Goal: Task Accomplishment & Management: Use online tool/utility

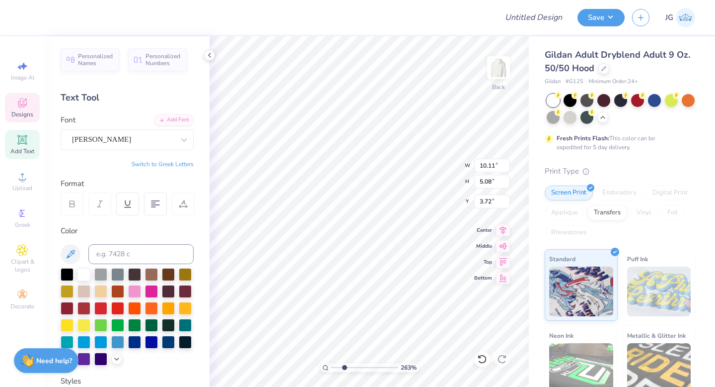
type input "2.63"
click at [344, 366] on input "range" at bounding box center [364, 367] width 67 height 9
type input "3.78"
type input "12.15"
type input "6.84"
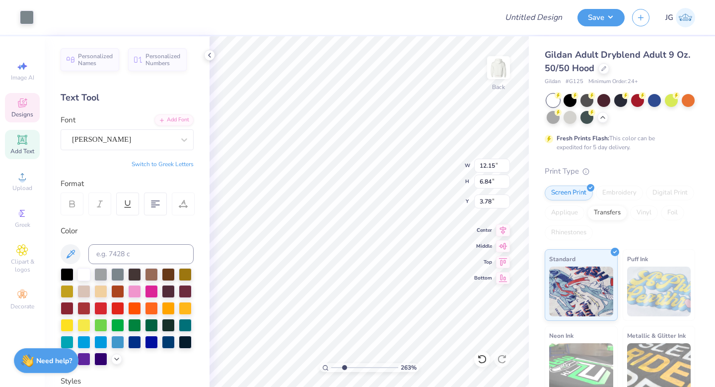
type input "3.00"
type input "12.15"
type input "6.84"
type input "3.00"
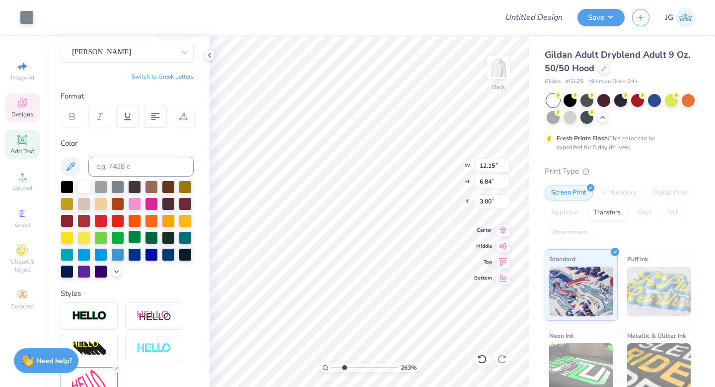
scroll to position [191, 0]
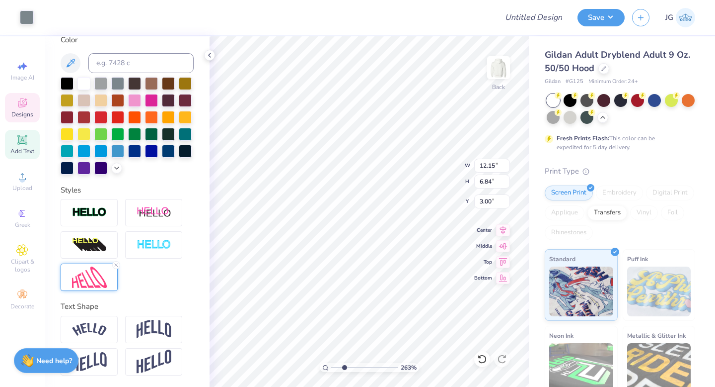
click at [84, 274] on img at bounding box center [89, 276] width 35 height 21
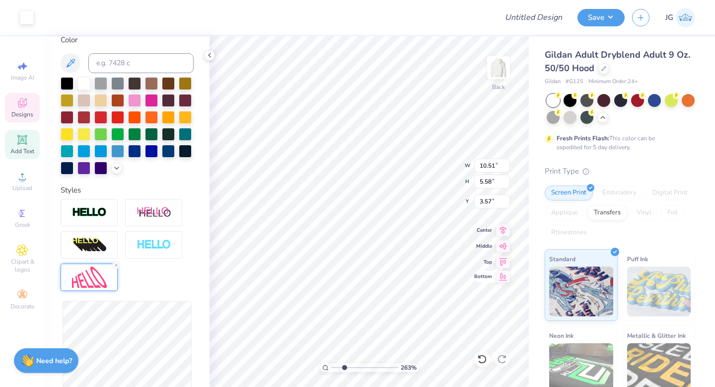
type input "10.51"
type input "5.58"
type input "3.63"
type input "12.15"
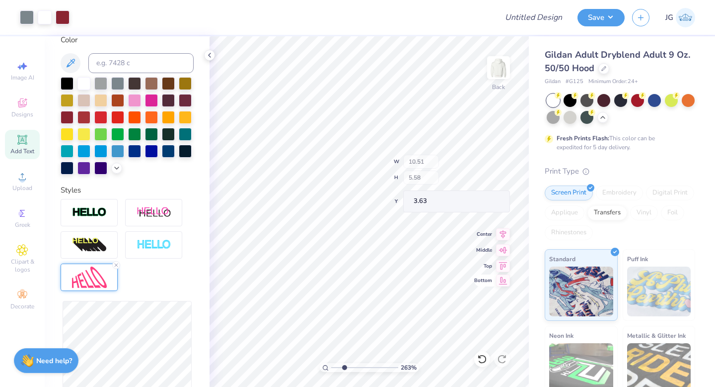
type input "6.84"
type input "3.00"
type input "10.51"
type input "5.58"
type input "3.40"
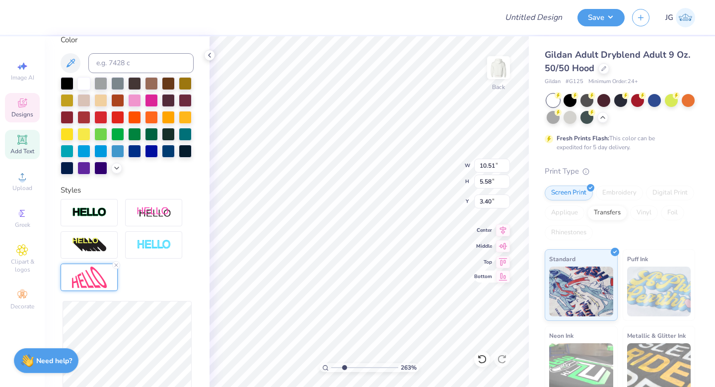
type input "10.54"
type input "5.56"
type input "3.48"
type input "12.15"
type input "6.84"
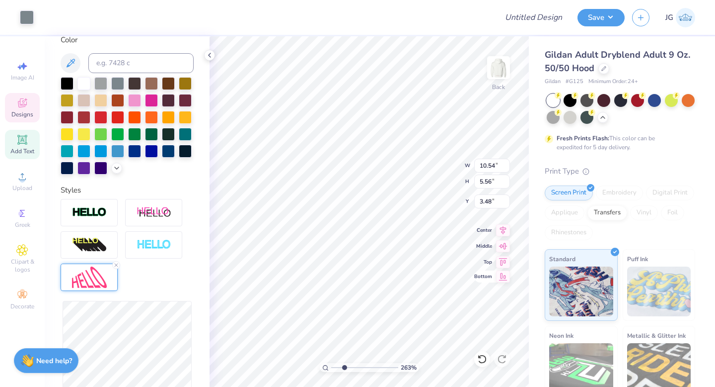
type input "3.00"
click at [10, 267] on span "Clipart & logos" at bounding box center [22, 265] width 35 height 16
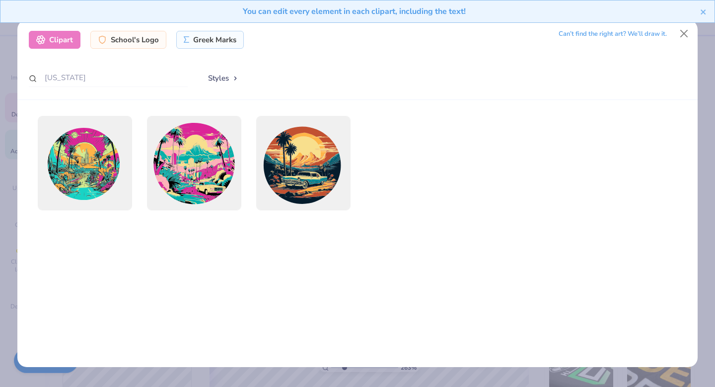
click at [73, 88] on div "california" at bounding box center [108, 78] width 159 height 19
click at [78, 84] on input "california" at bounding box center [108, 78] width 159 height 18
type input "c"
type input "stars"
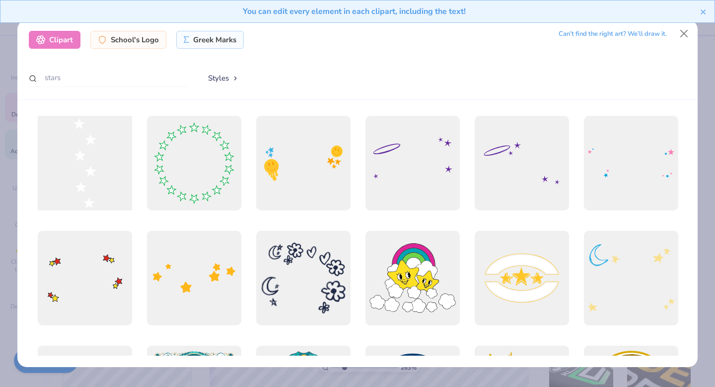
click at [77, 162] on div at bounding box center [85, 163] width 104 height 104
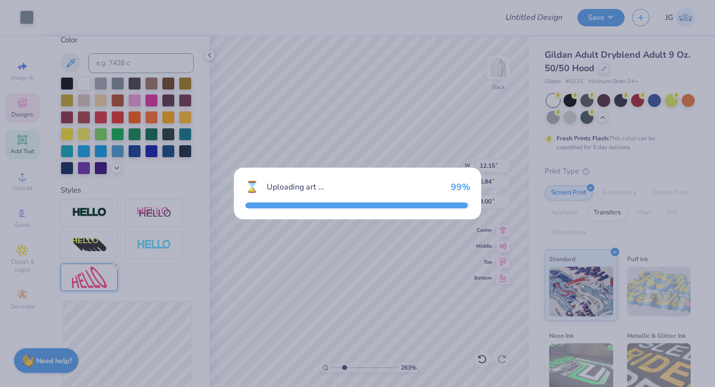
type input "2.55"
type input "9.96"
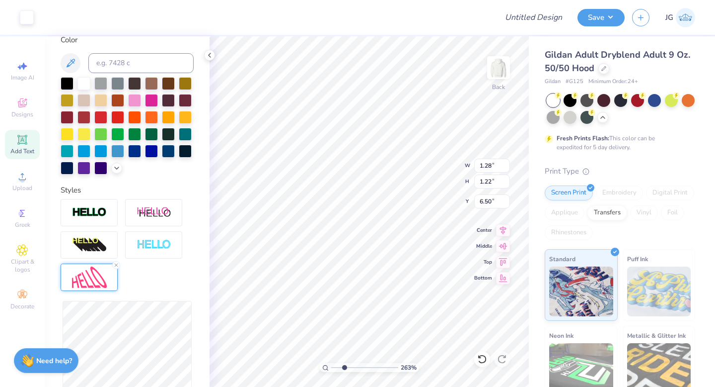
type input "1.29"
type input "3.00"
type input "8.25"
click at [481, 359] on icon at bounding box center [482, 359] width 10 height 10
click at [481, 183] on div "263 % Back W 1.29 1.29 " H 1.22 1.22 " Y 8.25 8.25 " Center Middle Top Bottom" at bounding box center [369, 211] width 319 height 350
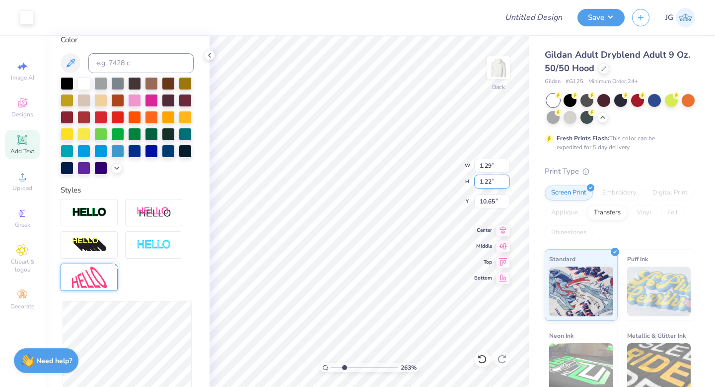
type input "10.65"
type input "3.91"
type input "4.64"
type input "7.77"
type input "11.13"
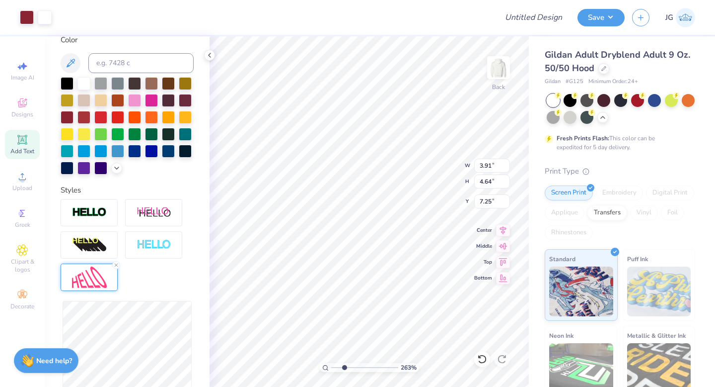
type input "7.25"
drag, startPoint x: 343, startPoint y: 369, endPoint x: 284, endPoint y: 370, distance: 58.6
type input "1"
click at [331, 370] on input "range" at bounding box center [364, 367] width 67 height 9
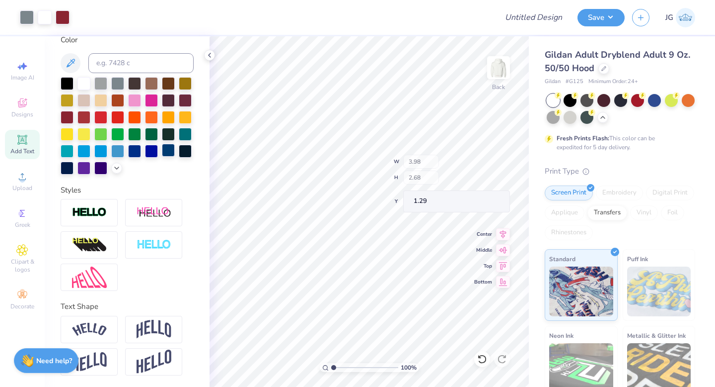
type input "3.98"
type input "2.68"
type input "1.29"
type input "1.99"
click at [428, 173] on div "100 % Back W 3.98 3.98 " H 2.68 2.68 " Y 1.29 1.29 " Center Middle Top Bottom" at bounding box center [369, 211] width 319 height 350
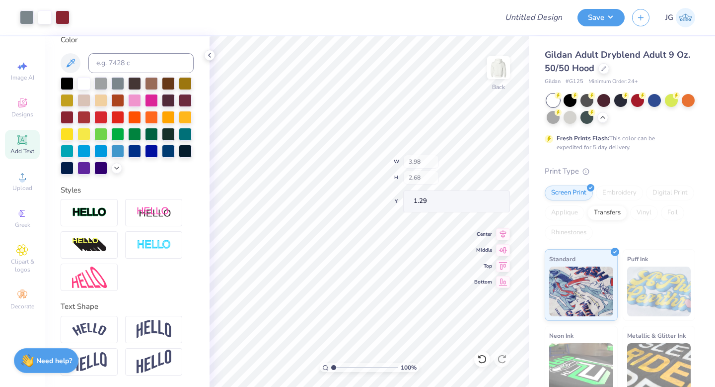
type input "1.66"
type input "0.84"
type input "11.93"
type input "8.84"
type input "3.00"
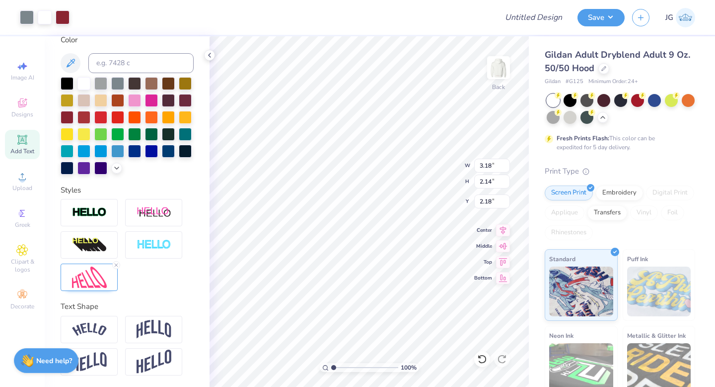
type input "2.18"
type input "14.08"
type input "9.31"
type input "3.69"
type input "3.28"
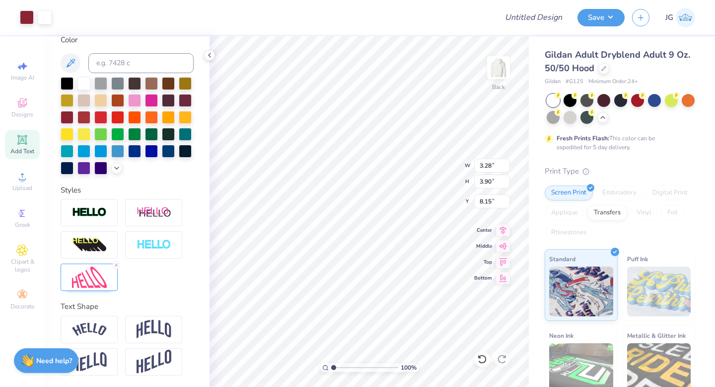
type input "3.90"
type input "8.15"
type input "12.71"
type input "7.16"
type input "3.69"
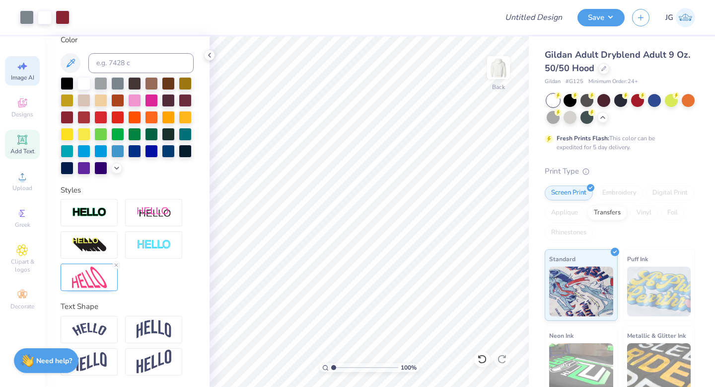
click at [25, 78] on span "Image AI" at bounding box center [22, 78] width 23 height 8
select select "4"
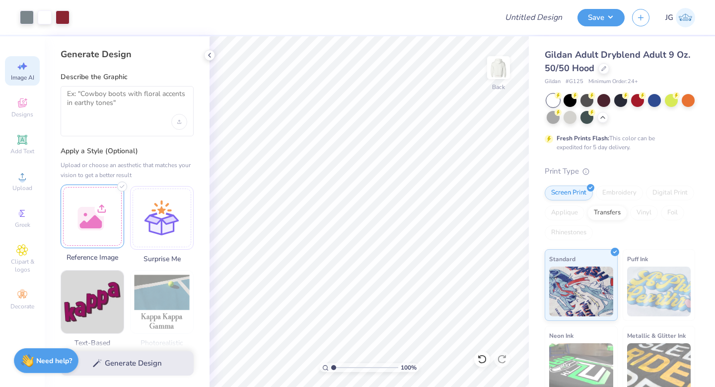
click at [78, 221] on div at bounding box center [93, 216] width 64 height 64
click at [104, 199] on div at bounding box center [93, 216] width 64 height 64
click at [104, 216] on div at bounding box center [93, 216] width 64 height 64
click at [90, 217] on div at bounding box center [93, 216] width 64 height 64
click at [95, 210] on div at bounding box center [93, 216] width 64 height 64
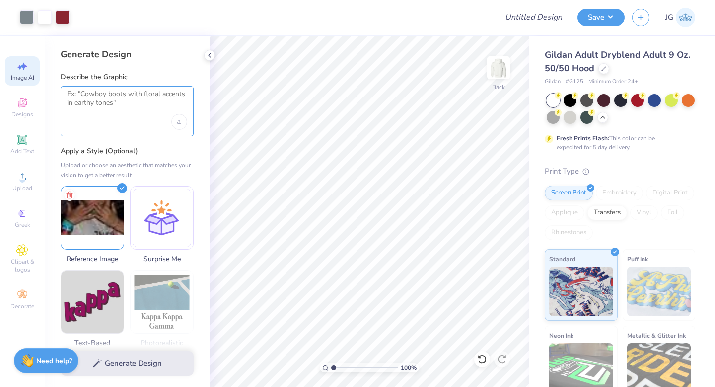
click at [86, 109] on textarea at bounding box center [127, 101] width 120 height 25
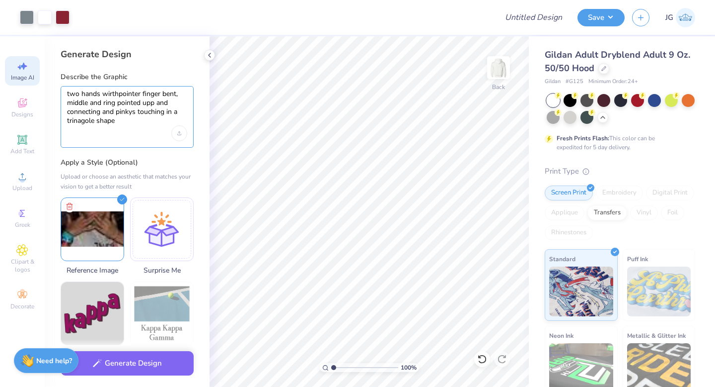
click at [82, 119] on textarea "two hands wirthpointer finger bent, middle and ring pointed upp and connecting …" at bounding box center [127, 107] width 120 height 36
click at [92, 122] on textarea "two hands wirthpointer finger bent, middle and ring pointed upp and connecting …" at bounding box center [127, 107] width 120 height 36
type textarea "two hands wirthpointer finger bent, middle and ring pointed upp and connecting …"
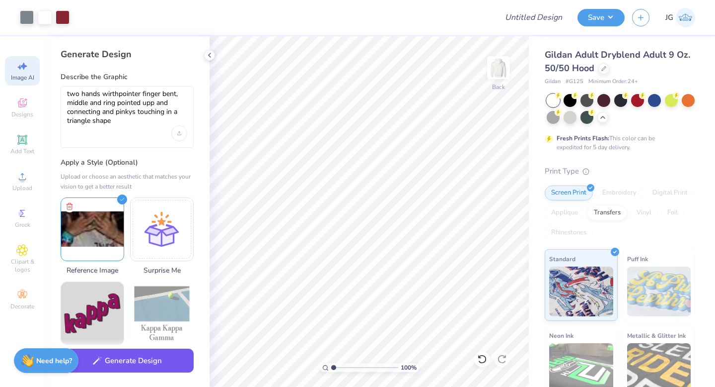
click at [148, 359] on button "Generate Design" at bounding box center [127, 360] width 133 height 24
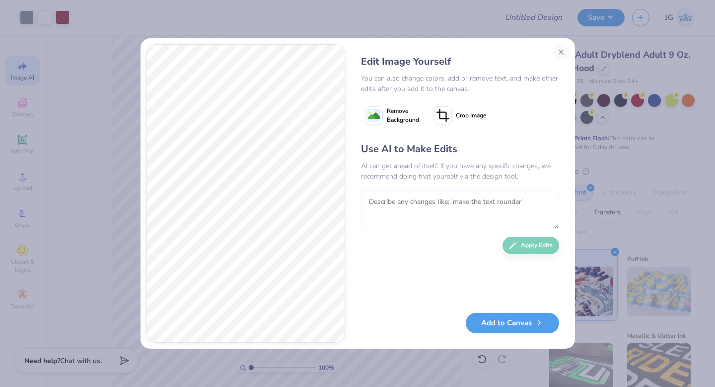
drag, startPoint x: 427, startPoint y: 202, endPoint x: 418, endPoint y: 211, distance: 12.3
click at [427, 202] on textarea at bounding box center [460, 209] width 198 height 39
click at [418, 211] on textarea at bounding box center [460, 209] width 198 height 39
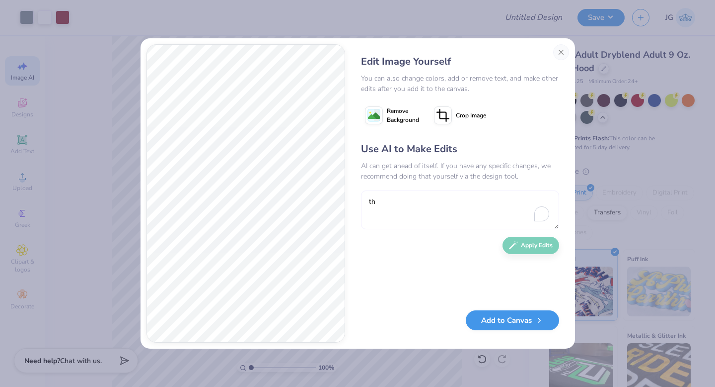
click at [379, 209] on textarea "th" at bounding box center [460, 209] width 198 height 39
click at [370, 197] on textarea "th" at bounding box center [460, 209] width 198 height 39
click at [382, 209] on textarea "taddh" at bounding box center [460, 209] width 198 height 39
click at [382, 199] on textarea "taddh" at bounding box center [460, 209] width 198 height 39
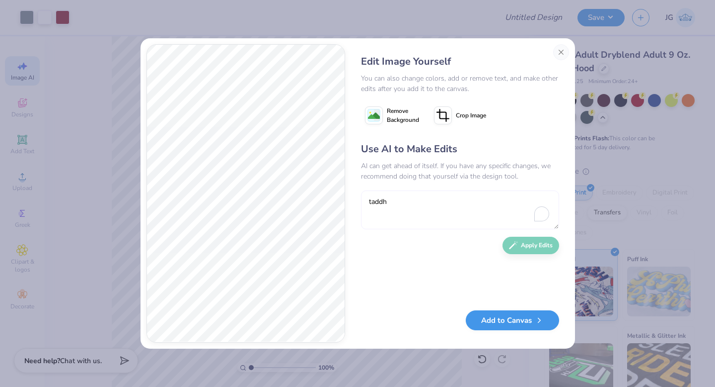
click at [462, 210] on textarea "taddh" at bounding box center [460, 209] width 198 height 39
click at [481, 205] on textarea "taddh" at bounding box center [460, 209] width 198 height 39
click at [547, 217] on button "Open Grammarly." at bounding box center [542, 213] width 13 height 13
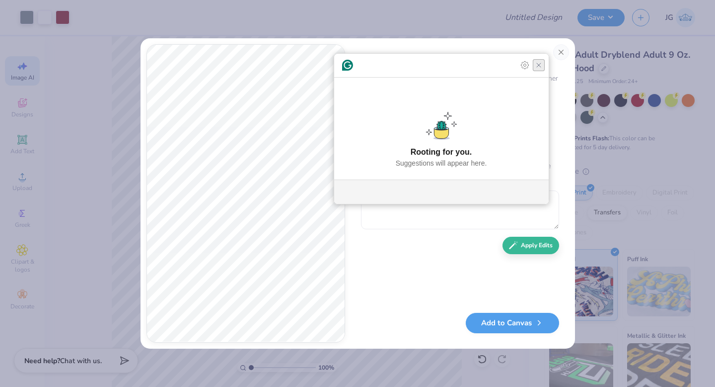
drag, startPoint x: 538, startPoint y: 91, endPoint x: 530, endPoint y: 102, distance: 14.2
click at [538, 71] on icon "Close Grammarly Assistant" at bounding box center [539, 65] width 12 height 12
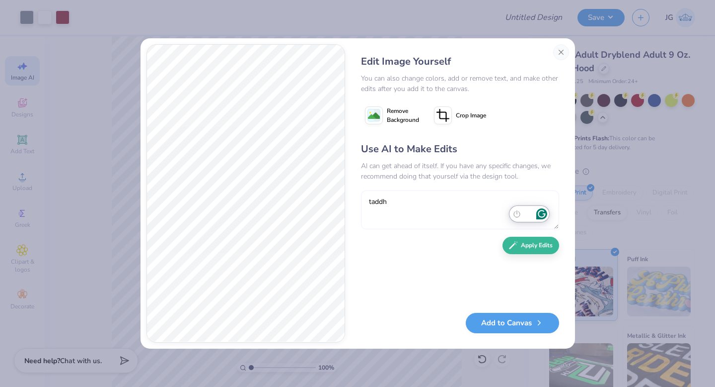
click at [436, 206] on textarea "taddh" at bounding box center [460, 209] width 198 height 39
type textarea "t"
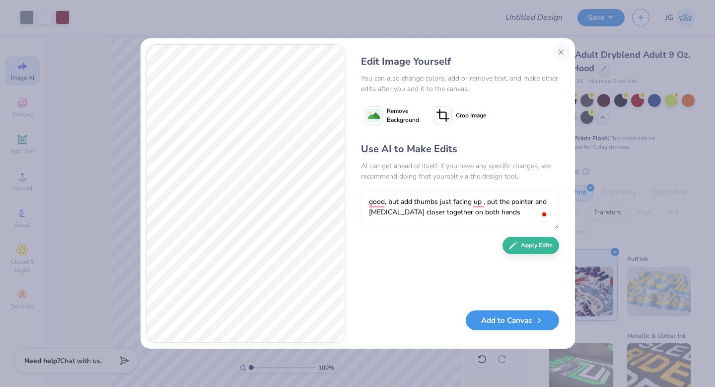
type textarea "good, but add thumbs just facing up , put the pointer and ring finger closer to…"
click at [509, 318] on button "Add to Canvas" at bounding box center [512, 320] width 93 height 20
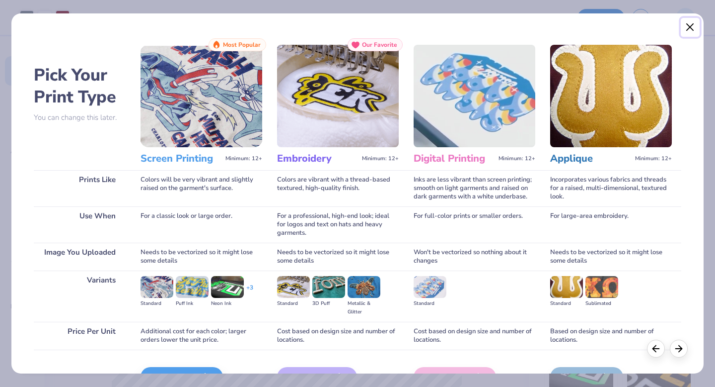
click at [694, 27] on button "Close" at bounding box center [690, 27] width 19 height 19
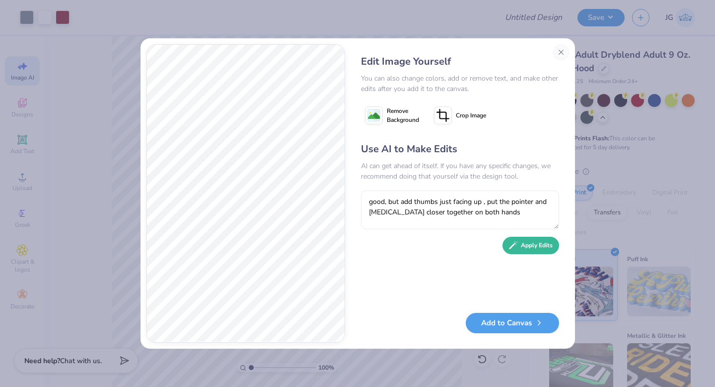
click at [533, 240] on button "Apply Edits" at bounding box center [531, 244] width 57 height 17
click at [454, 208] on textarea at bounding box center [460, 209] width 198 height 39
click at [423, 207] on textarea at bounding box center [460, 209] width 198 height 39
click at [411, 186] on div "Use AI to Make Edits AI can get ahead of itself. If you have any specific chang…" at bounding box center [460, 222] width 198 height 161
click at [407, 201] on textarea at bounding box center [460, 209] width 198 height 39
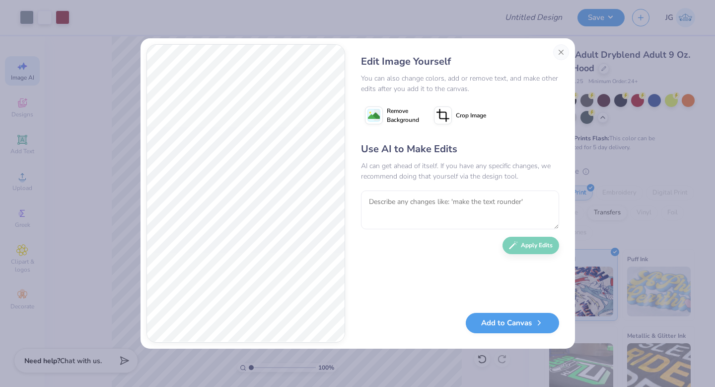
click at [563, 55] on button "Close" at bounding box center [561, 52] width 16 height 16
click at [512, 323] on div "100 % Back" at bounding box center [287, 211] width 484 height 350
click at [557, 58] on span "Gildan Adult Dryblend Adult 9 Oz. 50/50 Hood" at bounding box center [618, 61] width 146 height 25
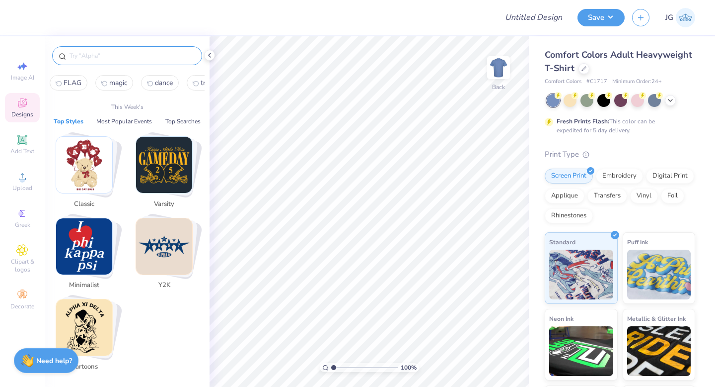
click at [131, 54] on input "text" at bounding box center [132, 56] width 127 height 10
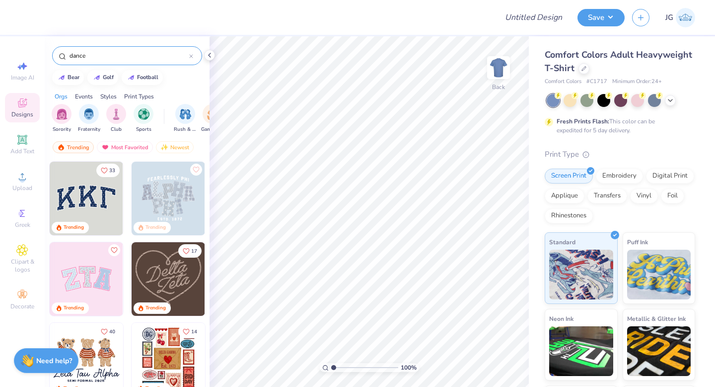
type input "dance"
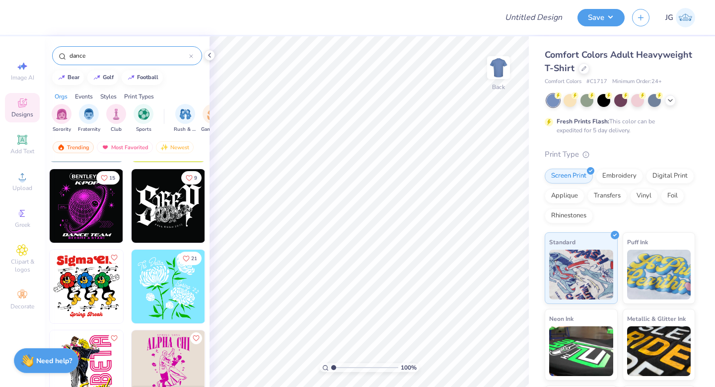
scroll to position [1126, 0]
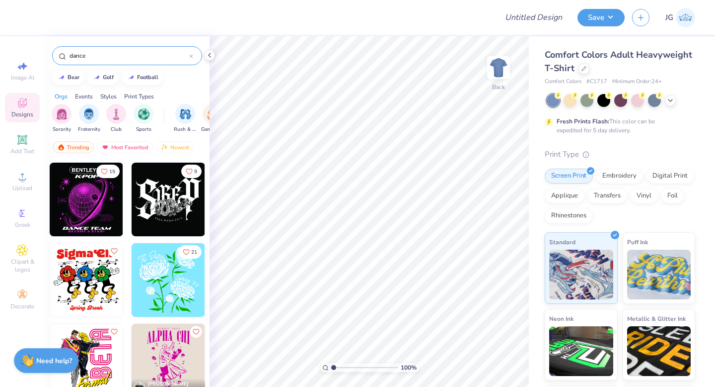
click at [190, 58] on div at bounding box center [191, 55] width 4 height 9
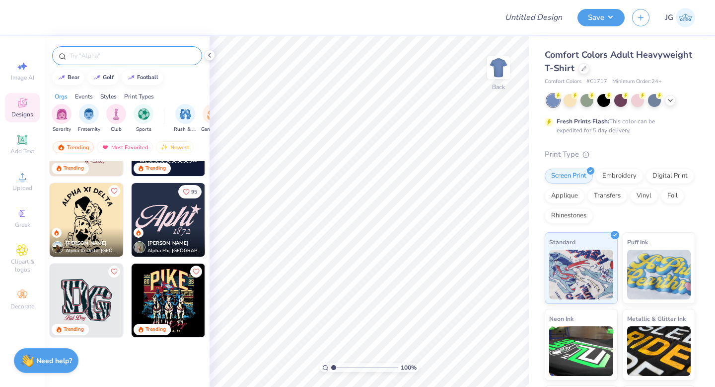
scroll to position [1025, 0]
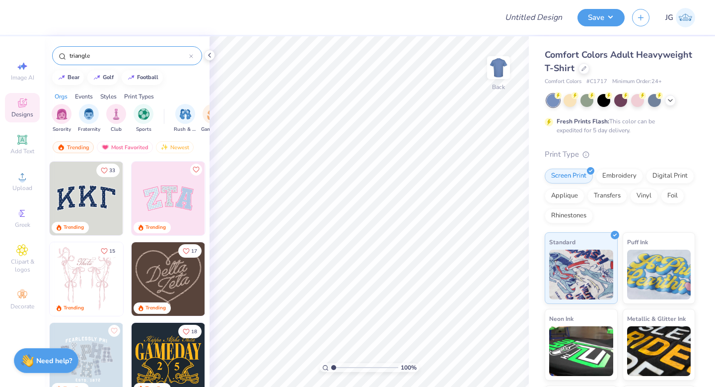
type input "triangle"
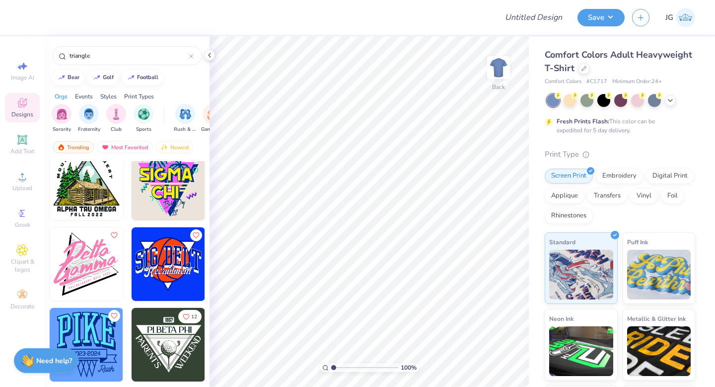
scroll to position [0, 0]
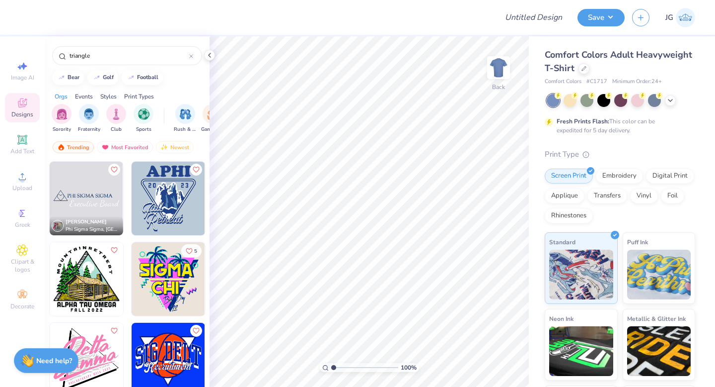
click at [99, 192] on img at bounding box center [87, 198] width 74 height 74
type input "8.36"
type input "2.11"
click at [585, 69] on icon at bounding box center [584, 67] width 5 height 5
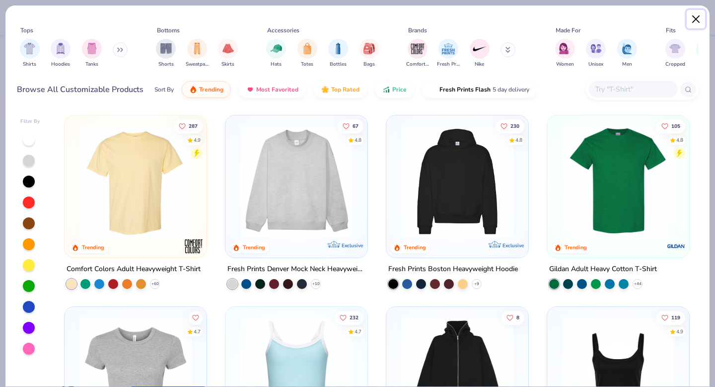
click at [704, 17] on button "Close" at bounding box center [696, 19] width 19 height 19
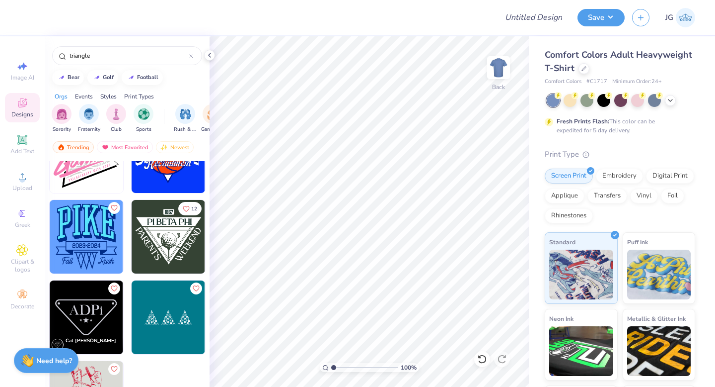
scroll to position [220, 0]
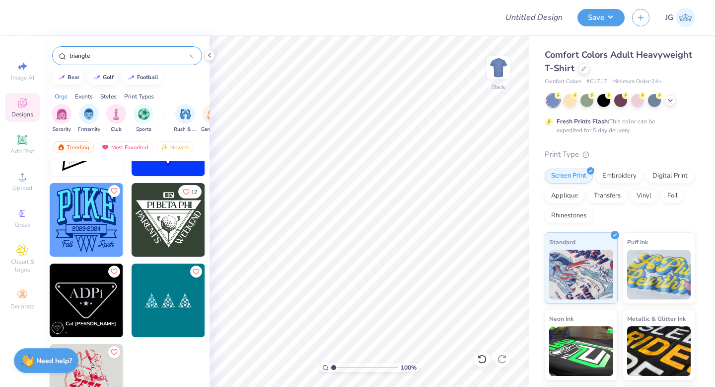
click at [191, 53] on div at bounding box center [191, 55] width 4 height 9
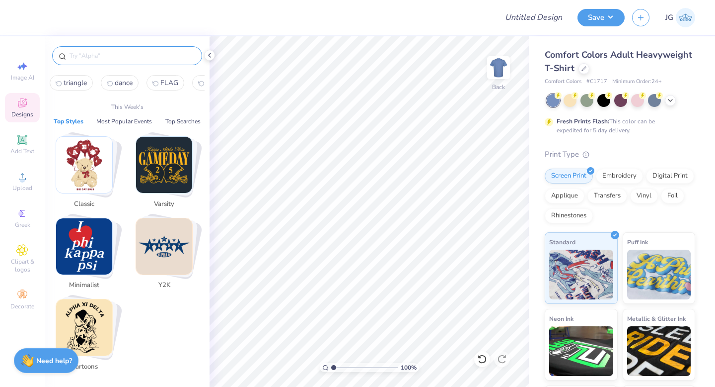
click at [110, 56] on input "text" at bounding box center [132, 56] width 127 height 10
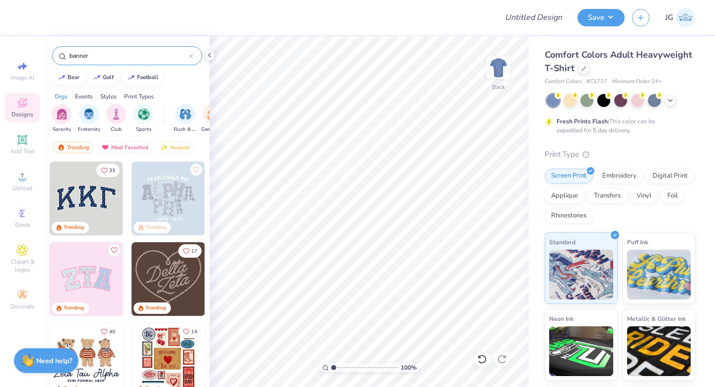
type input "banner"
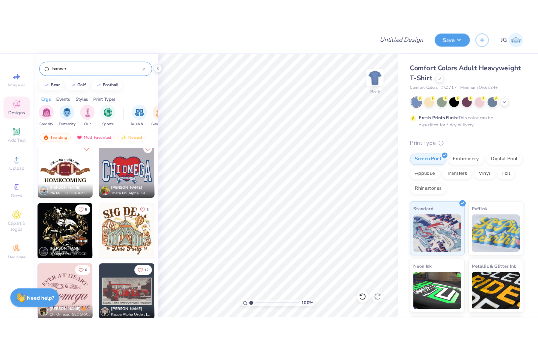
scroll to position [894, 0]
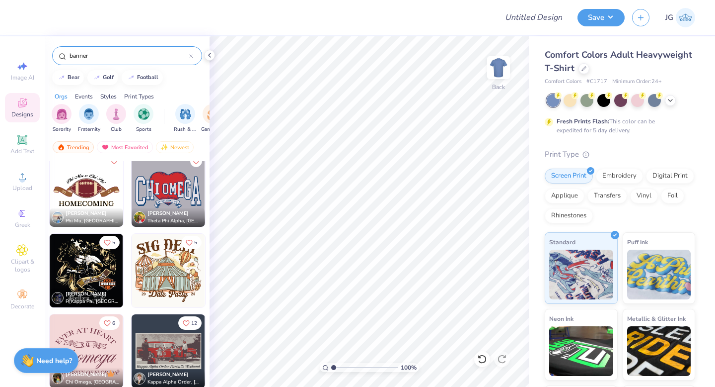
click at [183, 201] on img at bounding box center [169, 190] width 74 height 74
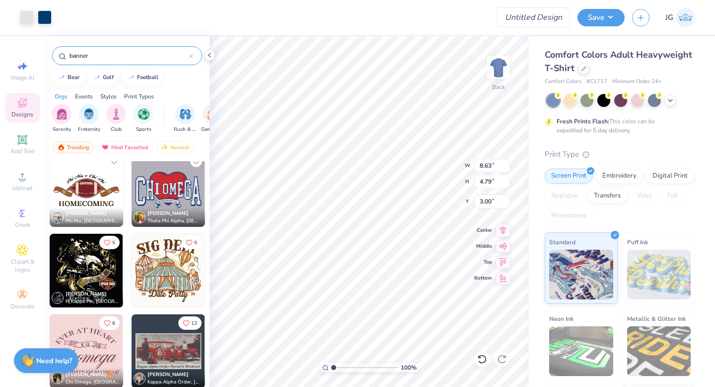
type input "1.08"
type input "2.66"
type input "4.07"
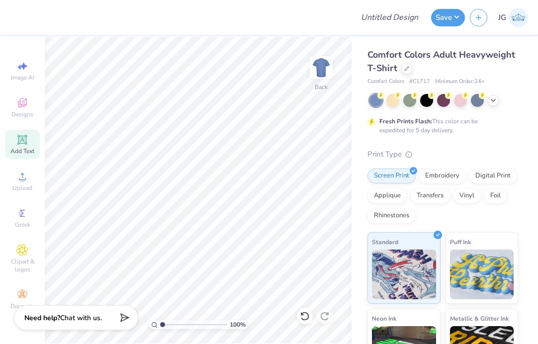
click at [16, 136] on icon at bounding box center [22, 140] width 12 height 12
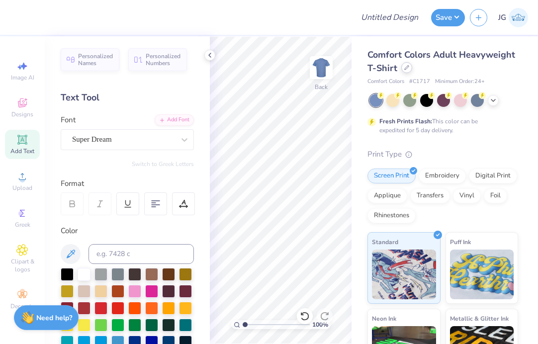
click at [408, 69] on div at bounding box center [406, 67] width 11 height 11
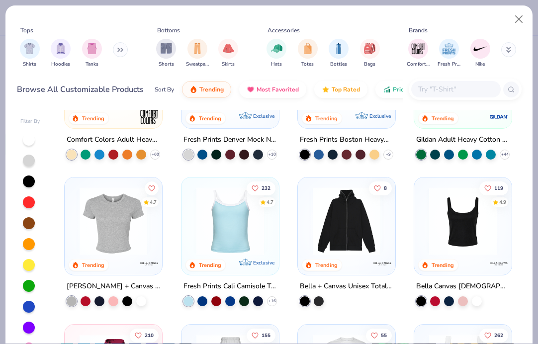
scroll to position [86, 0]
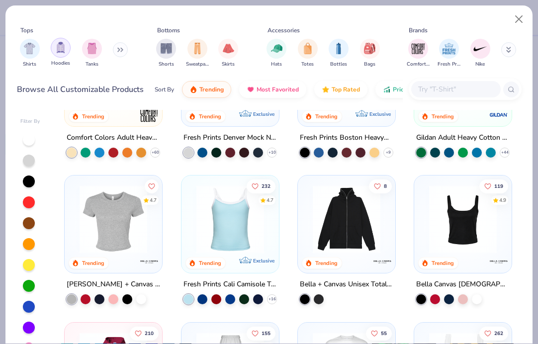
click at [61, 52] on img "filter for Hoodies" at bounding box center [60, 47] width 11 height 11
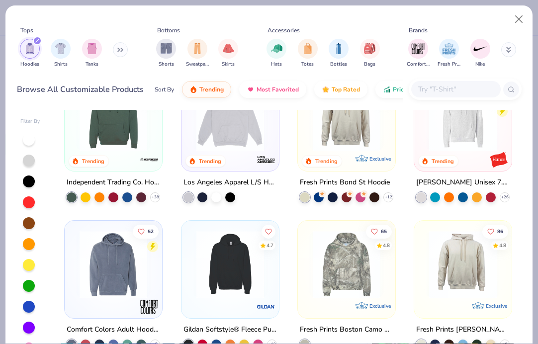
scroll to position [111, 0]
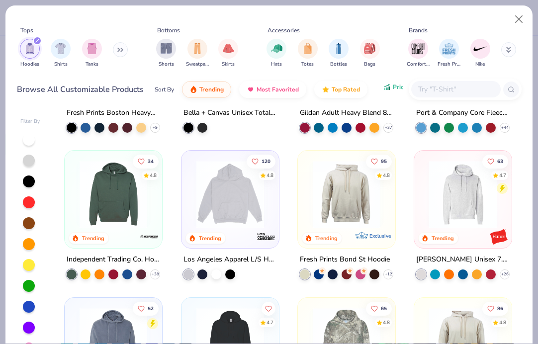
click at [385, 94] on button "Price" at bounding box center [394, 86] width 39 height 17
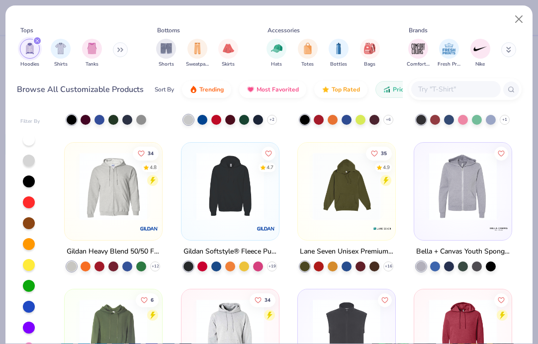
scroll to position [414, 0]
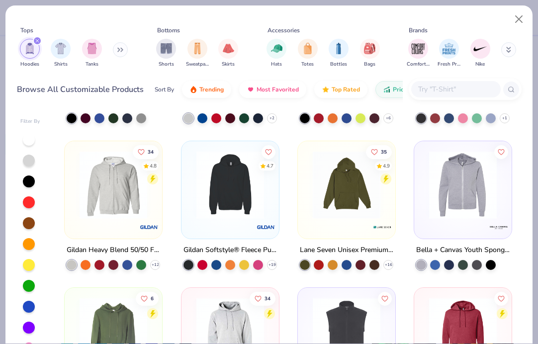
click at [340, 213] on img at bounding box center [347, 185] width 78 height 68
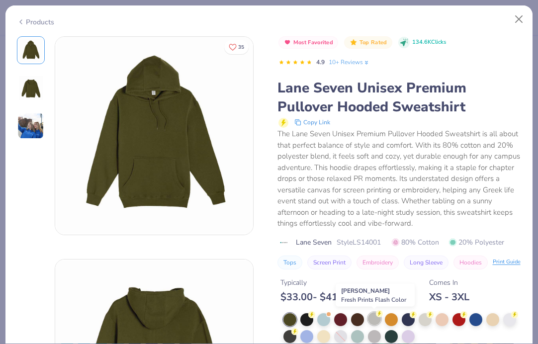
scroll to position [16, 0]
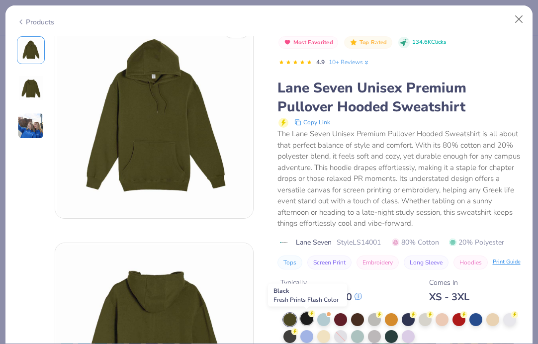
click at [304, 317] on div at bounding box center [306, 318] width 13 height 13
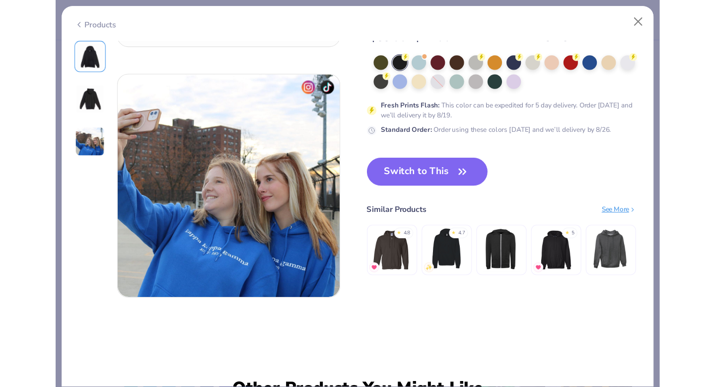
scroll to position [321, 0]
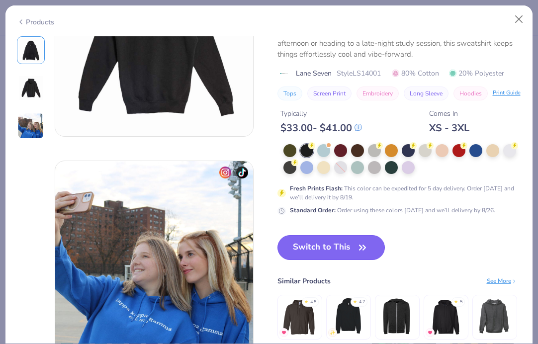
click at [324, 247] on button "Switch to This" at bounding box center [331, 247] width 108 height 25
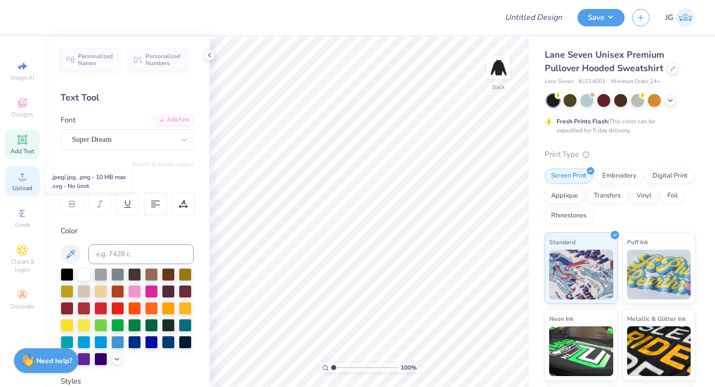
click at [15, 178] on div "Upload" at bounding box center [22, 180] width 35 height 29
click at [20, 103] on icon at bounding box center [22, 102] width 9 height 9
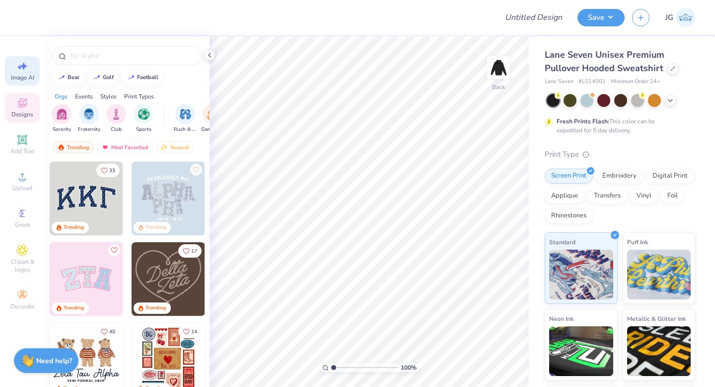
click at [25, 71] on icon at bounding box center [22, 66] width 12 height 12
select select "4"
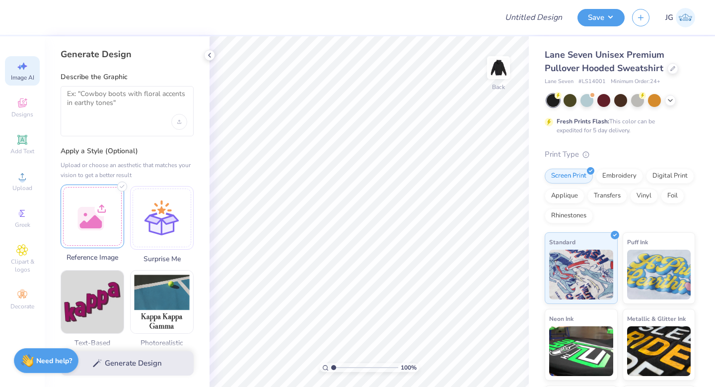
click at [101, 215] on div at bounding box center [93, 216] width 64 height 64
click at [138, 111] on textarea at bounding box center [127, 101] width 120 height 25
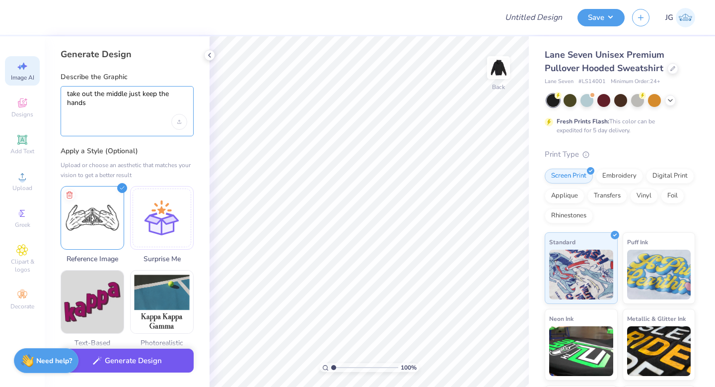
type textarea "take out the middle just keep the hands"
click at [105, 363] on button "Generate Design" at bounding box center [127, 360] width 133 height 24
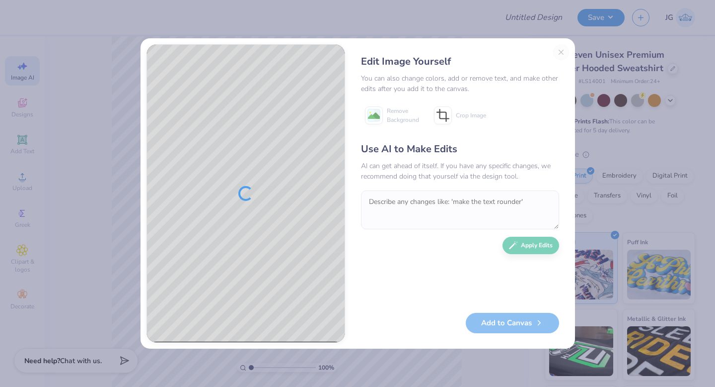
click at [564, 49] on div "Edit Image Yourself You can also change colors, add or remove text, and make ot…" at bounding box center [460, 193] width 218 height 298
click at [561, 52] on div "Edit Image Yourself You can also change colors, add or remove text, and make ot…" at bounding box center [460, 193] width 218 height 298
click at [565, 48] on button "Close" at bounding box center [561, 52] width 16 height 16
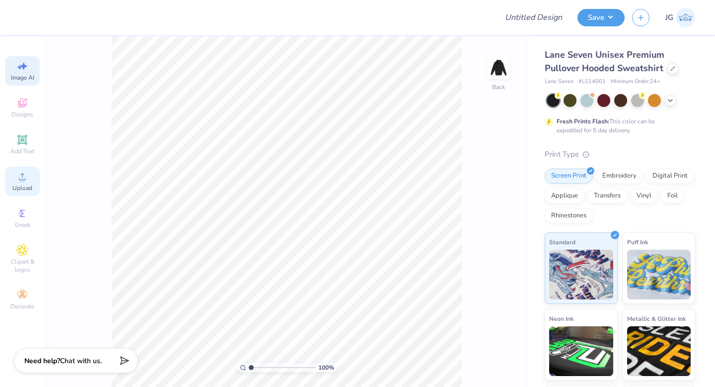
click at [22, 175] on icon at bounding box center [22, 176] width 12 height 12
click at [22, 177] on icon at bounding box center [22, 176] width 7 height 7
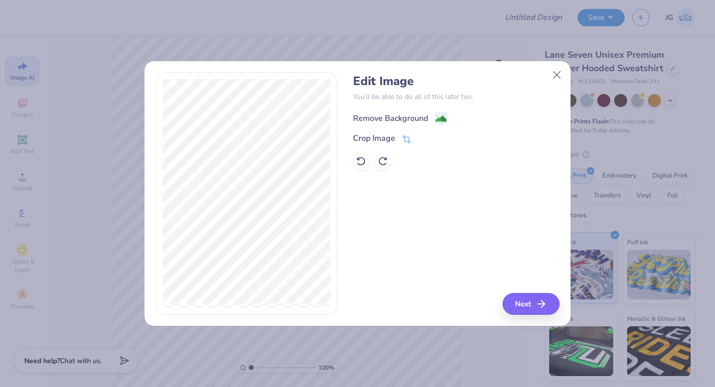
click at [435, 112] on span at bounding box center [441, 118] width 12 height 12
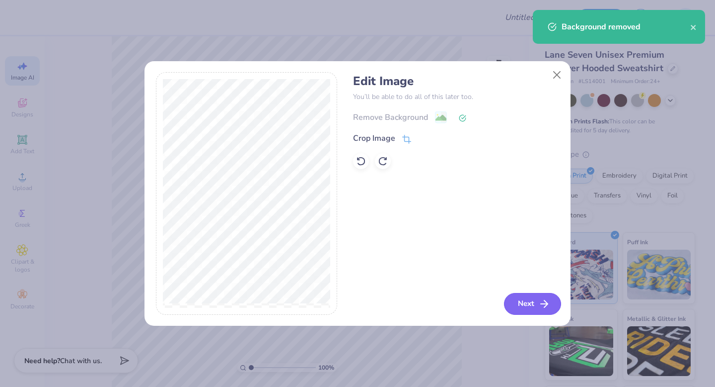
click at [536, 304] on button "Next" at bounding box center [532, 304] width 57 height 22
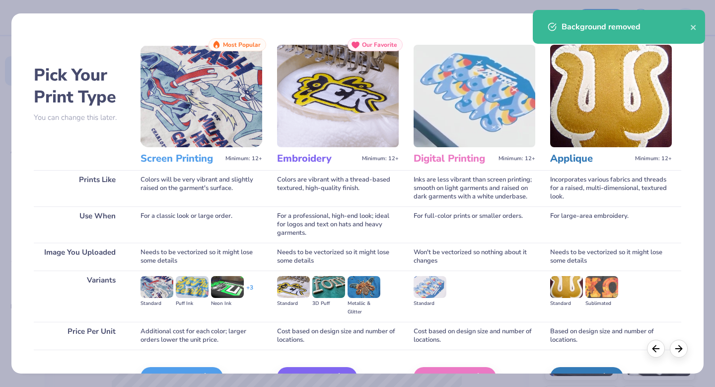
scroll to position [59, 0]
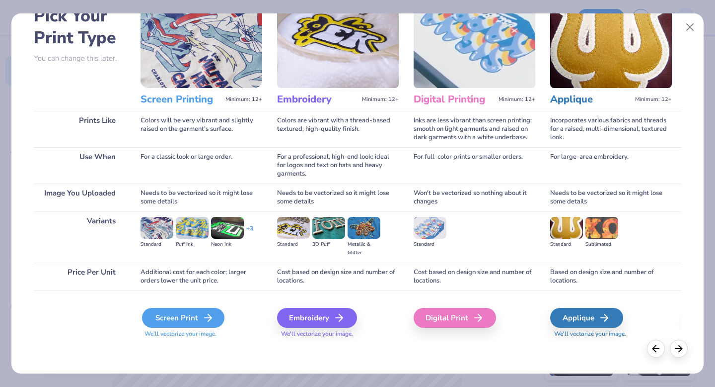
click at [185, 317] on div "Screen Print" at bounding box center [183, 318] width 82 height 20
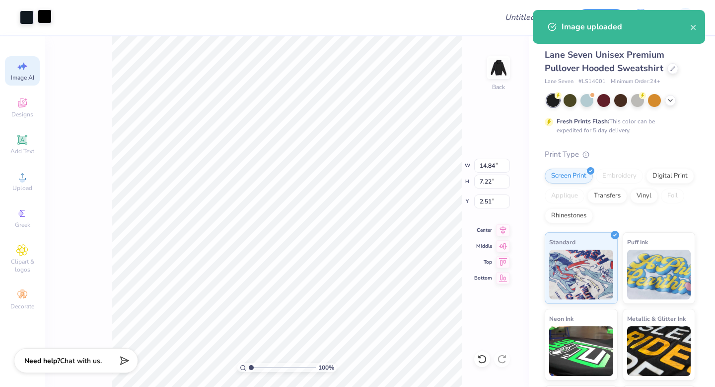
click at [45, 20] on div at bounding box center [45, 16] width 14 height 14
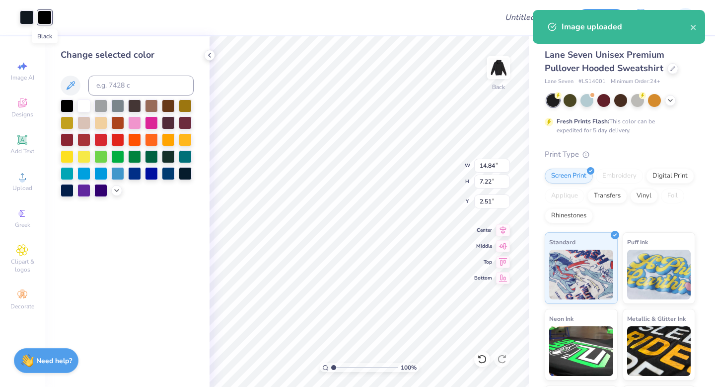
scroll to position [0, 0]
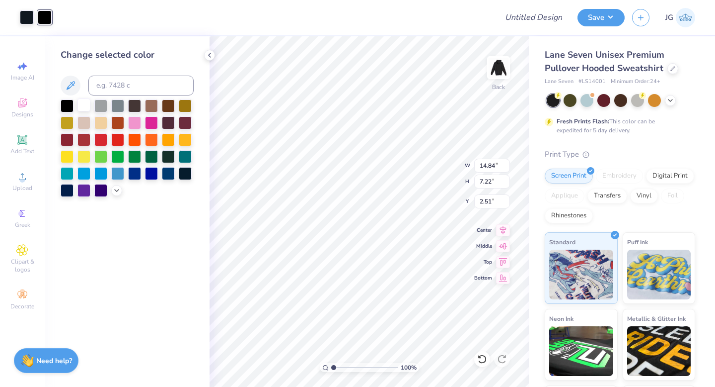
click at [83, 103] on div at bounding box center [84, 104] width 13 height 13
click at [29, 14] on div at bounding box center [27, 16] width 14 height 14
click at [84, 104] on div at bounding box center [84, 104] width 13 height 13
type input "5.78"
type input "2.81"
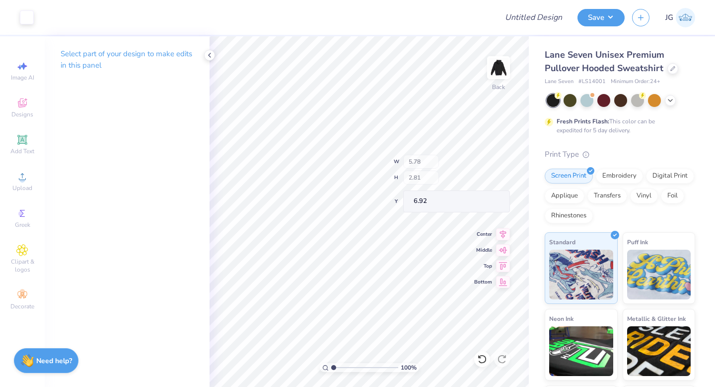
type input "3.00"
type input "8.28"
type input "4.03"
click at [623, 171] on div "Embroidery" at bounding box center [619, 174] width 47 height 15
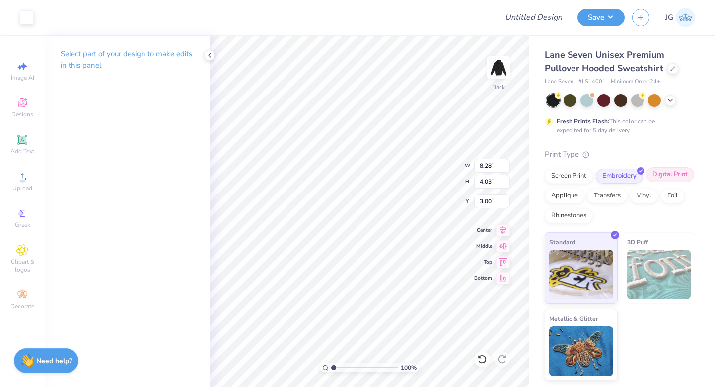
click at [661, 174] on div "Digital Print" at bounding box center [670, 174] width 48 height 15
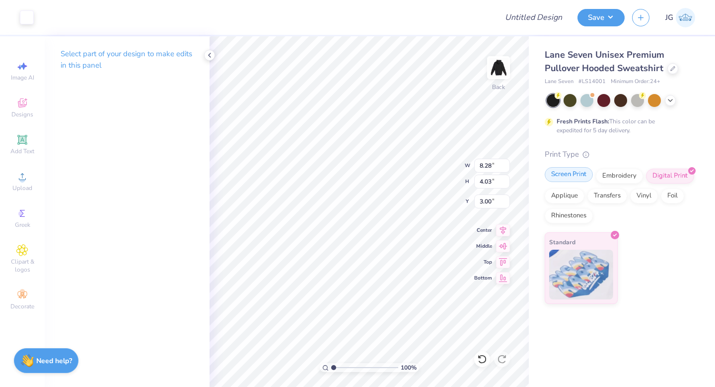
click at [581, 179] on div "Screen Print" at bounding box center [569, 174] width 48 height 15
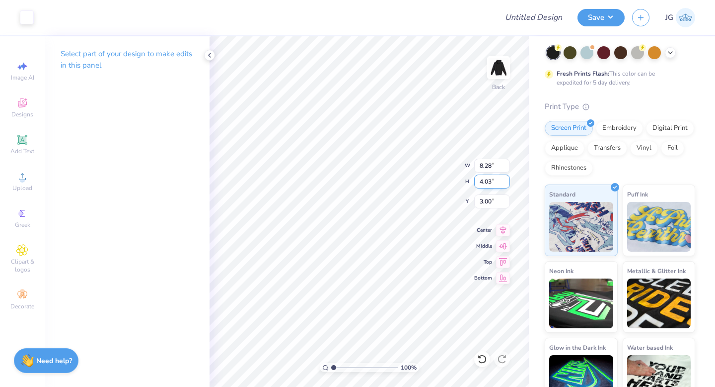
type input "10.31"
type input "5.02"
click at [24, 145] on icon at bounding box center [22, 140] width 12 height 12
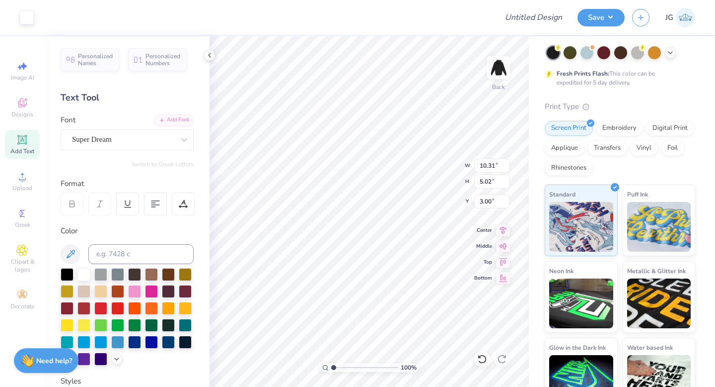
click at [14, 142] on div "Add Text" at bounding box center [22, 144] width 35 height 29
type input "7.96"
type input "2.30"
type input "4.97"
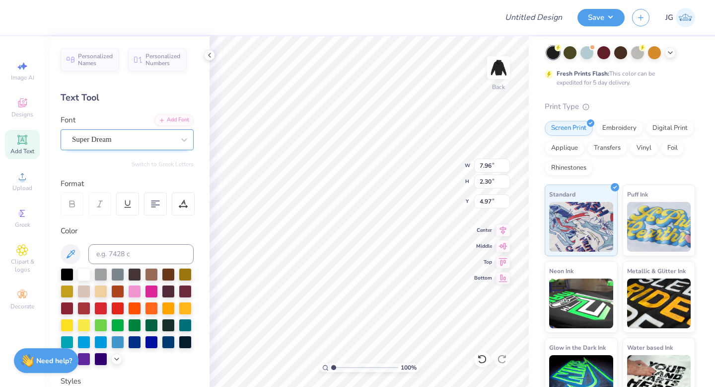
type textarea "ILLMAZING"
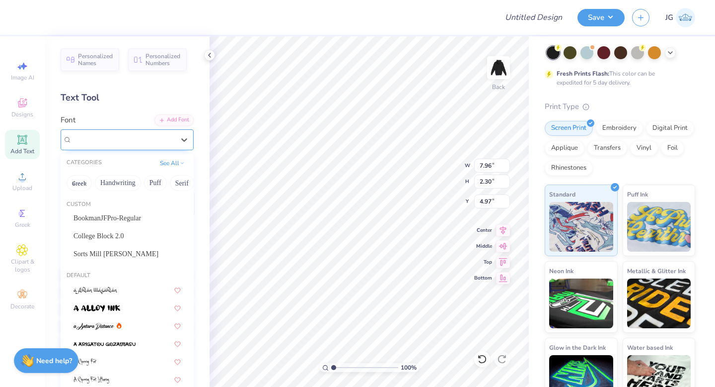
click at [137, 147] on div "Super Dream" at bounding box center [127, 139] width 133 height 21
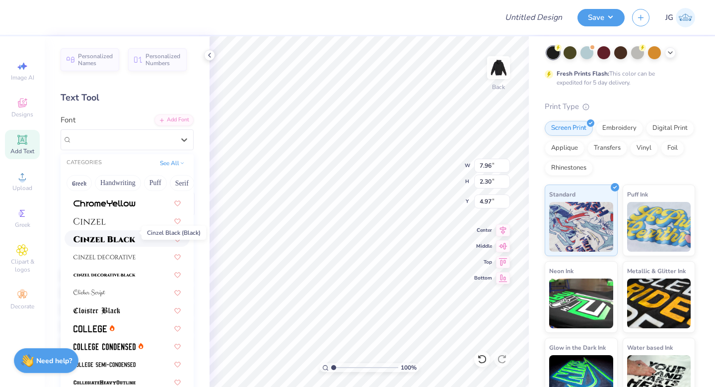
scroll to position [1255, 0]
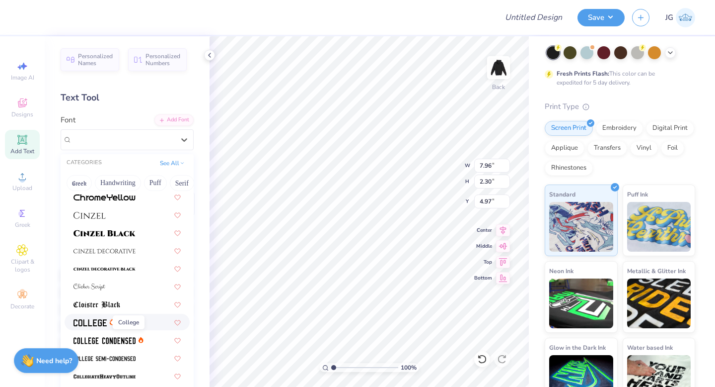
click at [92, 321] on img at bounding box center [90, 322] width 33 height 7
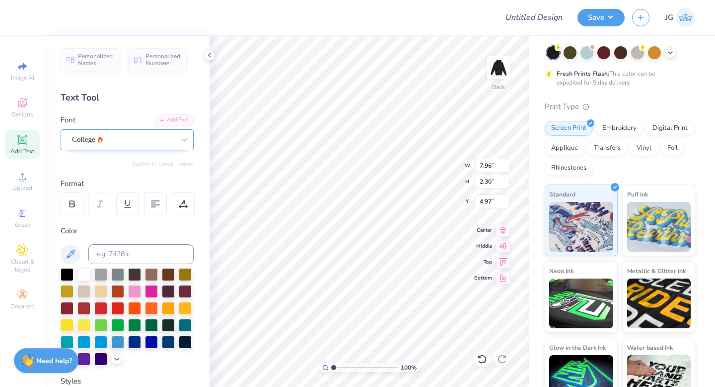
click at [128, 145] on div at bounding box center [123, 139] width 102 height 13
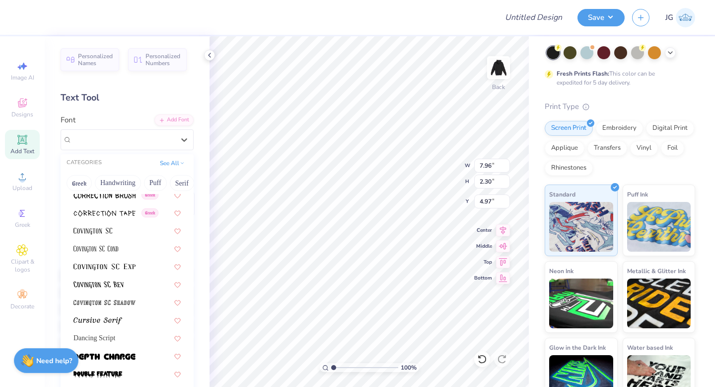
scroll to position [1794, 0]
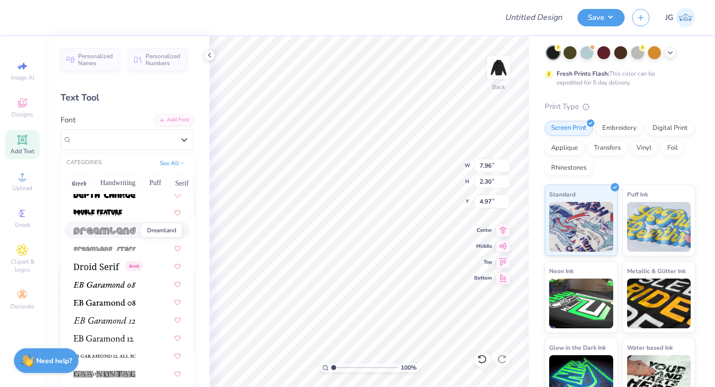
click at [111, 231] on img at bounding box center [105, 230] width 62 height 7
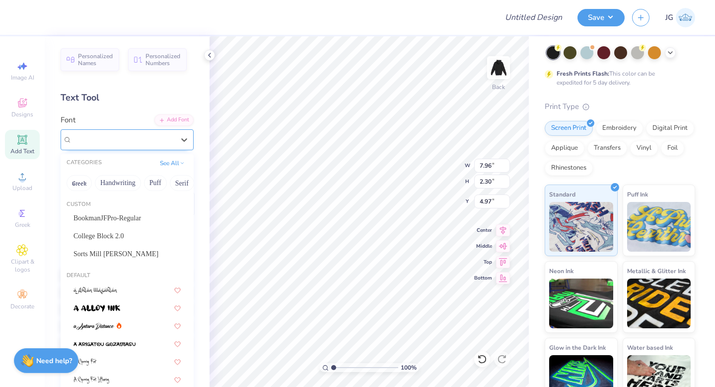
click at [134, 138] on div "Dreamland" at bounding box center [123, 139] width 104 height 15
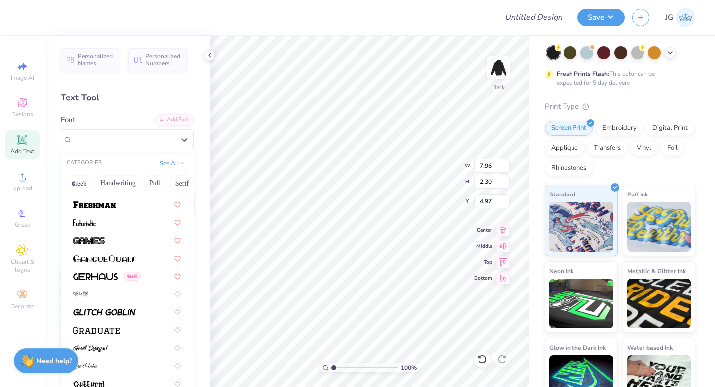
scroll to position [2756, 0]
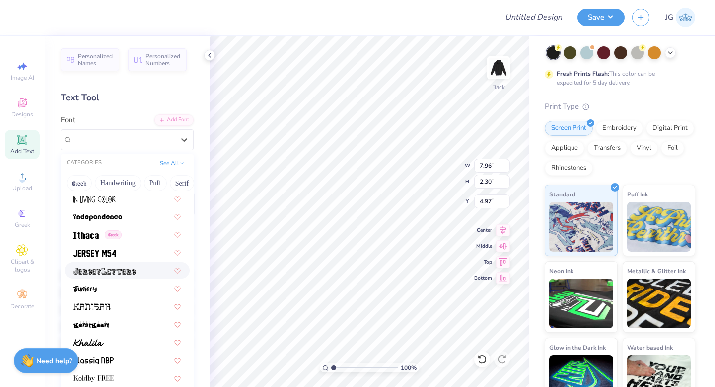
click at [118, 268] on img at bounding box center [105, 270] width 62 height 7
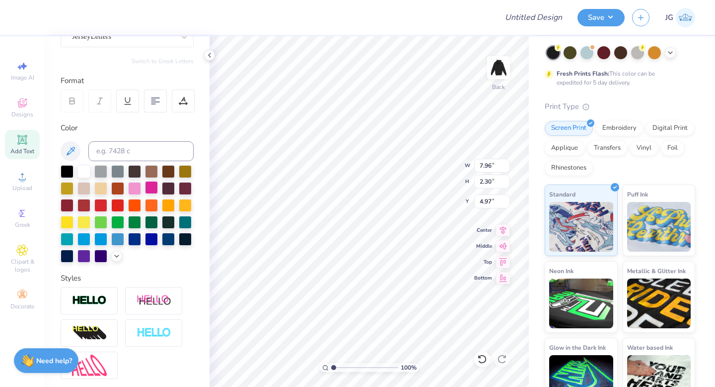
scroll to position [191, 0]
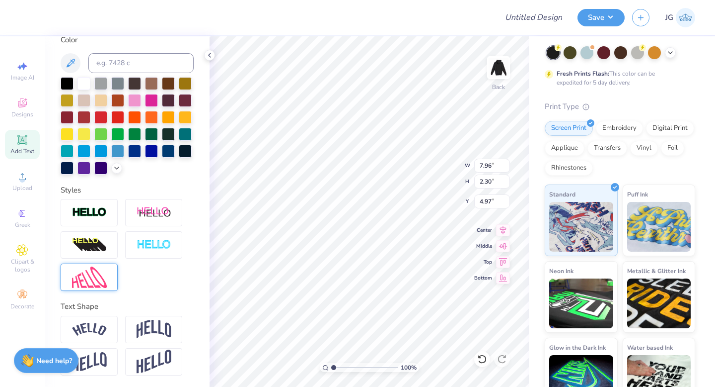
click at [96, 283] on img at bounding box center [89, 276] width 35 height 21
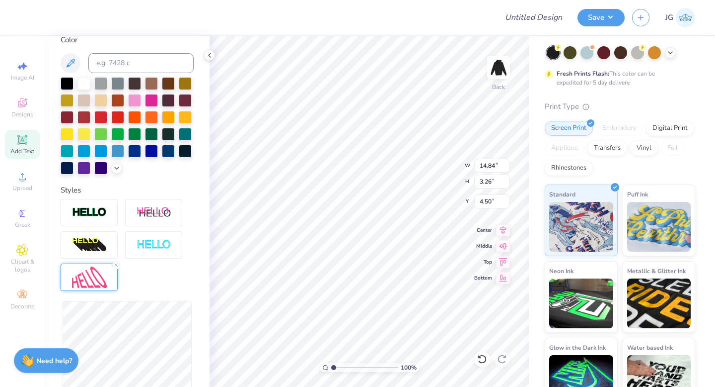
type input "4.50"
type input "3.14"
type input "4.55"
click at [208, 323] on div "Personalized Names Personalized Numbers Text Tool Add Font Font JerseyLetters S…" at bounding box center [127, 211] width 165 height 350
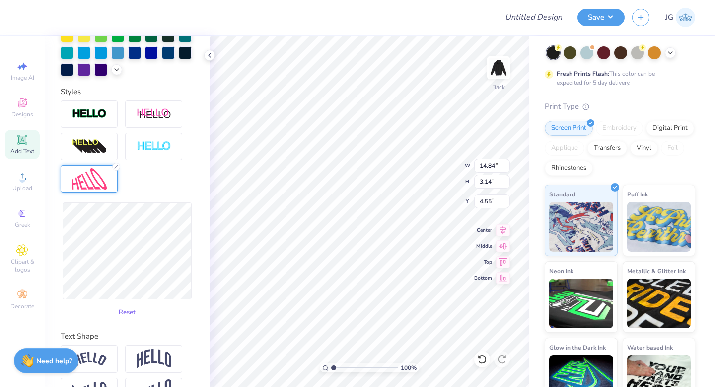
scroll to position [319, 0]
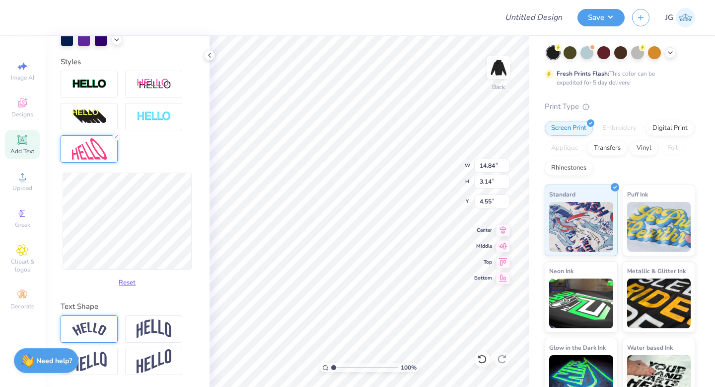
click at [96, 325] on img at bounding box center [89, 328] width 35 height 13
type input "12.65"
type input "2.93"
type input "4.66"
type input "10.05"
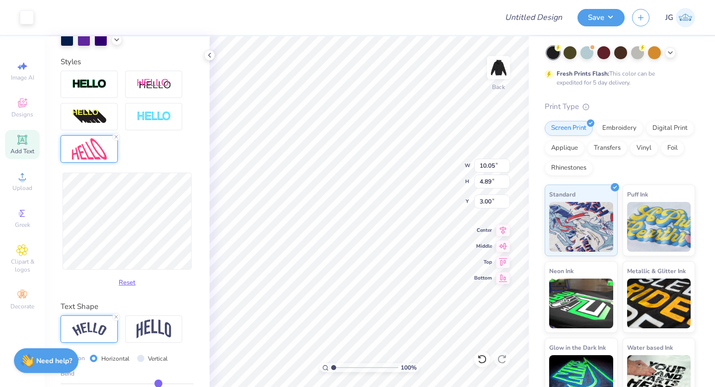
type input "4.89"
type input "7.94"
type input "3.86"
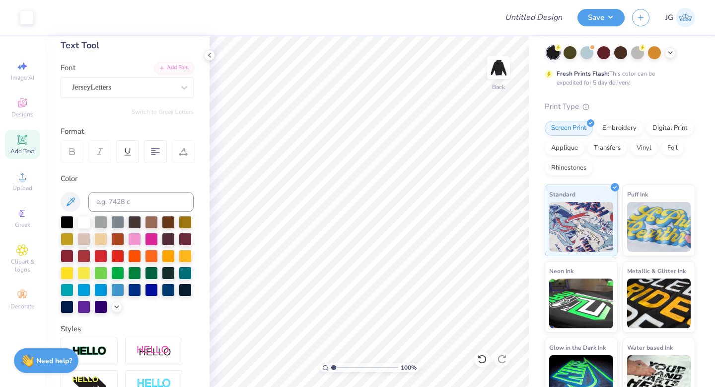
scroll to position [0, 0]
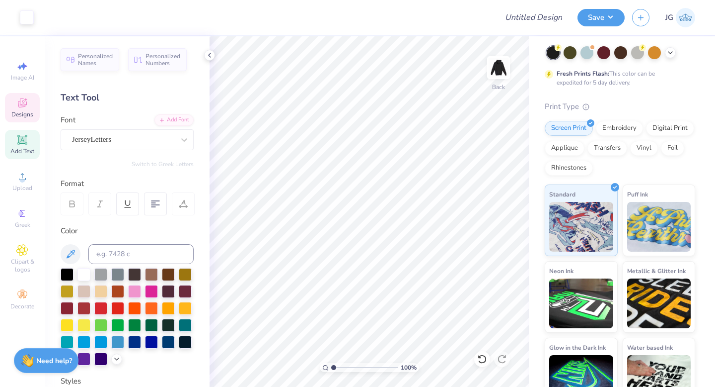
click at [24, 105] on icon at bounding box center [22, 102] width 9 height 9
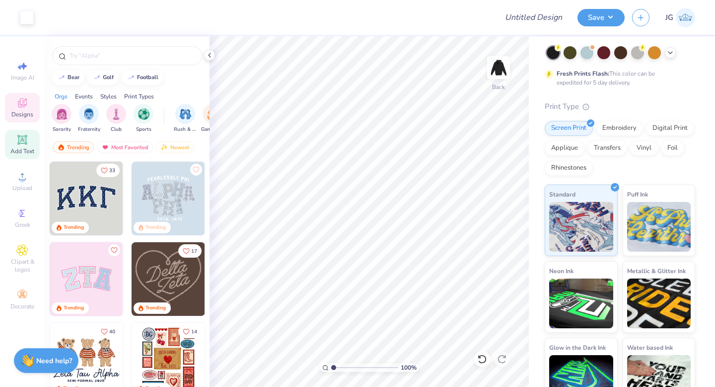
click at [23, 148] on span "Add Text" at bounding box center [22, 151] width 24 height 8
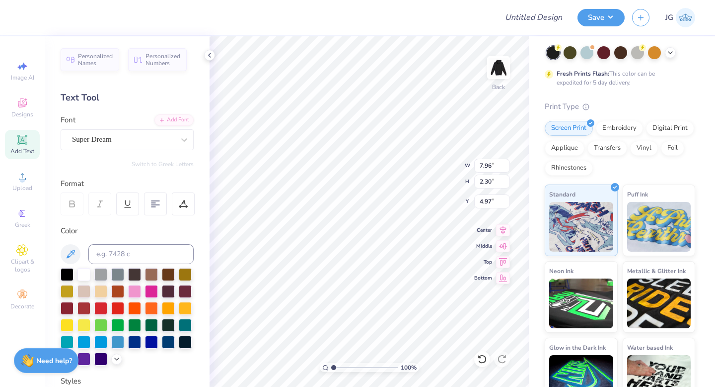
scroll to position [0, 1]
type textarea "ILLMAZING"
click at [140, 139] on div "Super Dream" at bounding box center [123, 139] width 104 height 15
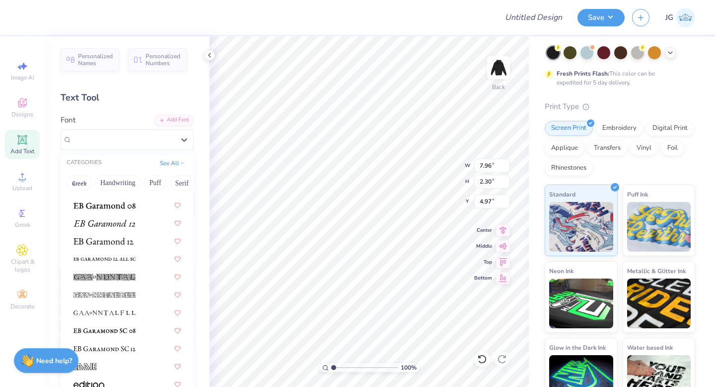
scroll to position [2007, 0]
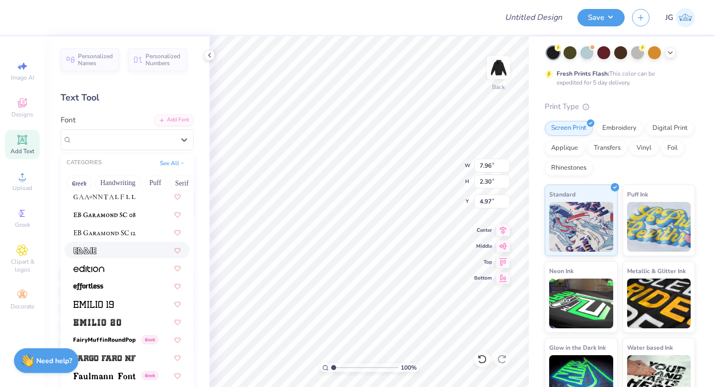
click at [112, 244] on div at bounding box center [127, 249] width 107 height 10
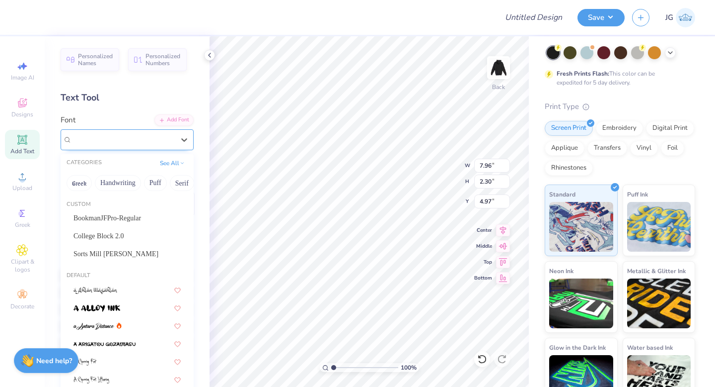
click at [131, 136] on div "Eddie" at bounding box center [123, 139] width 104 height 15
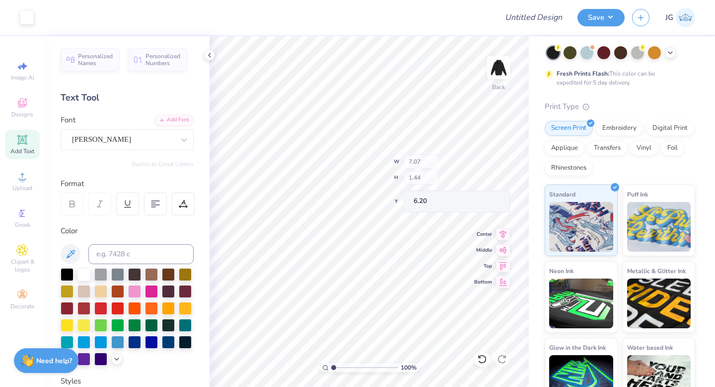
type input "7.07"
type input "1.44"
type input "6.20"
drag, startPoint x: 334, startPoint y: 367, endPoint x: 341, endPoint y: 355, distance: 14.1
type input "2.17"
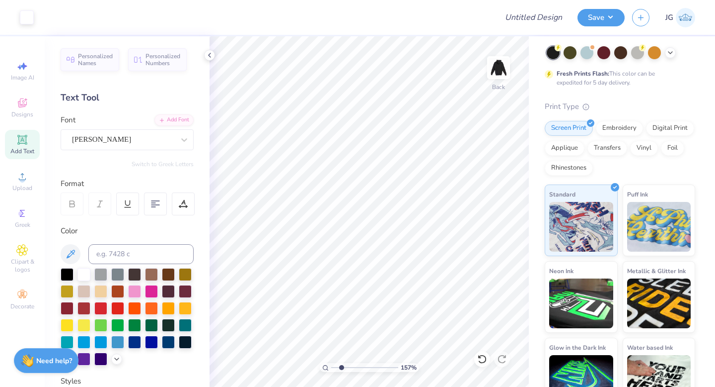
click at [341, 363] on input "range" at bounding box center [364, 367] width 67 height 9
type input "6.56"
type input "5.31"
type input "1.08"
type input "6.64"
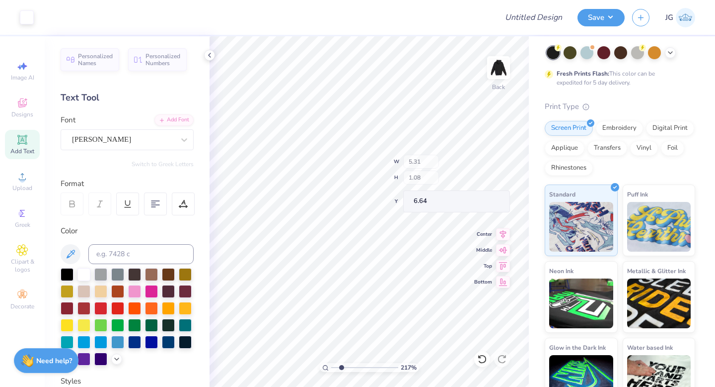
type input "4.36"
type input "0.89"
type input "6.83"
type input "6.42"
type input "3.31"
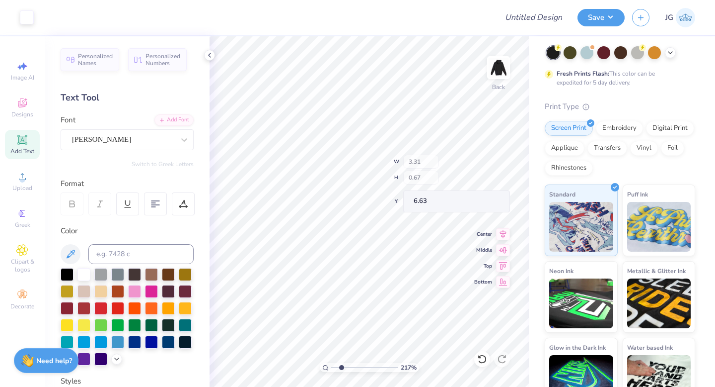
type input "0.67"
type input "6.63"
type input "6.53"
click at [615, 132] on div "Embroidery" at bounding box center [619, 126] width 47 height 15
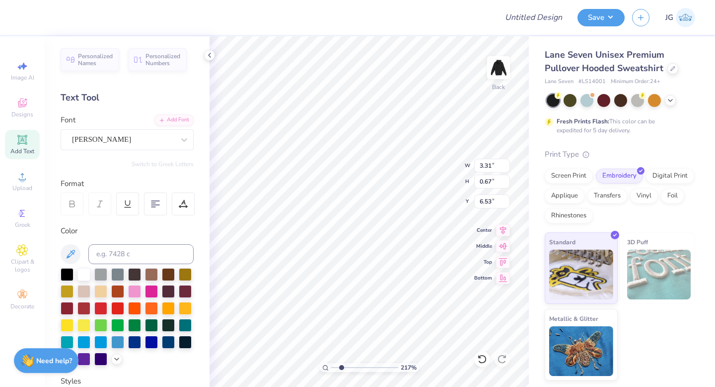
scroll to position [0, 0]
click at [508, 69] on img at bounding box center [499, 68] width 40 height 40
click at [22, 135] on icon at bounding box center [22, 140] width 12 height 12
click at [23, 101] on icon at bounding box center [22, 103] width 12 height 12
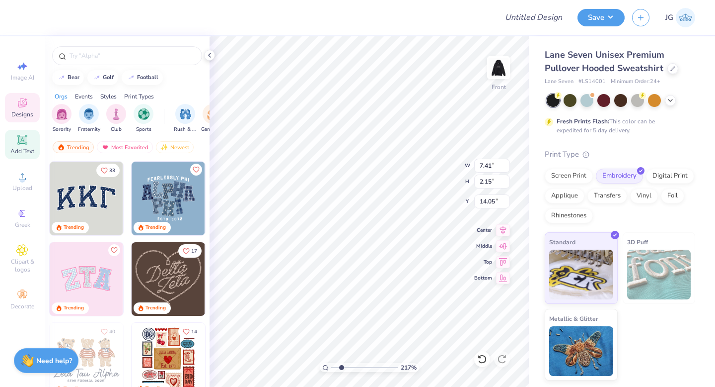
click at [22, 136] on icon at bounding box center [21, 139] width 7 height 7
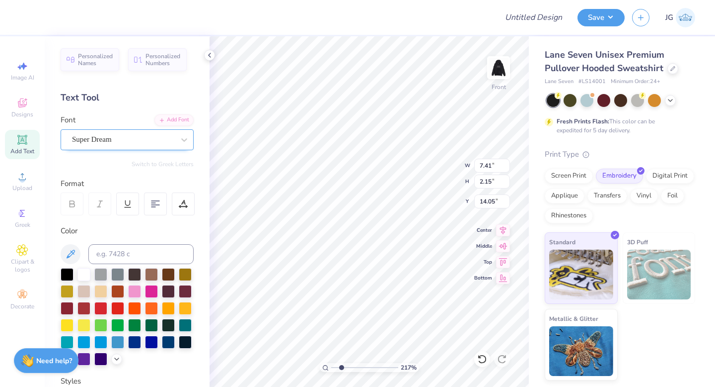
click at [125, 141] on div "Super Dream" at bounding box center [123, 139] width 104 height 15
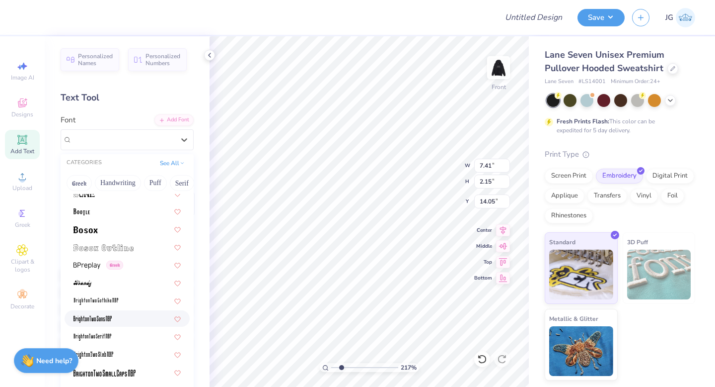
scroll to position [716, 0]
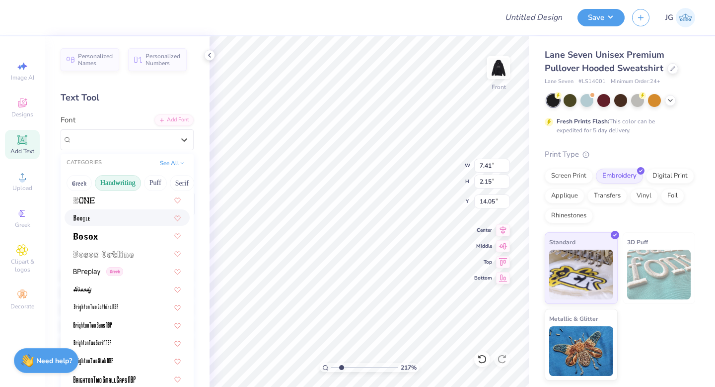
click at [130, 182] on button "Handwriting" at bounding box center [118, 183] width 46 height 16
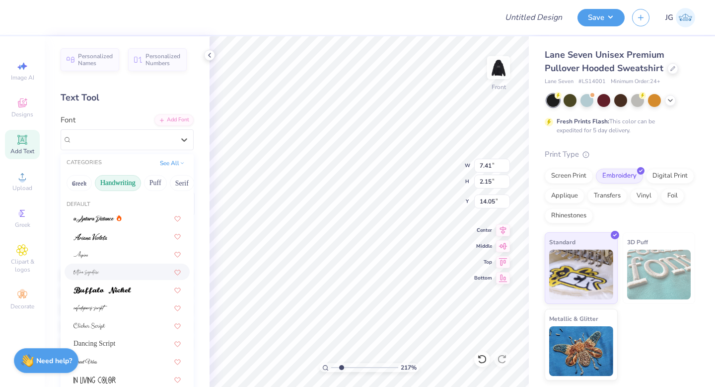
click at [132, 275] on div at bounding box center [127, 271] width 107 height 10
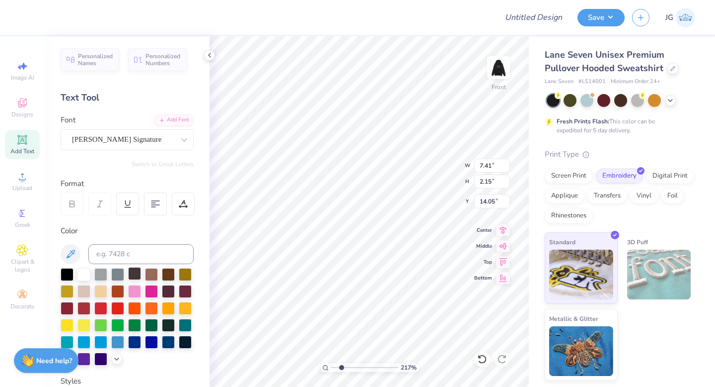
type input "12.90"
type input "6.29"
type input "11.98"
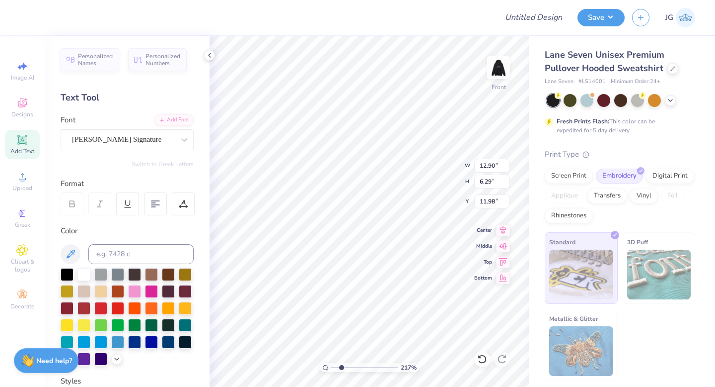
scroll to position [0, 1]
type textarea "Palm Spings, CA"
type input "8.72"
type input "7.41"
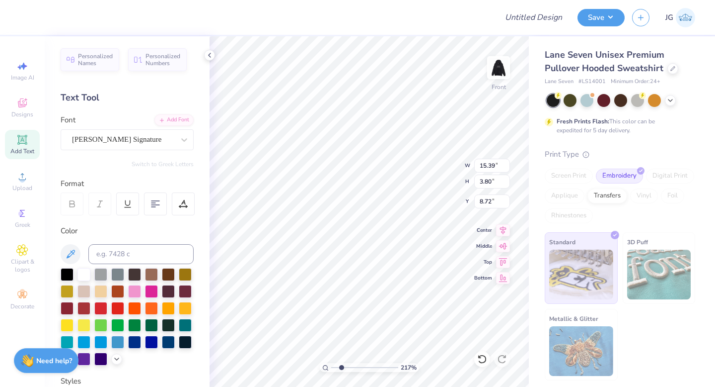
type input "2.15"
type input "14.05"
click at [210, 56] on icon at bounding box center [210, 55] width 8 height 8
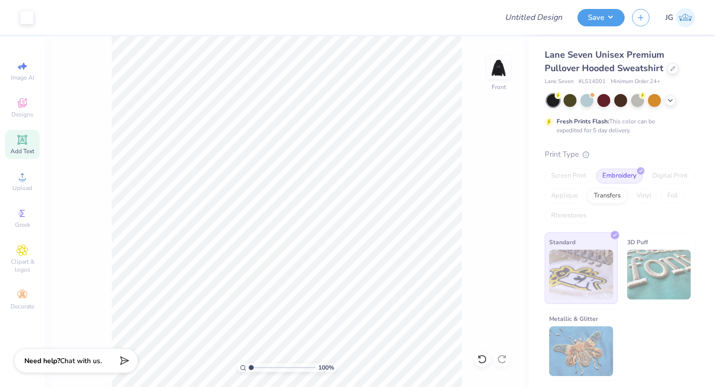
type input "1"
click at [200, 356] on div "100 %" at bounding box center [287, 211] width 350 height 350
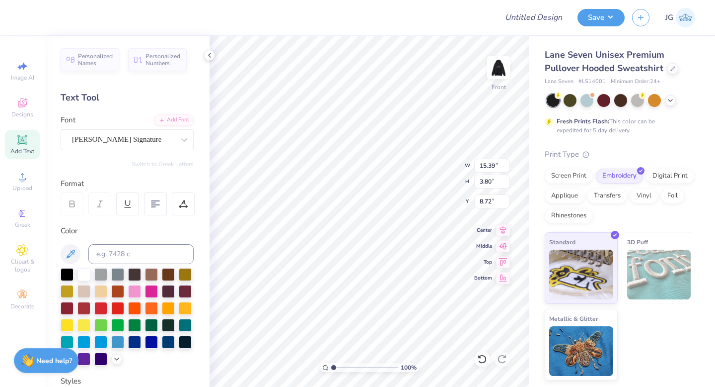
type input "5.03"
type input "1.24"
type input "23.01"
click at [188, 202] on div at bounding box center [183, 203] width 23 height 23
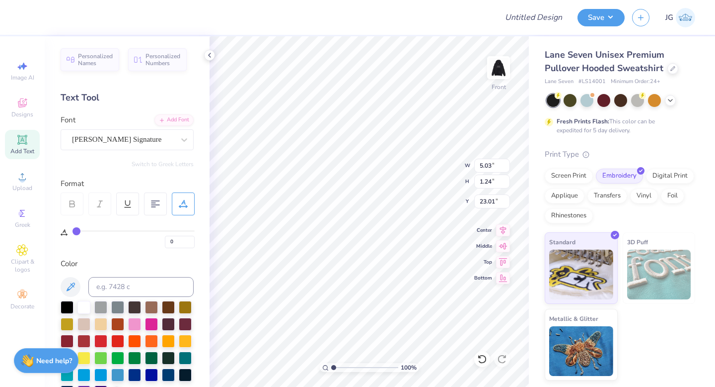
drag, startPoint x: 88, startPoint y: 232, endPoint x: 110, endPoint y: 234, distance: 22.0
click at [110, 234] on div "0" at bounding box center [134, 239] width 122 height 18
type input "1"
type input "2"
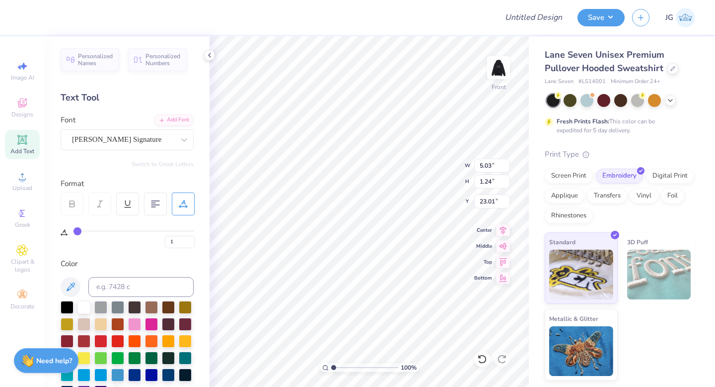
type input "2"
type input "4"
type input "6"
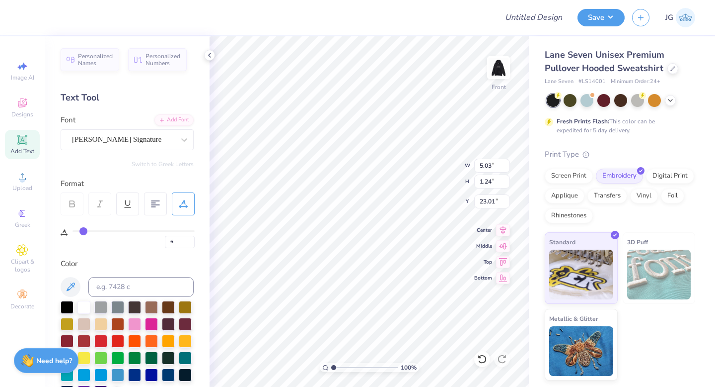
type input "9"
type input "12"
type input "15"
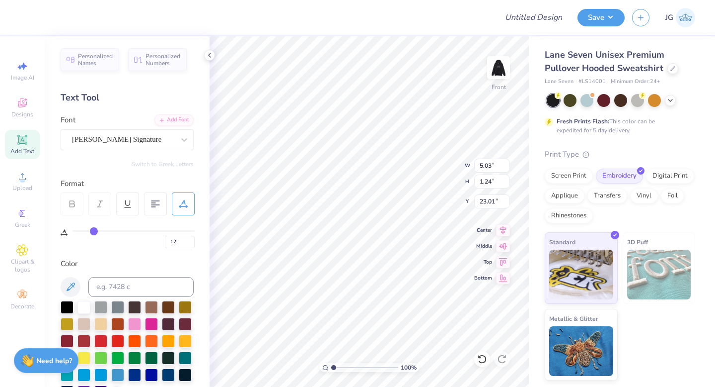
type input "15"
type input "17"
type input "19"
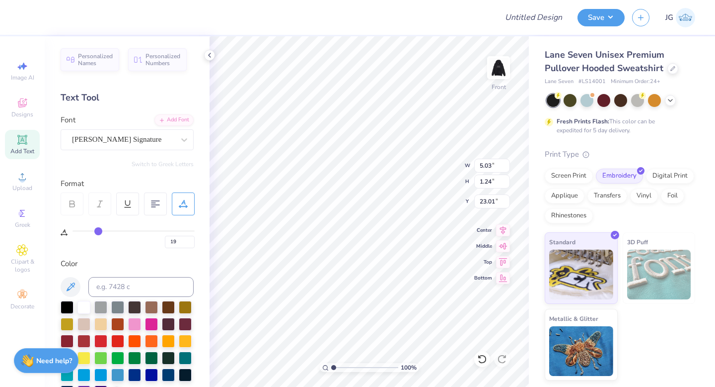
type input "20"
type input "21"
type input "22"
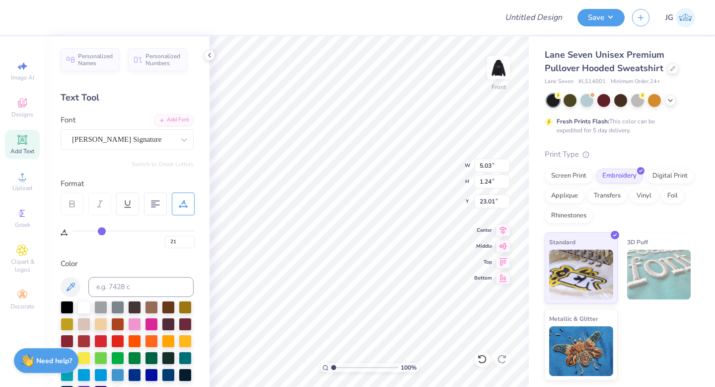
type input "22"
type input "23"
type input "24"
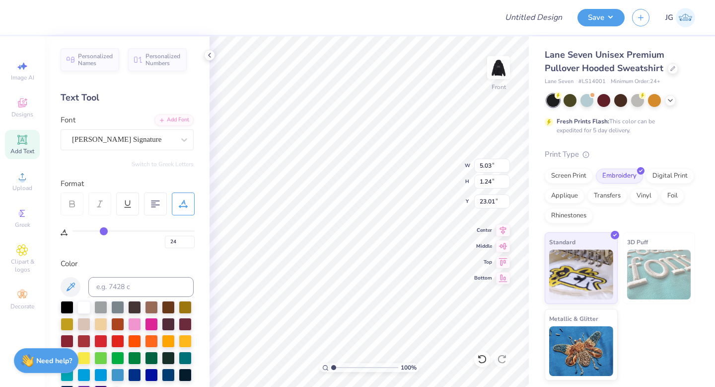
type input "25"
type input "26"
type input "27"
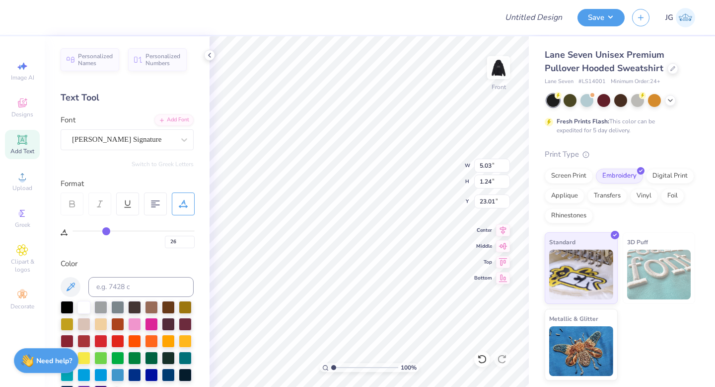
type input "27"
type input "28"
type input "29"
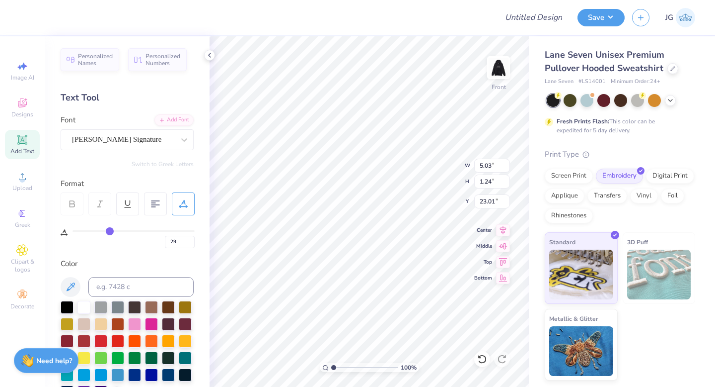
type input "30"
type input "31"
drag, startPoint x: 78, startPoint y: 227, endPoint x: 112, endPoint y: 230, distance: 34.9
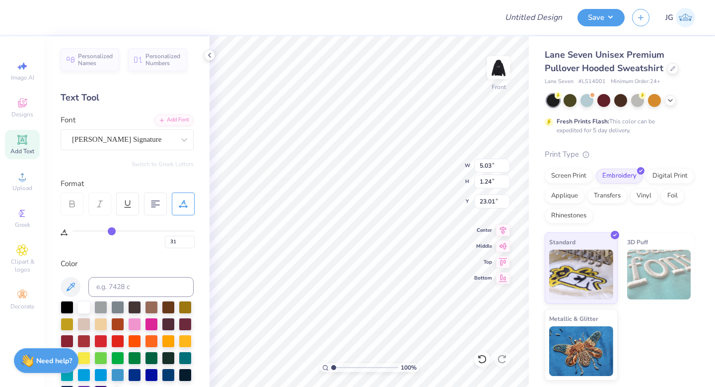
type input "31"
click at [112, 230] on input "range" at bounding box center [134, 230] width 122 height 1
type input "7.11"
click at [155, 147] on div "[PERSON_NAME] Signature" at bounding box center [127, 139] width 133 height 21
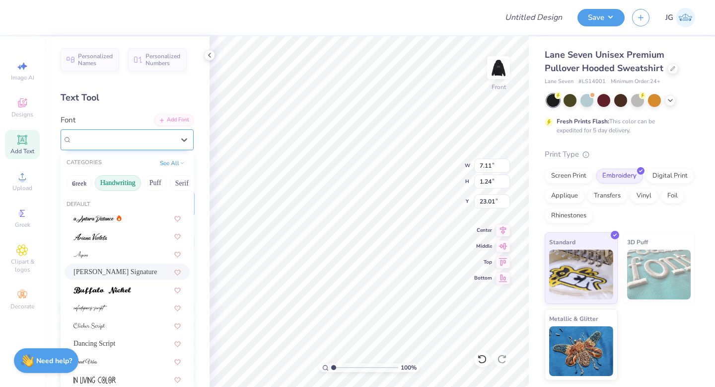
click at [147, 144] on div "[PERSON_NAME] Signature" at bounding box center [123, 139] width 104 height 15
click at [131, 291] on div at bounding box center [127, 289] width 107 height 10
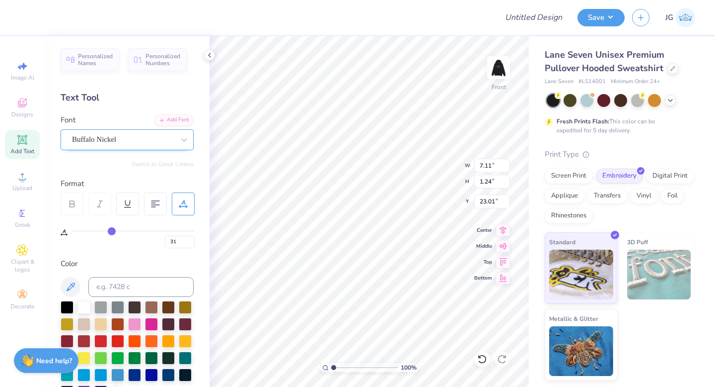
click at [120, 132] on div "Buffalo Nickel" at bounding box center [123, 139] width 104 height 15
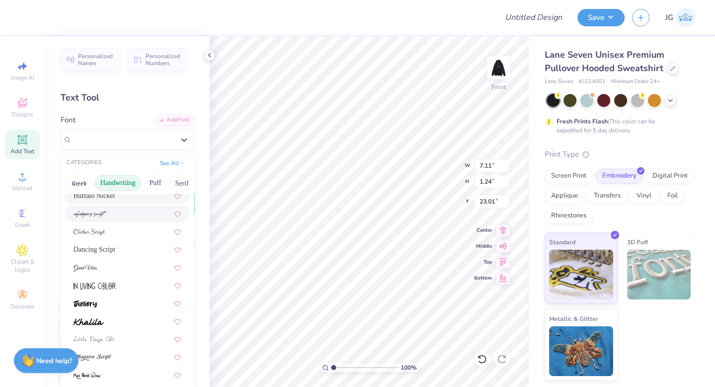
scroll to position [108, 0]
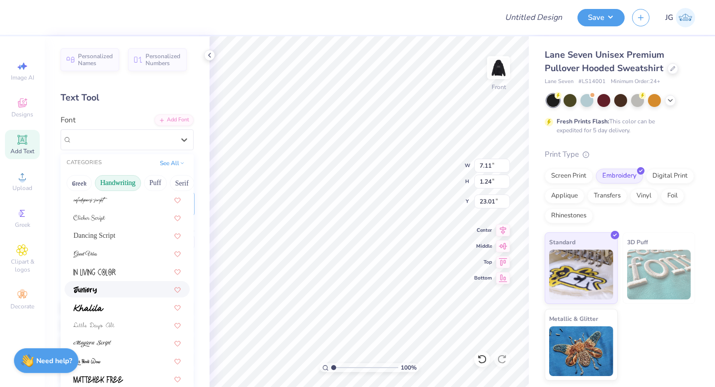
click at [112, 288] on div at bounding box center [127, 289] width 107 height 10
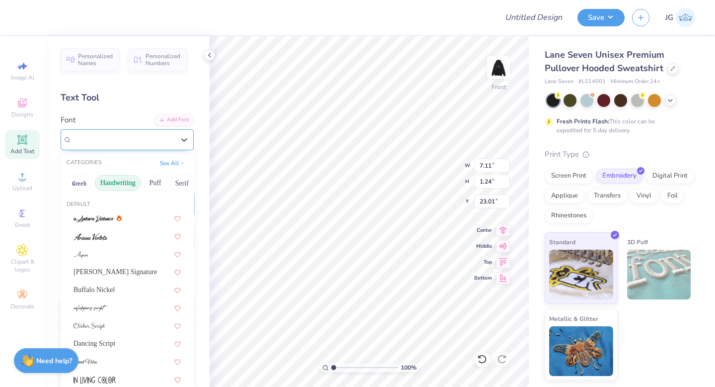
click at [135, 142] on div "Juniory" at bounding box center [123, 139] width 104 height 15
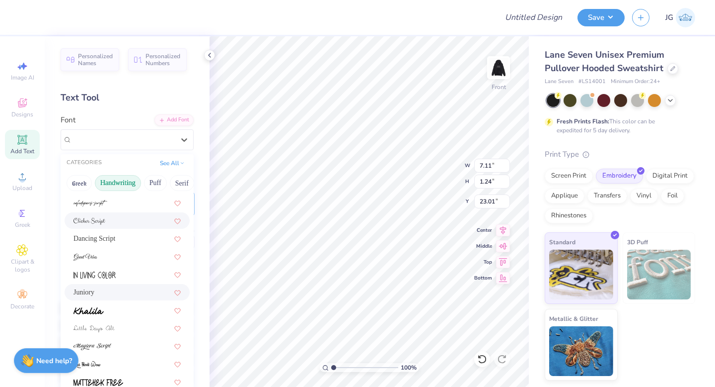
scroll to position [106, 0]
click at [125, 206] on div at bounding box center [127, 201] width 107 height 10
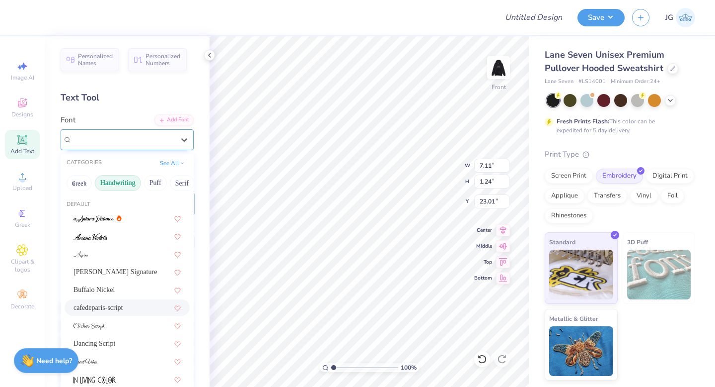
click at [134, 142] on div "cafedeparis-script" at bounding box center [123, 139] width 104 height 15
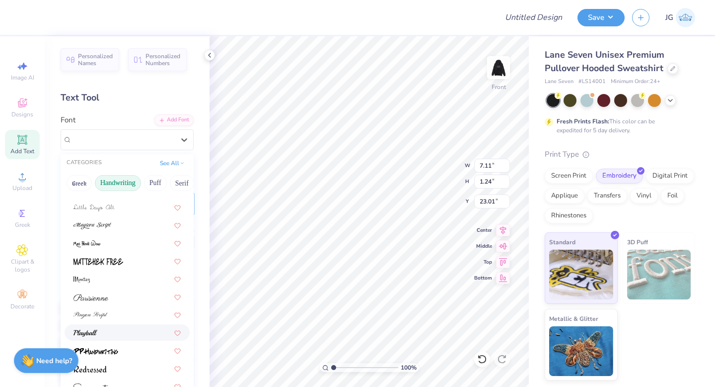
click at [112, 327] on div at bounding box center [127, 332] width 107 height 10
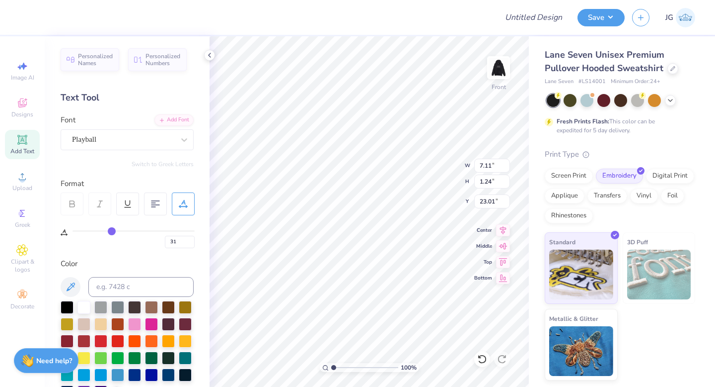
type input "33"
type input "34"
type input "36"
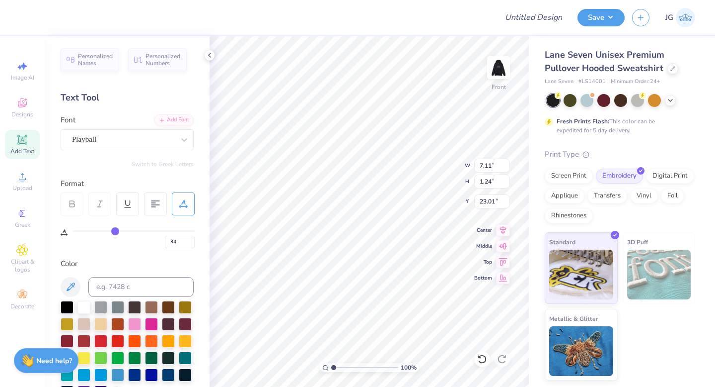
type input "36"
type input "39"
type input "44"
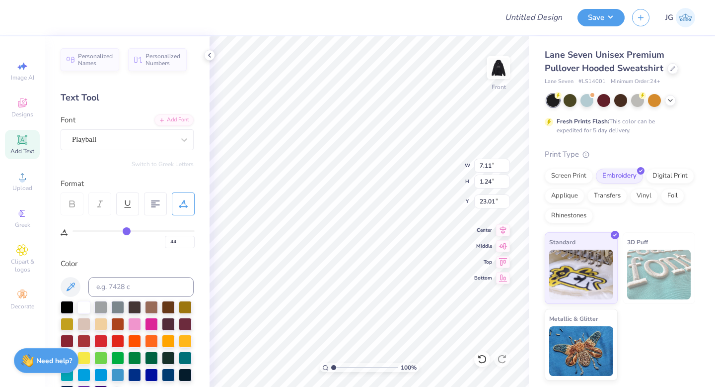
type input "49"
type input "54"
type input "57"
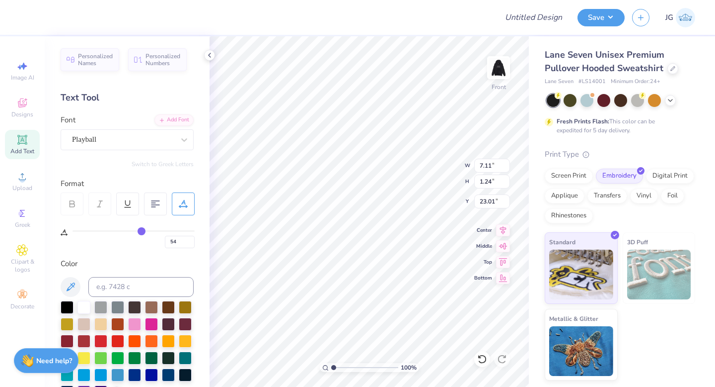
type input "57"
type input "60"
type input "62"
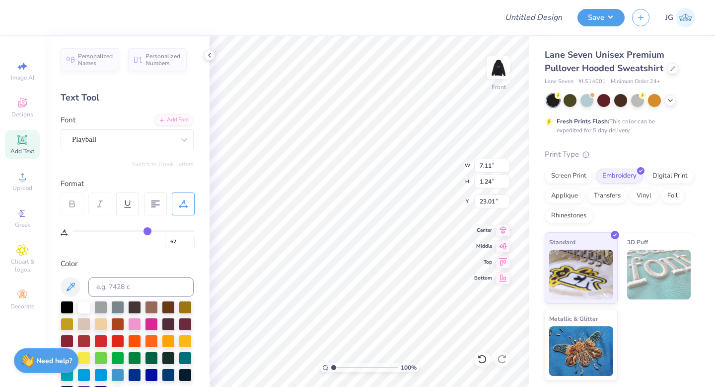
type input "63"
type input "64"
type input "65"
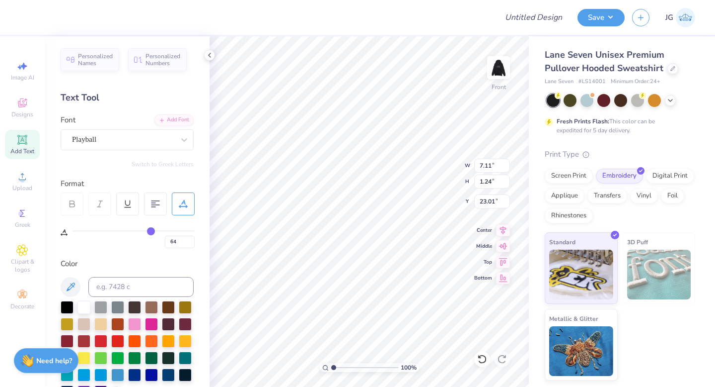
type input "65"
type input "66"
type input "67"
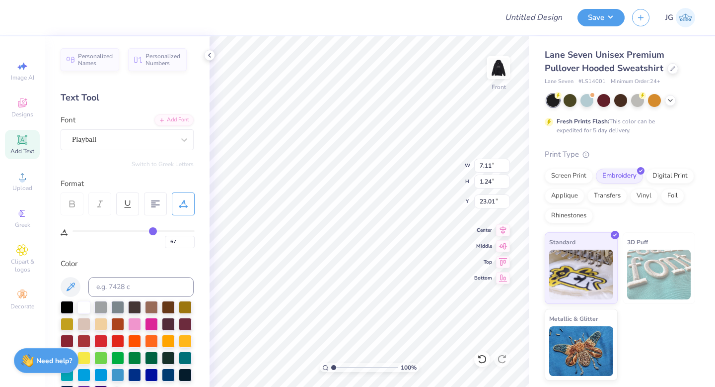
type input "66"
drag, startPoint x: 114, startPoint y: 230, endPoint x: 148, endPoint y: 230, distance: 33.8
click at [150, 230] on input "range" at bounding box center [134, 230] width 122 height 1
drag, startPoint x: 148, startPoint y: 230, endPoint x: 179, endPoint y: 230, distance: 31.3
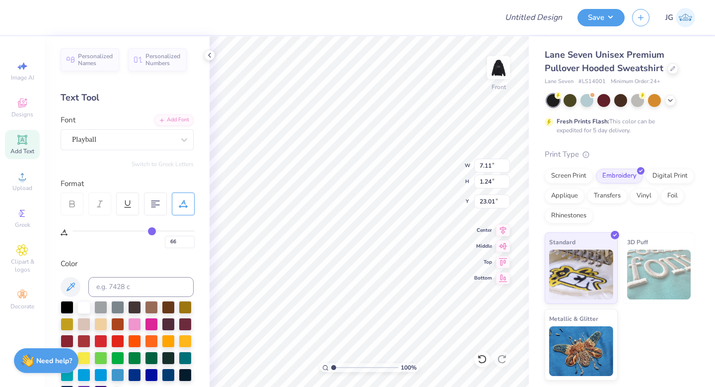
click at [179, 230] on div "66" at bounding box center [134, 236] width 122 height 23
drag, startPoint x: 159, startPoint y: 230, endPoint x: 182, endPoint y: 228, distance: 23.4
click at [182, 228] on div "66" at bounding box center [134, 236] width 122 height 23
type input "67"
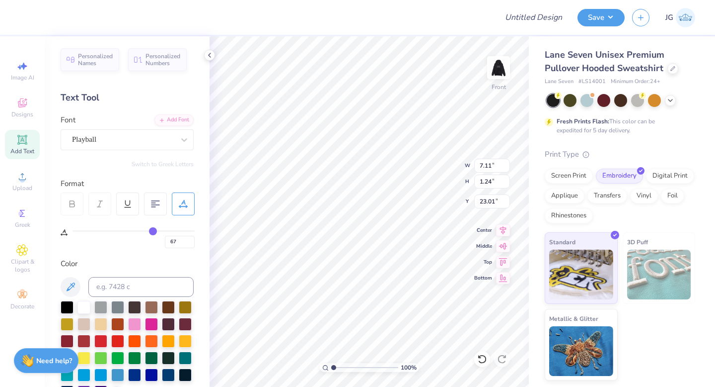
type input "68"
type input "69"
type input "71"
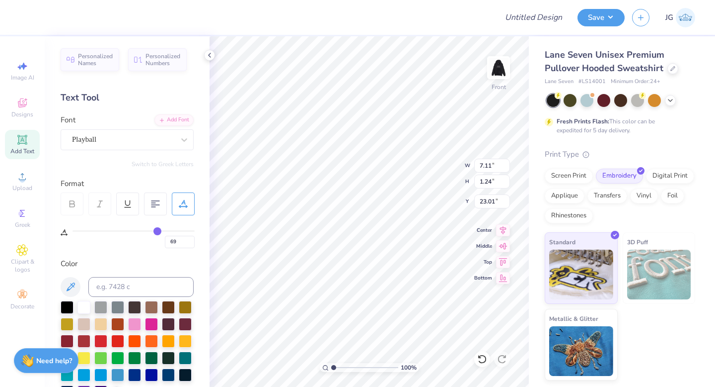
type input "71"
type input "75"
type input "80"
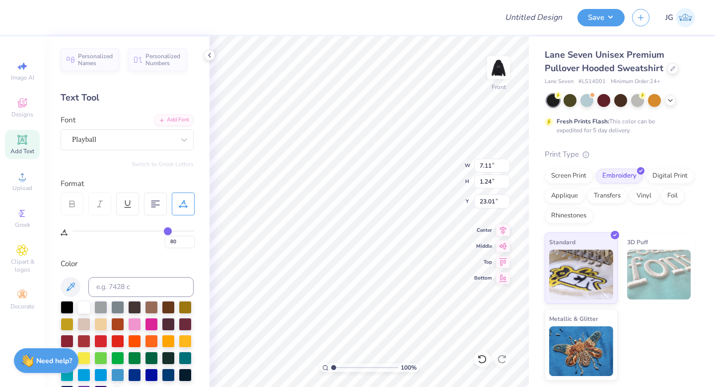
type input "85"
type input "90"
type input "93"
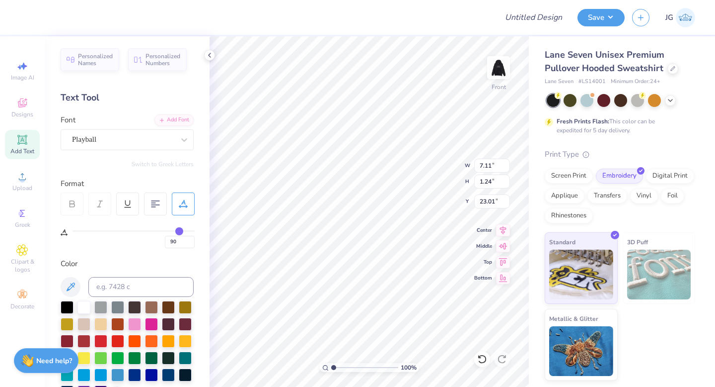
type input "93"
type input "95"
type input "97"
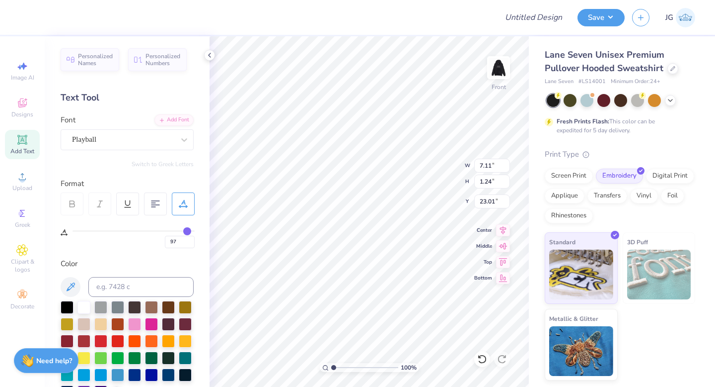
type input "99"
type input "100"
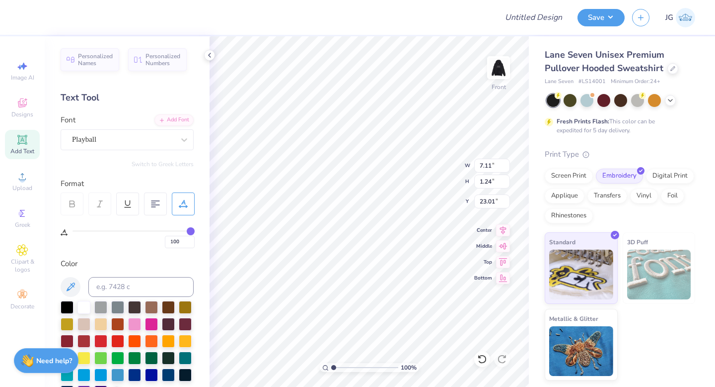
drag, startPoint x: 153, startPoint y: 229, endPoint x: 188, endPoint y: 228, distance: 34.8
click at [189, 230] on input "range" at bounding box center [134, 230] width 122 height 1
click at [145, 135] on div "Playball" at bounding box center [123, 139] width 104 height 15
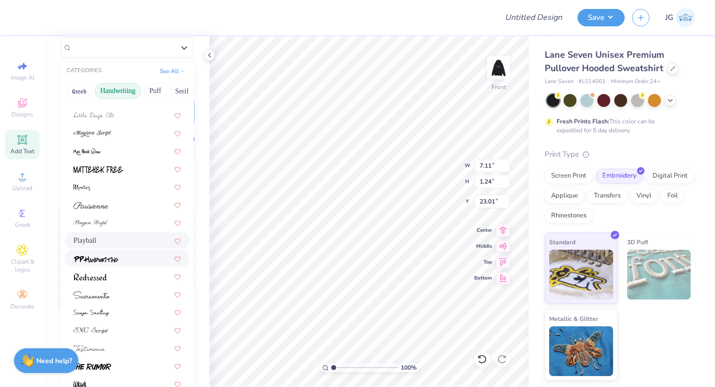
scroll to position [224, 0]
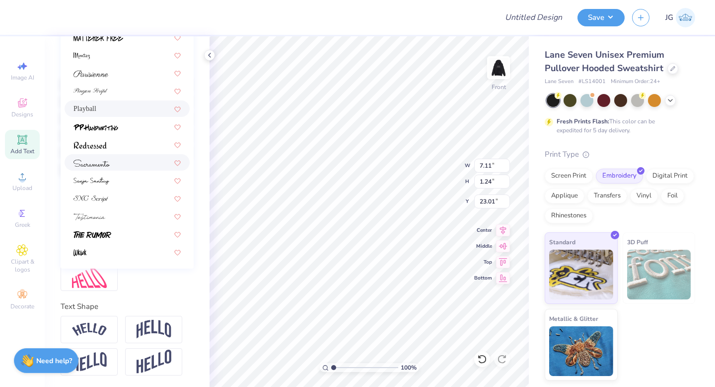
click at [123, 159] on div at bounding box center [127, 162] width 107 height 10
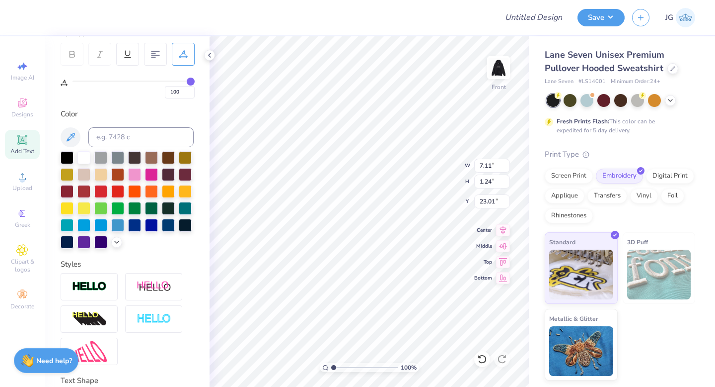
scroll to position [89, 0]
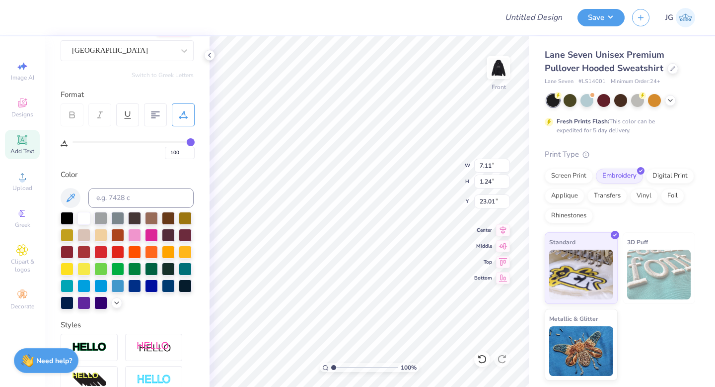
click at [183, 116] on icon at bounding box center [183, 114] width 9 height 9
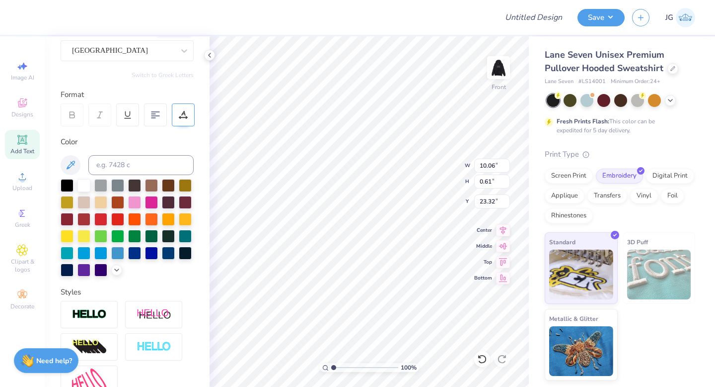
click at [183, 106] on div at bounding box center [183, 114] width 23 height 23
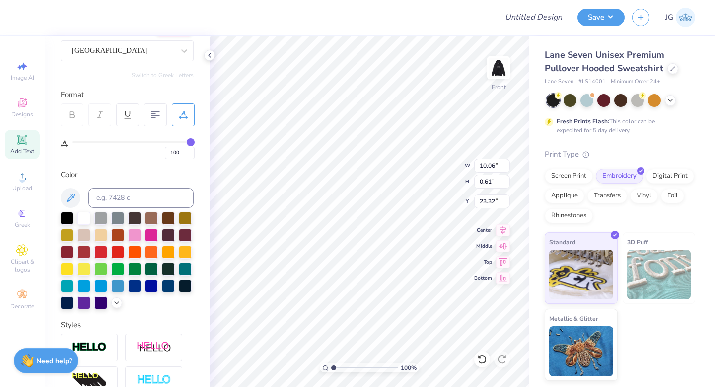
type input "99"
type input "97"
type input "93"
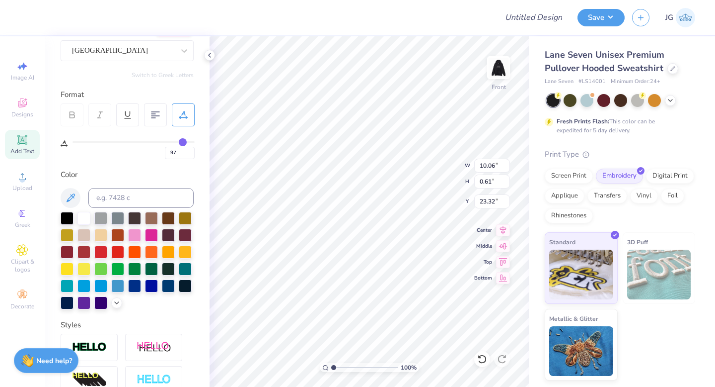
type input "93"
type input "88"
type input "82"
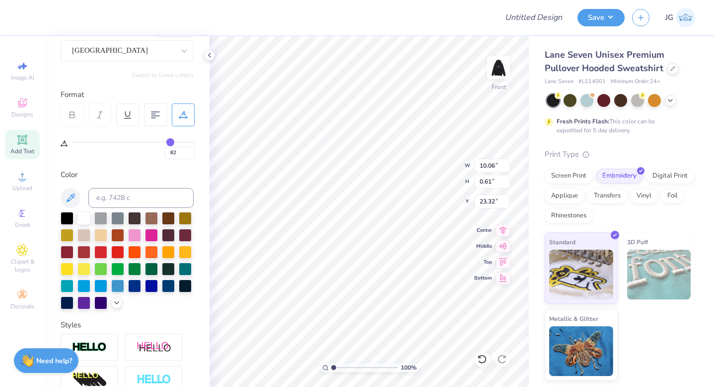
type input "77"
type input "72"
type input "67"
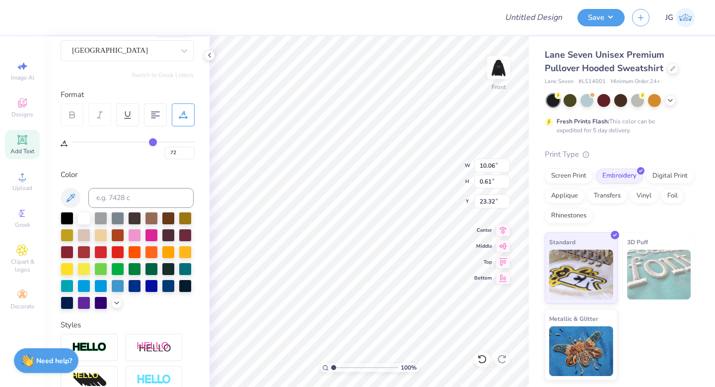
type input "67"
type input "63"
type input "59"
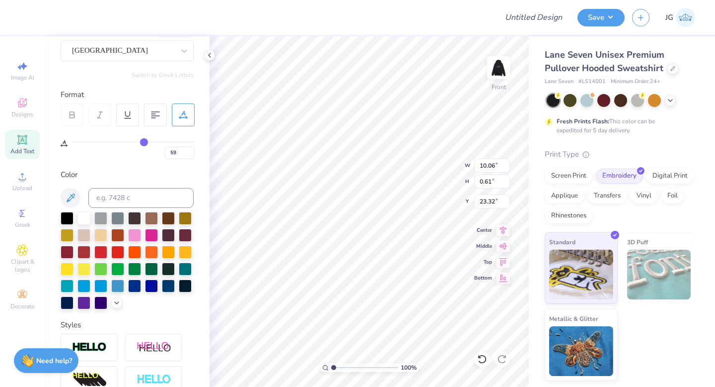
type input "55"
type input "53"
type input "50"
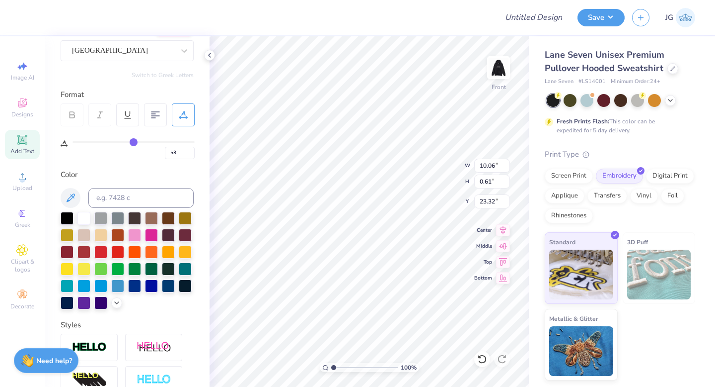
type input "50"
type input "48"
type input "46"
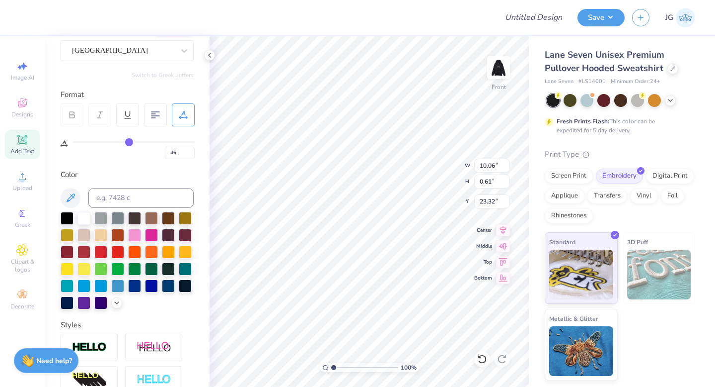
type input "44"
type input "42"
type input "41"
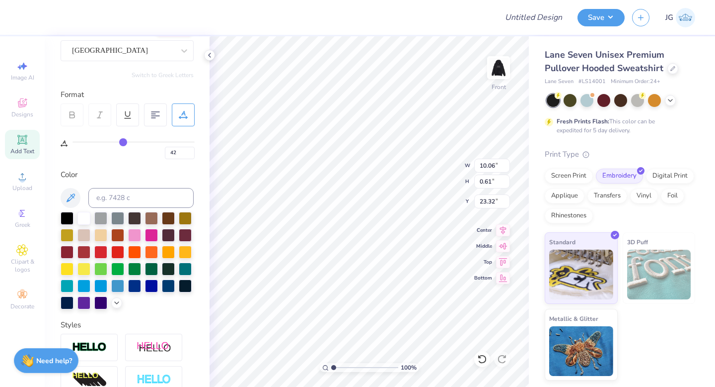
type input "41"
type input "40"
type input "39"
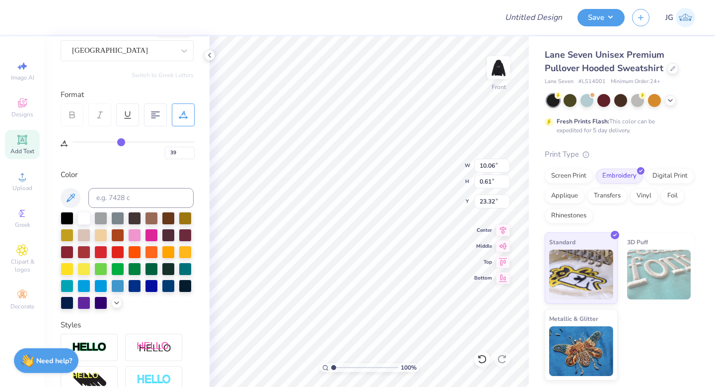
type input "38"
type input "37"
type input "36"
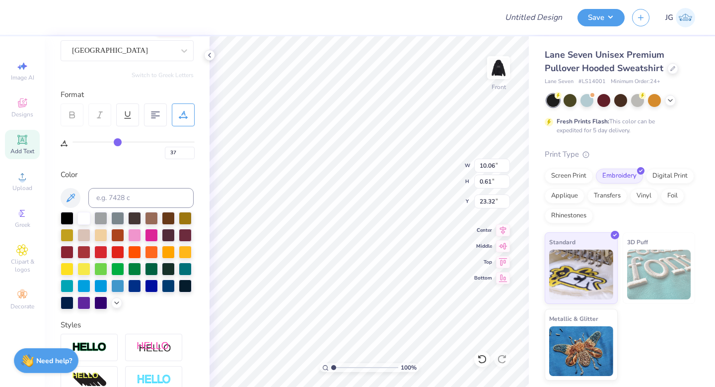
type input "36"
type input "37"
drag, startPoint x: 191, startPoint y: 143, endPoint x: 120, endPoint y: 136, distance: 71.8
type input "37"
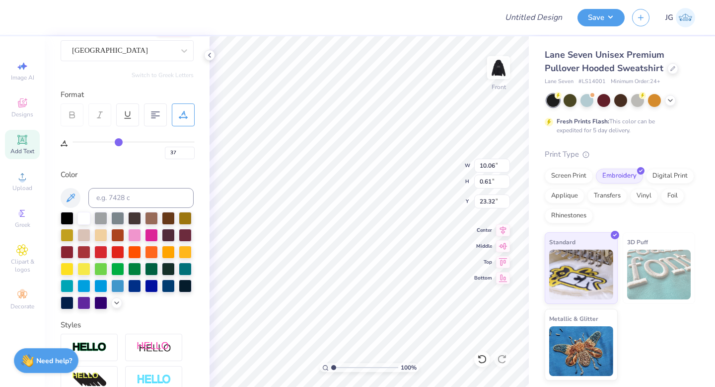
click at [118, 141] on input "range" at bounding box center [134, 141] width 122 height 1
type input "10.19"
type input "1.06"
type input "22.83"
click at [499, 63] on img at bounding box center [499, 68] width 40 height 40
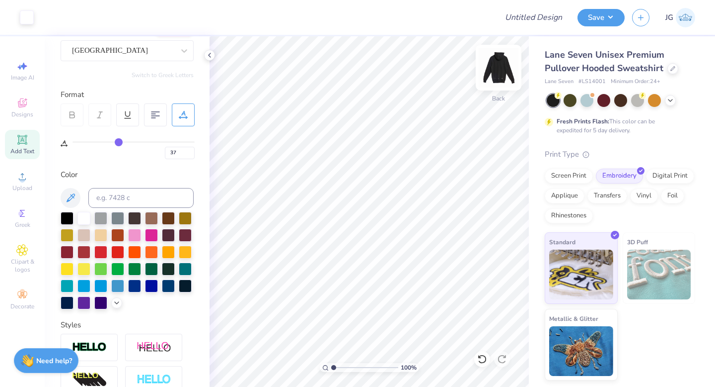
click at [500, 61] on img at bounding box center [499, 68] width 40 height 40
type input "17.86"
type input "18.18"
click at [504, 76] on img at bounding box center [499, 68] width 40 height 40
click at [159, 60] on div "[GEOGRAPHIC_DATA]" at bounding box center [127, 50] width 133 height 21
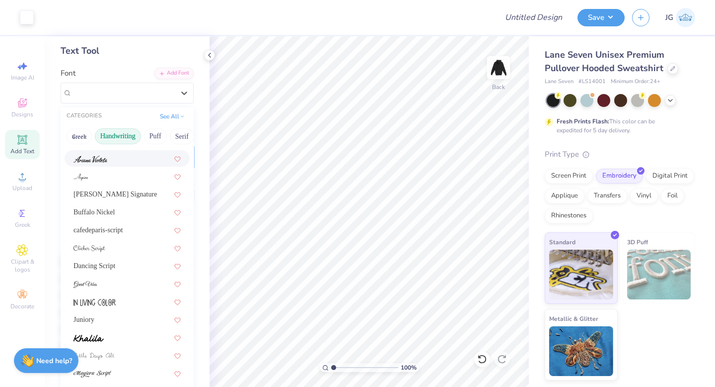
scroll to position [31, 0]
click at [117, 212] on div "Buffalo Nickel" at bounding box center [127, 211] width 107 height 10
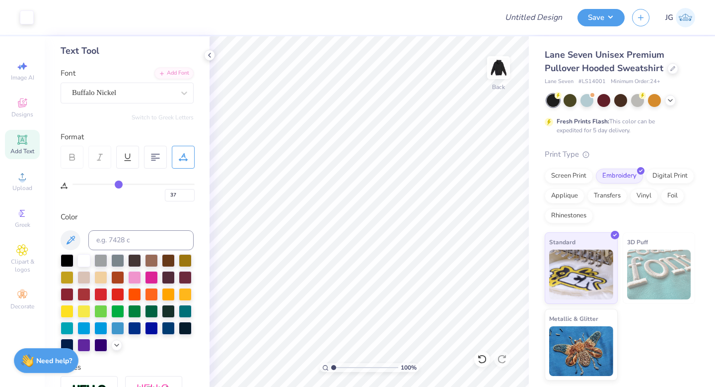
type input "0"
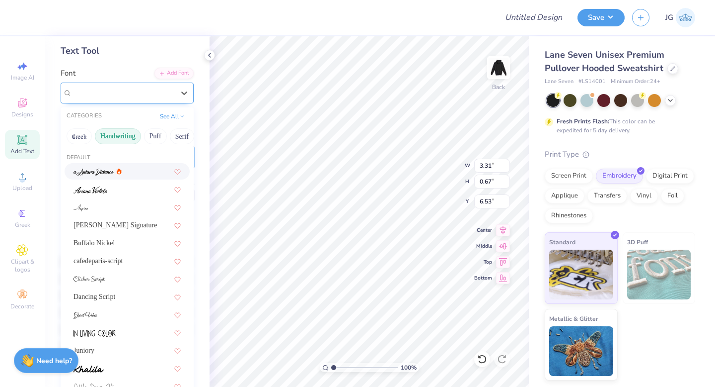
click at [171, 89] on div "Eddie" at bounding box center [123, 92] width 104 height 15
click at [102, 237] on div "Buffalo Nickel" at bounding box center [127, 242] width 125 height 16
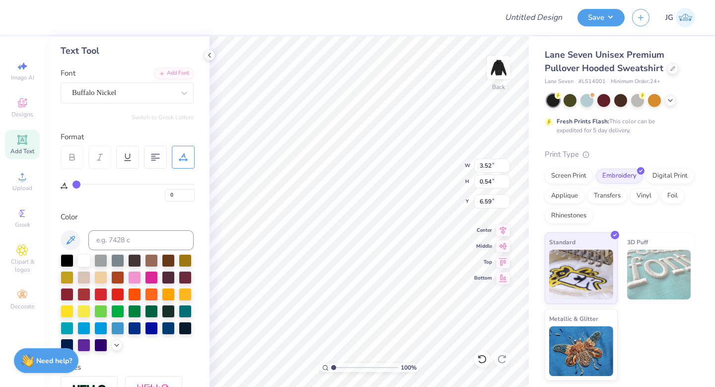
type input "3.52"
type input "0.54"
type input "6.59"
click at [127, 99] on div at bounding box center [123, 92] width 102 height 13
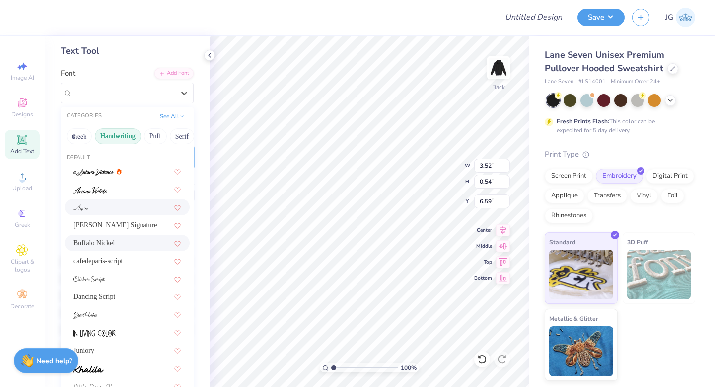
scroll to position [0, 0]
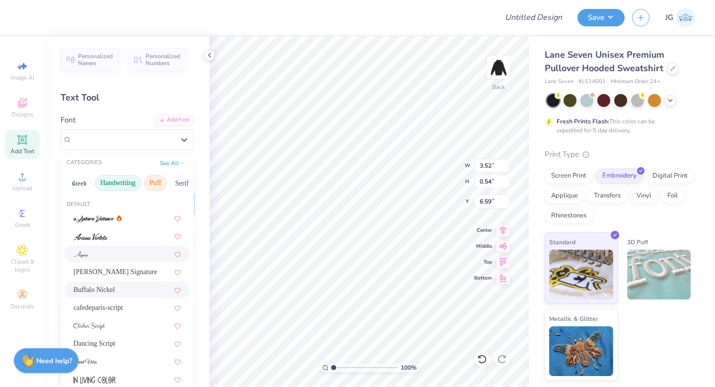
click at [159, 189] on button "Puff" at bounding box center [155, 183] width 23 height 16
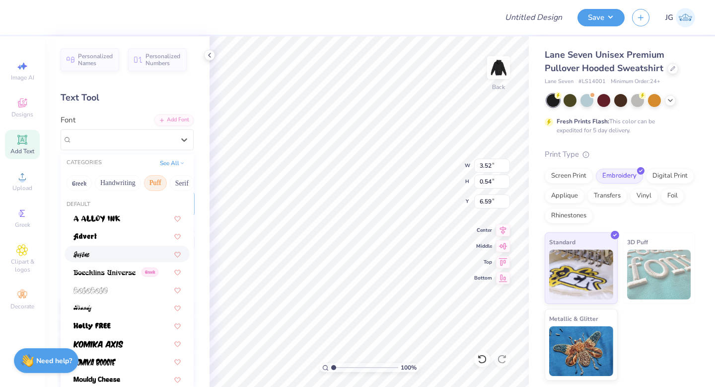
scroll to position [224, 0]
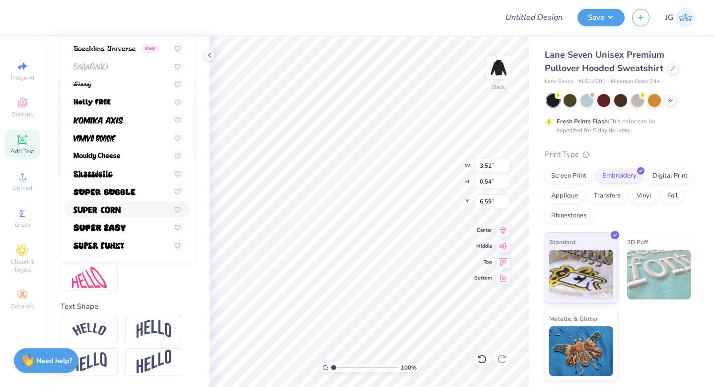
click at [117, 204] on span at bounding box center [97, 209] width 47 height 10
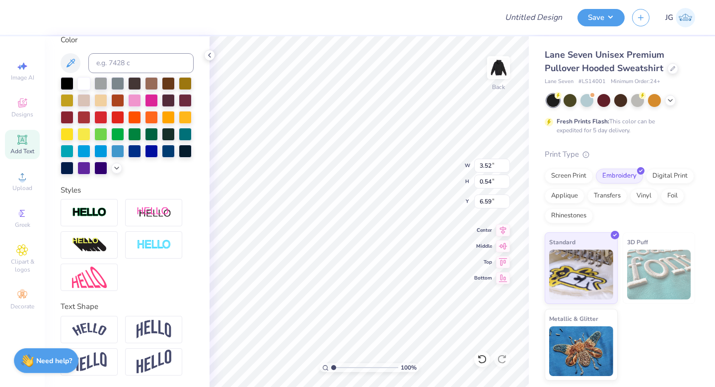
type input "2.37"
type input "0.38"
type input "6.67"
type input "10.64"
type input "5.18"
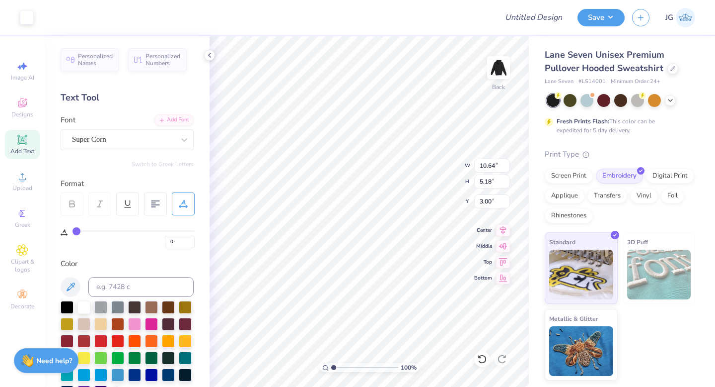
scroll to position [224, 0]
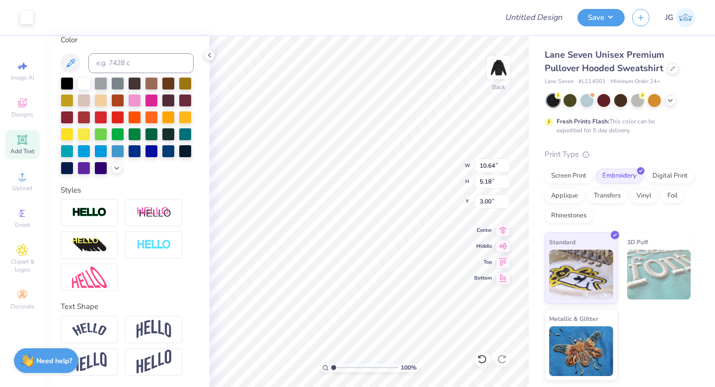
type input "2.37"
type input "0.38"
type input "6.67"
type input "10.64"
type input "5.18"
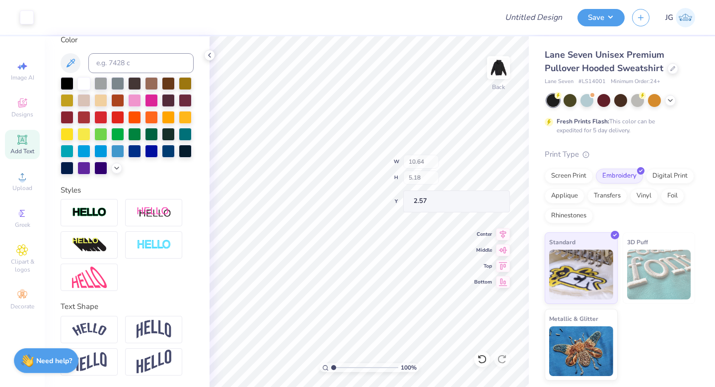
type input "3.00"
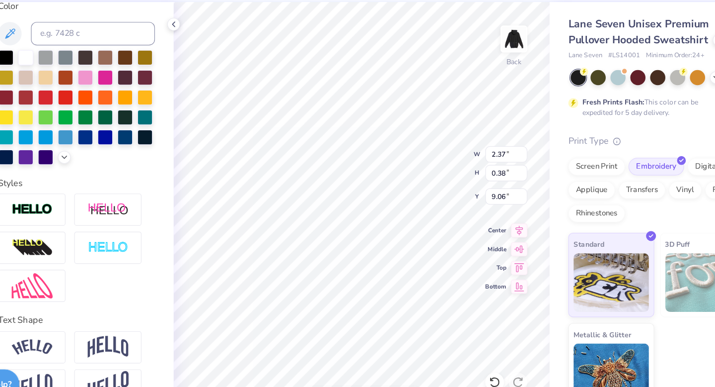
type input "9.05"
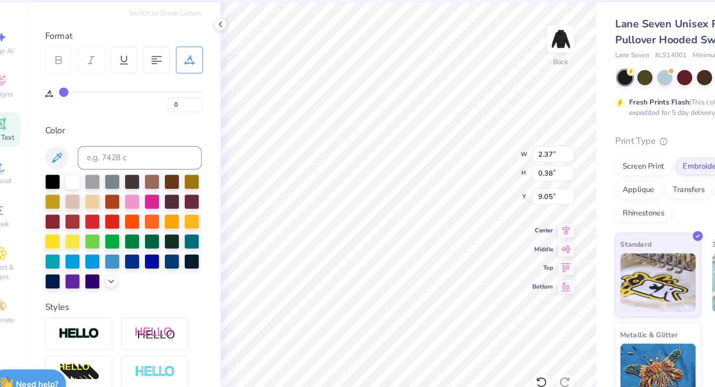
scroll to position [77, 0]
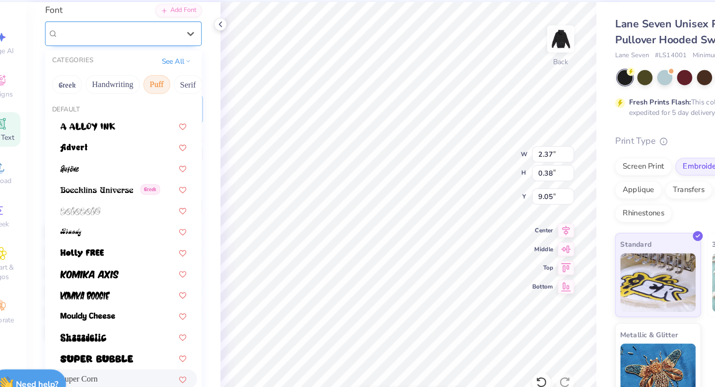
click at [149, 61] on div "Super Corn" at bounding box center [123, 62] width 104 height 15
click at [97, 213] on img at bounding box center [91, 213] width 34 height 7
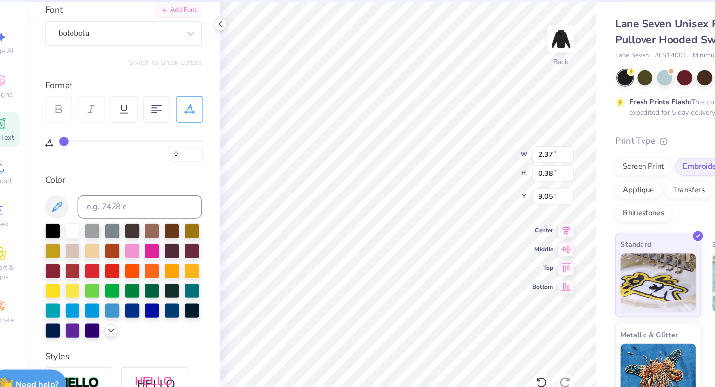
type input "2.34"
type input "0.54"
type input "8.97"
type input "7.45"
type input "1.73"
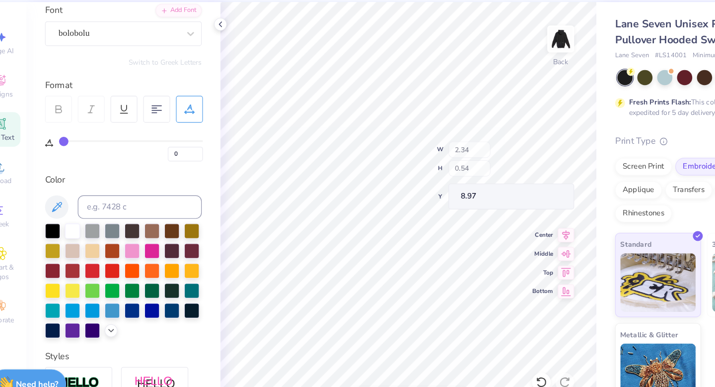
type input "7.79"
type input "7.32"
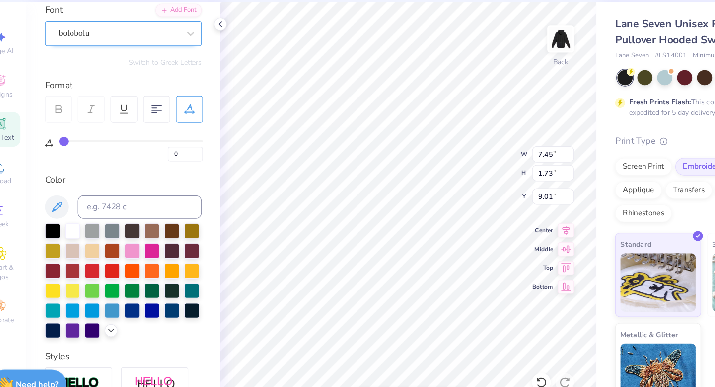
type input "9.01"
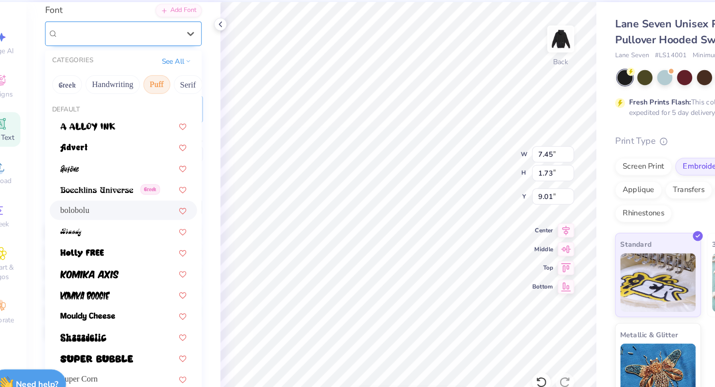
click at [130, 65] on div "bolobolu" at bounding box center [123, 62] width 104 height 15
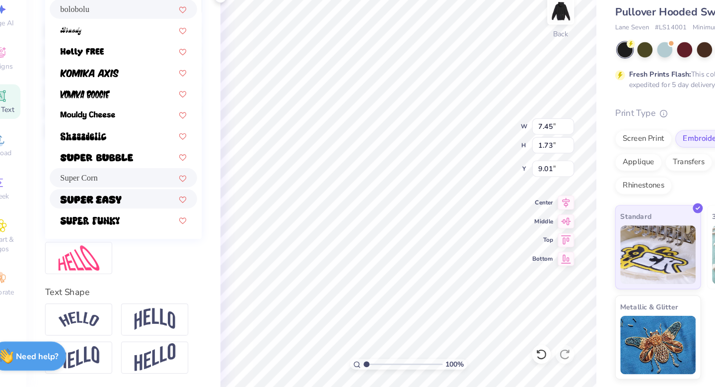
scroll to position [0, 0]
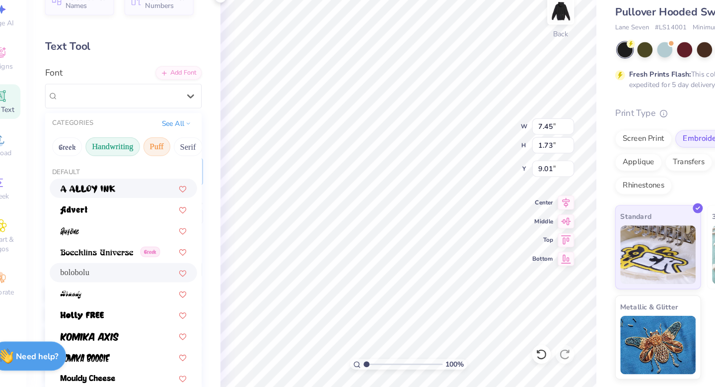
click at [120, 186] on button "Handwriting" at bounding box center [118, 183] width 46 height 16
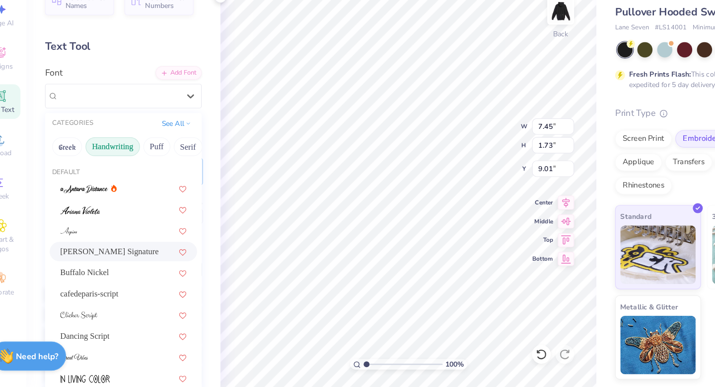
click at [108, 268] on span "[PERSON_NAME] Signature" at bounding box center [115, 271] width 83 height 10
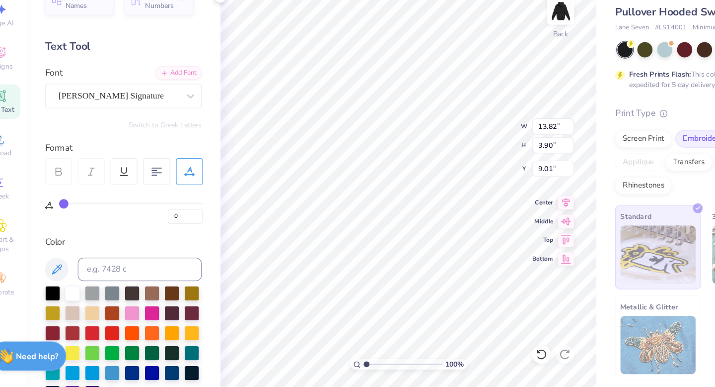
type input "13.82"
type input "3.90"
type input "7.80"
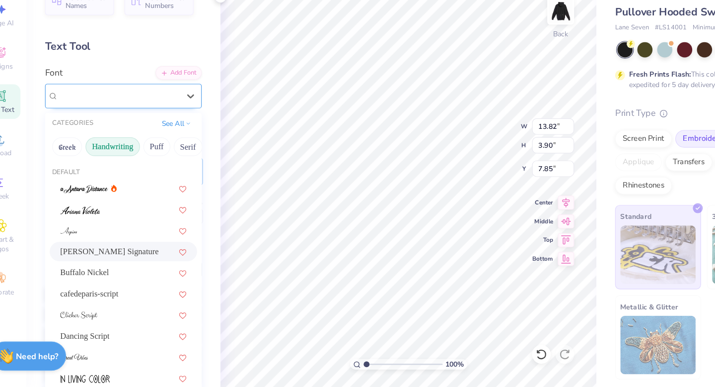
click at [159, 144] on div "[PERSON_NAME] Signature" at bounding box center [123, 139] width 104 height 15
drag, startPoint x: 130, startPoint y: 296, endPoint x: 128, endPoint y: 322, distance: 26.9
click at [115, 348] on div "Dancing Script" at bounding box center [127, 343] width 125 height 16
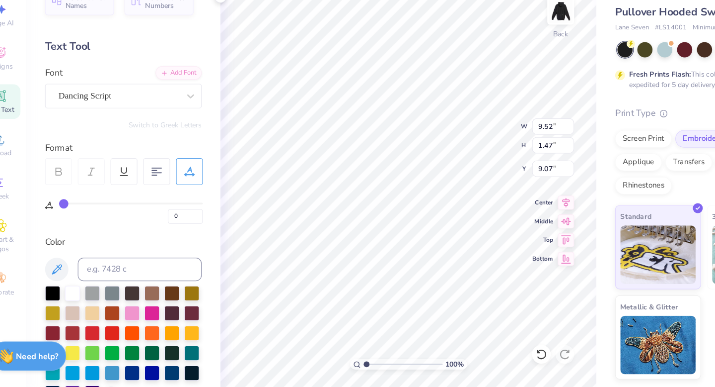
type input "9.52"
type input "1.47"
type input "9.07"
type input "5.40"
type input "0.83"
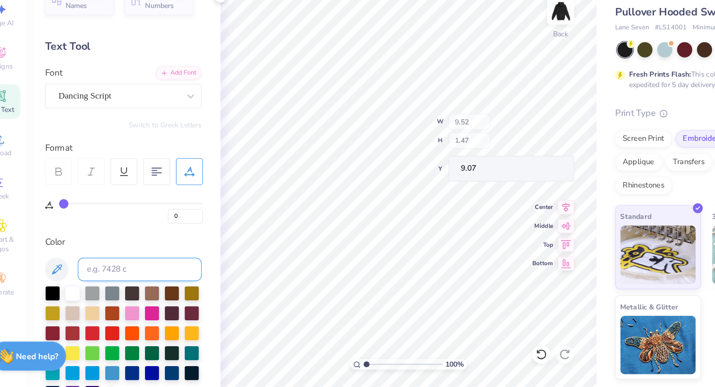
type input "9.70"
type input "7.76"
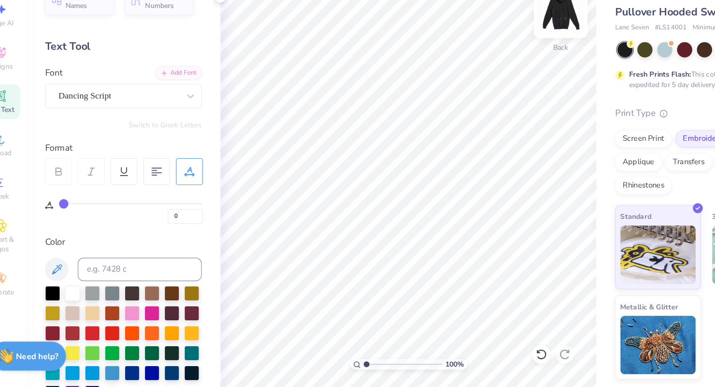
click at [496, 76] on img at bounding box center [499, 68] width 40 height 40
click at [500, 78] on img at bounding box center [499, 68] width 40 height 40
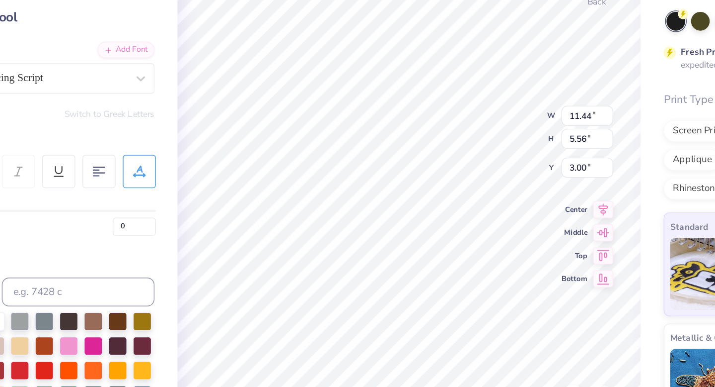
type input "11.44"
type input "5.56"
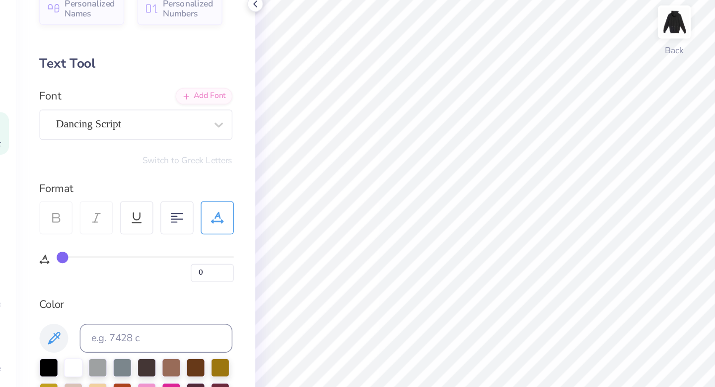
scroll to position [1, 0]
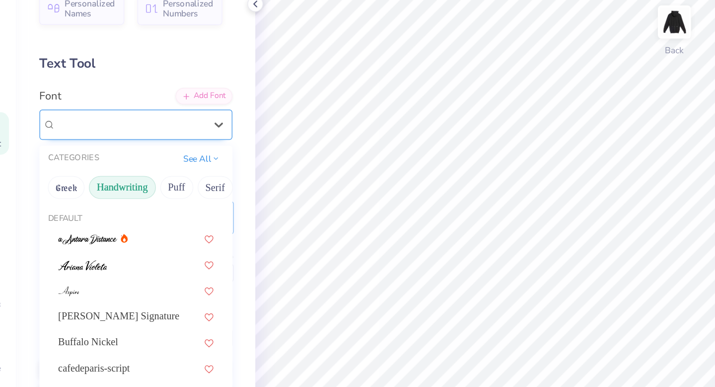
click at [139, 139] on div "Dancing Script" at bounding box center [123, 137] width 104 height 15
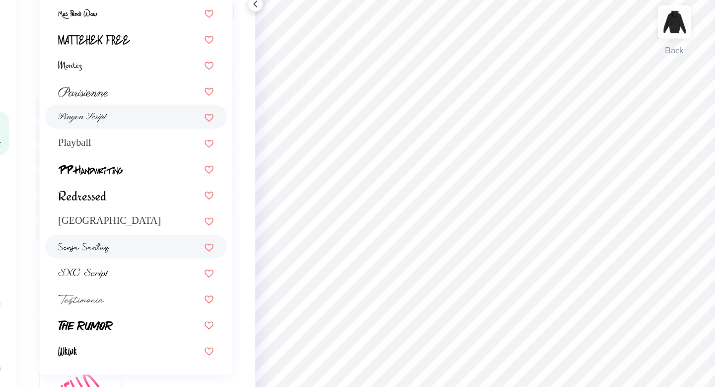
scroll to position [187, 0]
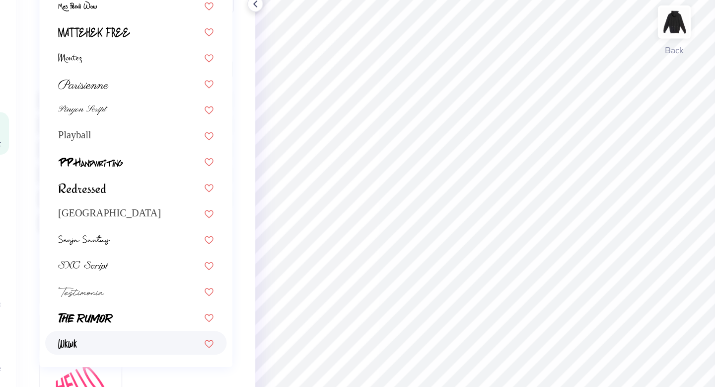
click at [92, 284] on div at bounding box center [127, 288] width 107 height 10
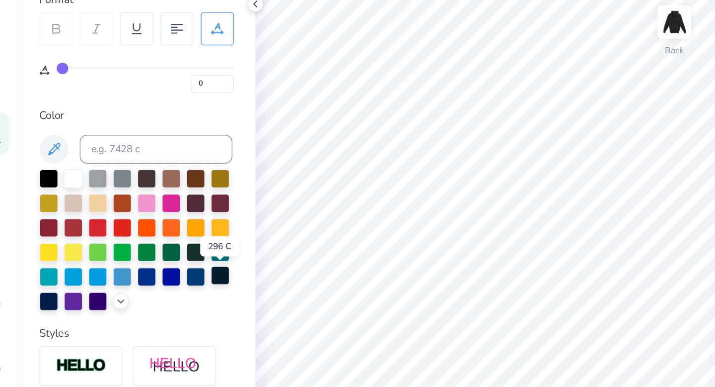
scroll to position [39, 0]
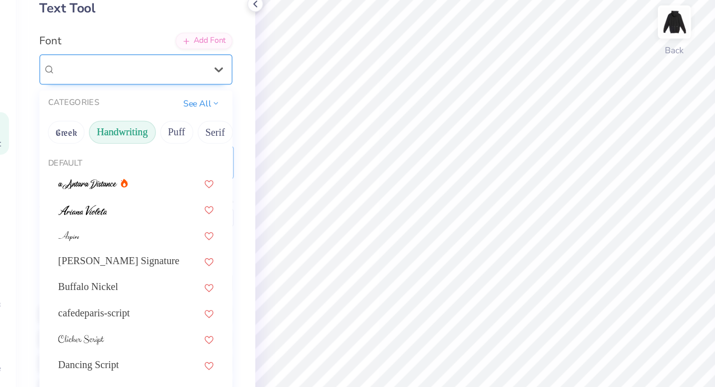
click at [122, 103] on div "Wkwk" at bounding box center [123, 99] width 104 height 15
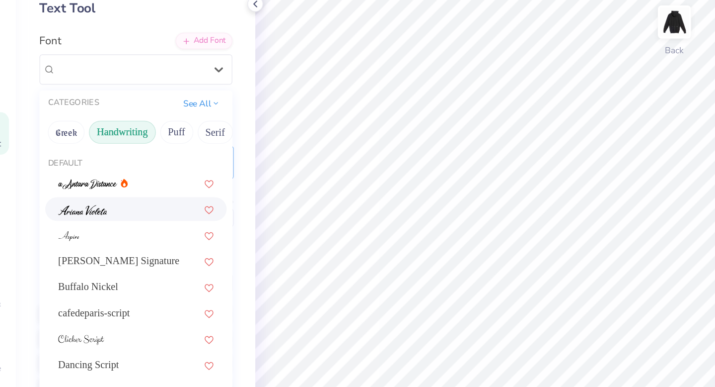
scroll to position [0, 0]
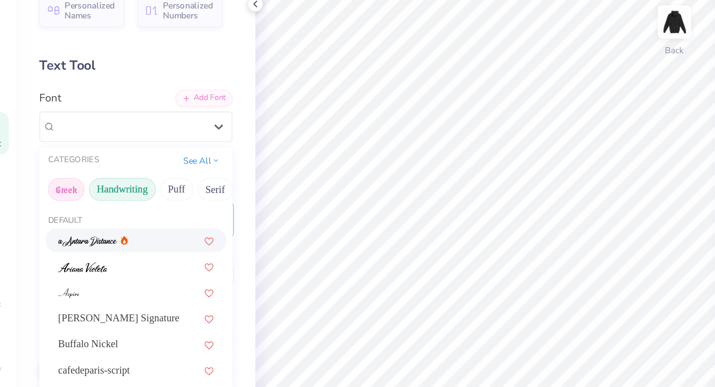
click at [82, 180] on button "Greek" at bounding box center [79, 183] width 25 height 16
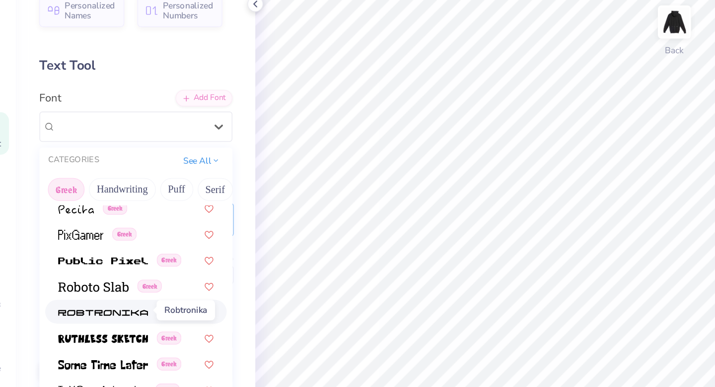
scroll to position [597, 0]
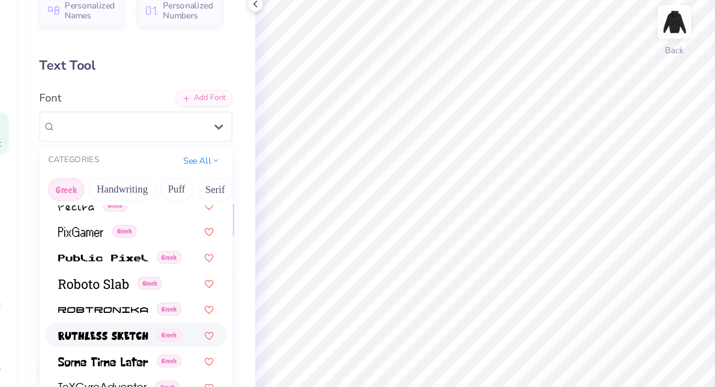
click at [108, 275] on div "Greek" at bounding box center [127, 283] width 125 height 16
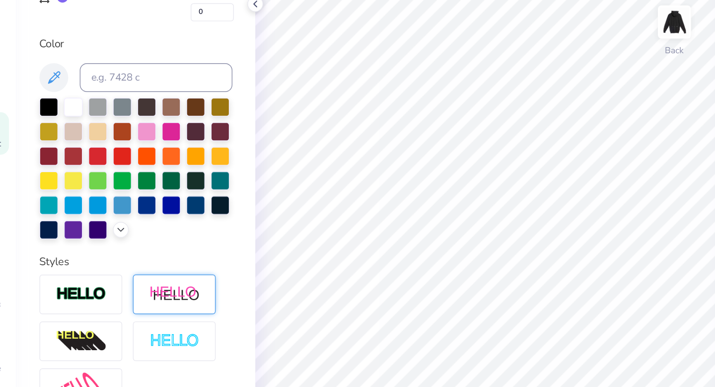
scroll to position [222, 0]
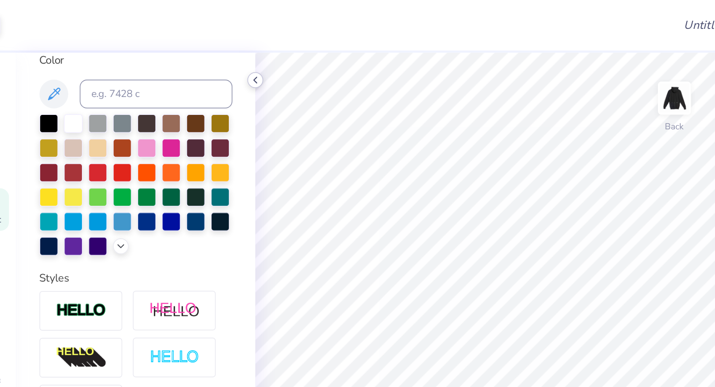
click at [212, 55] on icon at bounding box center [210, 55] width 8 height 8
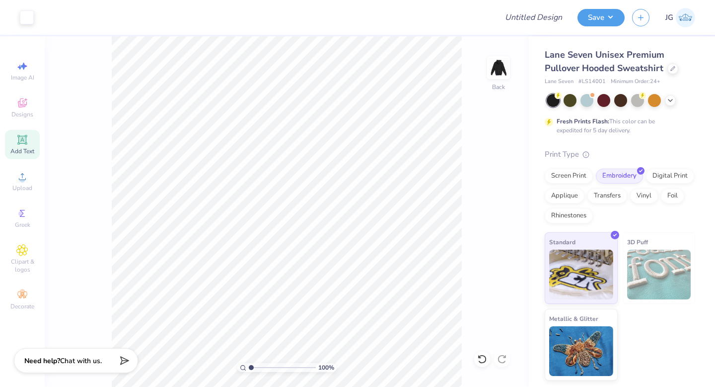
click at [21, 144] on icon at bounding box center [22, 140] width 12 height 12
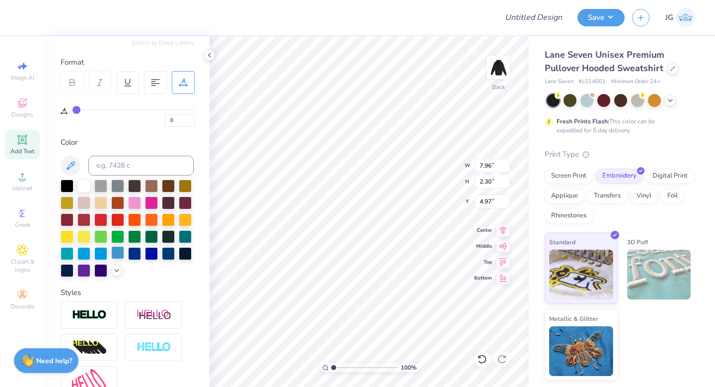
scroll to position [0, 0]
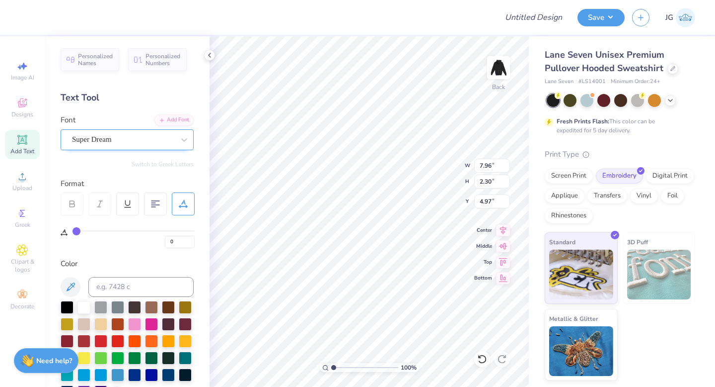
click at [111, 143] on div "Super Dream" at bounding box center [123, 139] width 104 height 15
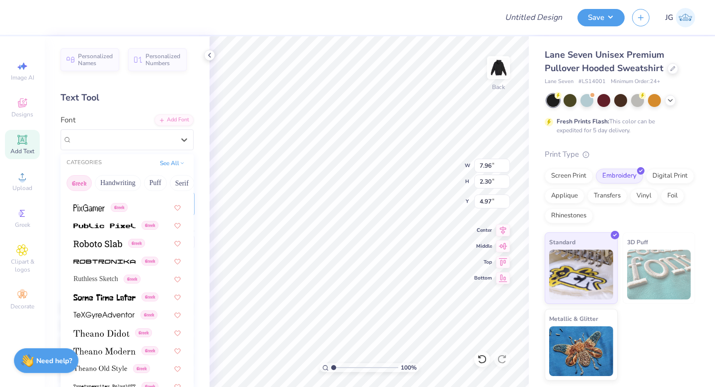
scroll to position [6, 0]
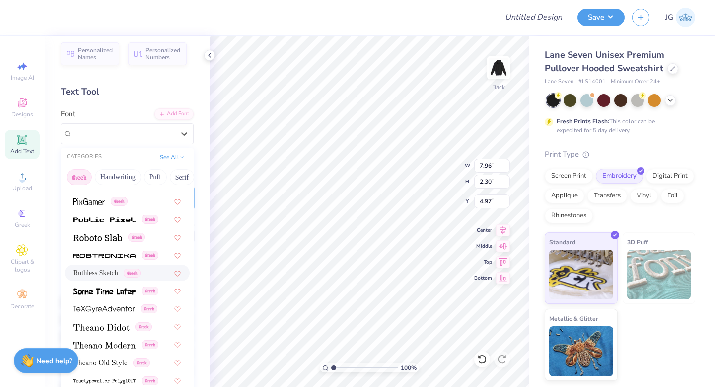
click at [109, 270] on span "Ruthless Sketch" at bounding box center [96, 272] width 45 height 10
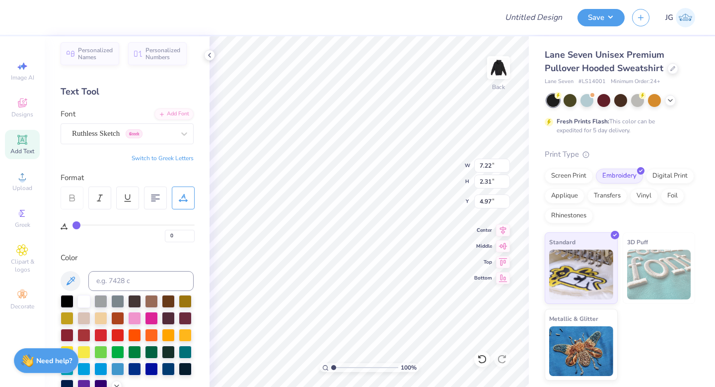
type input "7.22"
type input "2.31"
type textarea "ILLMAZING"
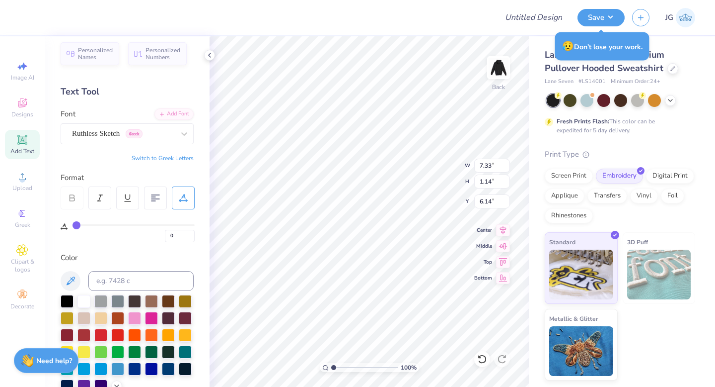
type input "7.33"
type input "1.14"
type input "8.91"
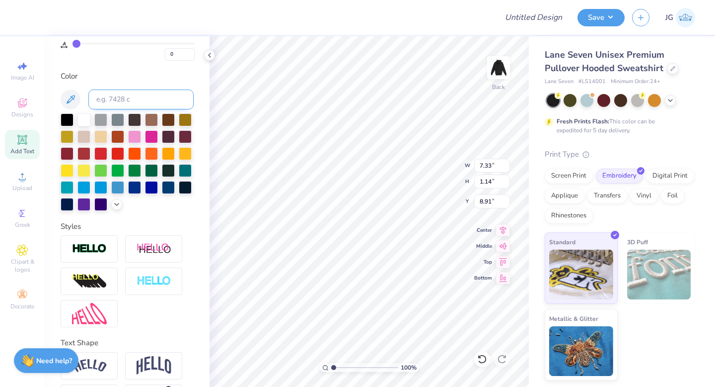
scroll to position [224, 0]
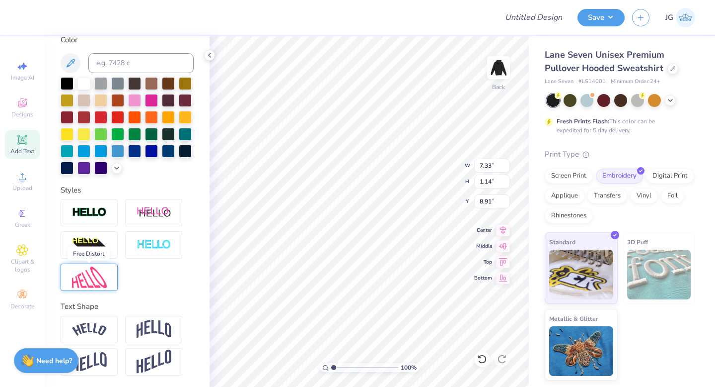
click at [83, 279] on img at bounding box center [89, 276] width 35 height 21
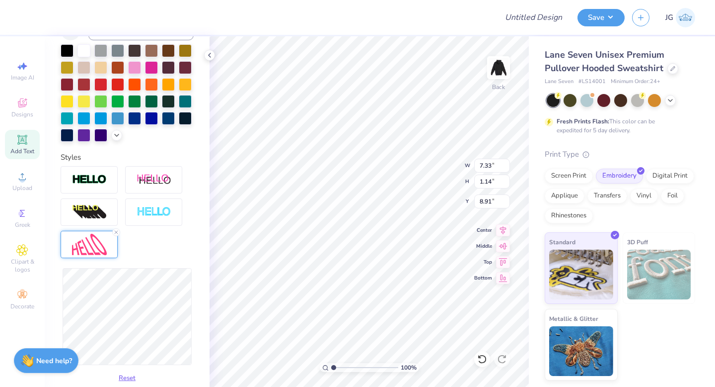
scroll to position [191, 0]
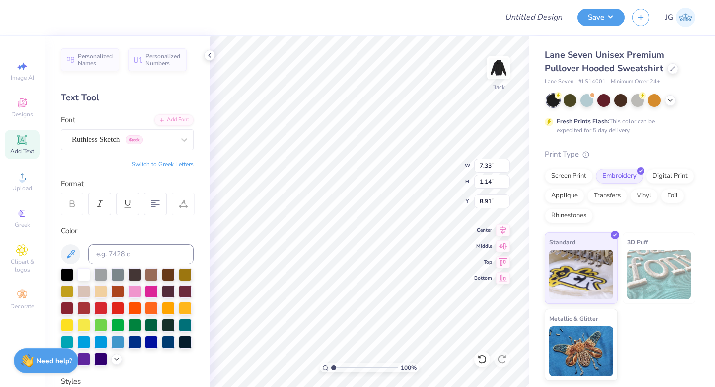
scroll to position [191, 0]
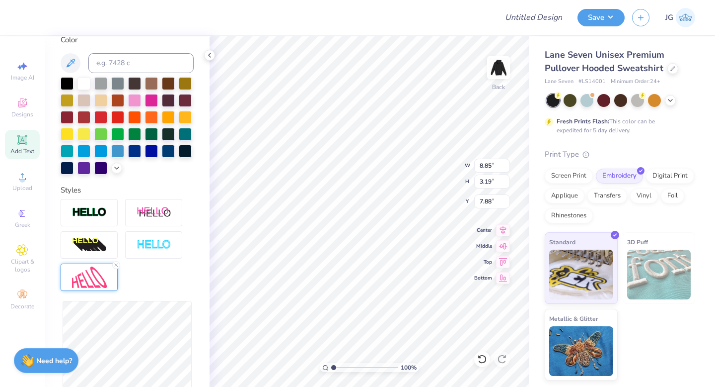
type input "8.85"
type input "3.19"
type input "7.88"
type input "9.48"
type input "3.24"
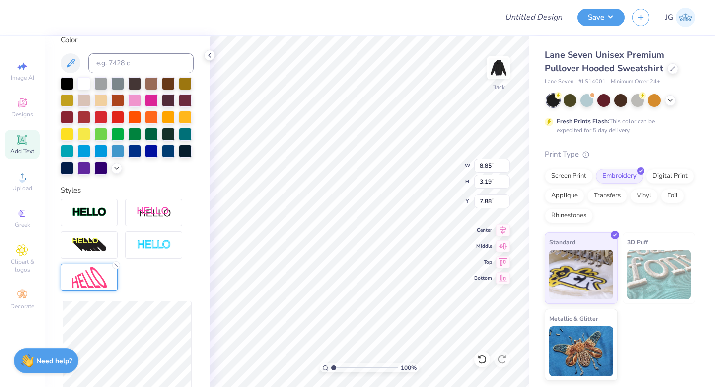
type input "7.86"
type input "9.52"
type input "3.27"
type input "7.85"
type input "9.21"
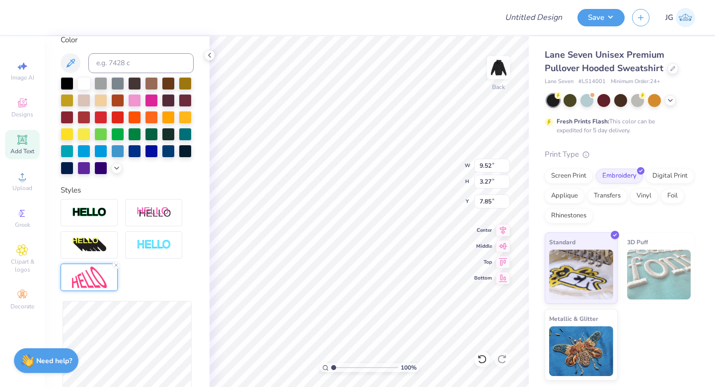
type input "3.39"
type input "7.79"
type input "9.25"
type input "3.43"
type input "7.77"
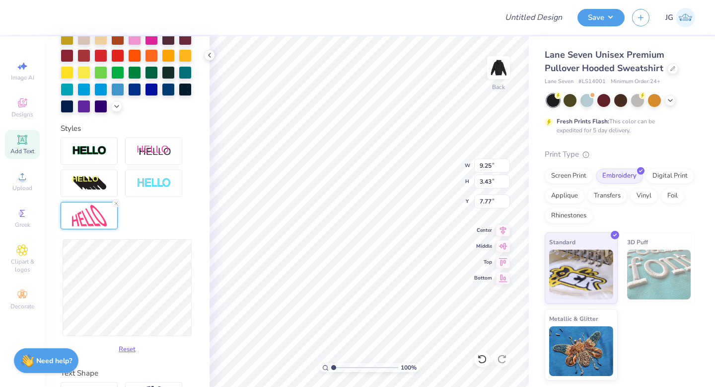
scroll to position [260, 0]
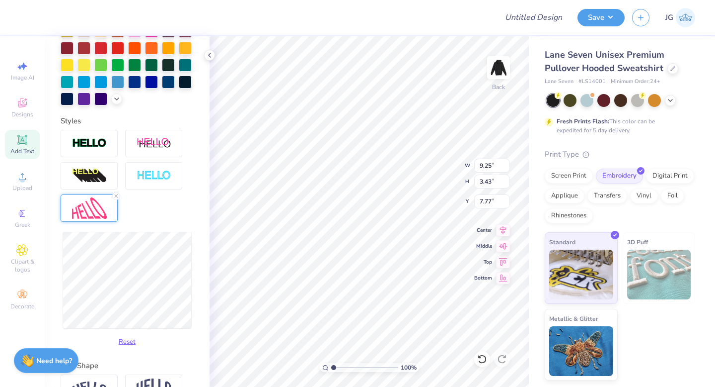
type input "9.17"
type input "3.35"
type input "7.81"
type input "5.49"
type input "2.01"
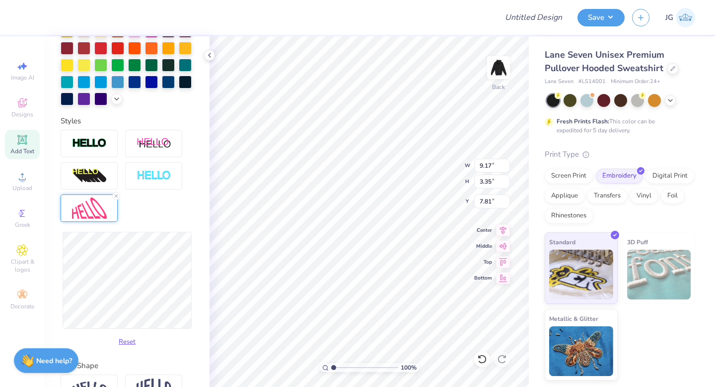
type input "9.15"
drag, startPoint x: 334, startPoint y: 367, endPoint x: 359, endPoint y: 367, distance: 24.3
type input "4.76"
click at [359, 367] on input "range" at bounding box center [364, 367] width 67 height 9
type input "4.70"
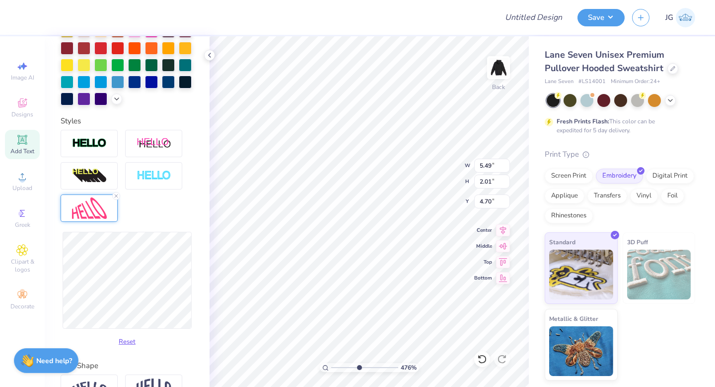
type input "3.26"
type input "1.19"
type input "5.44"
type input "3.39"
type input "1.13"
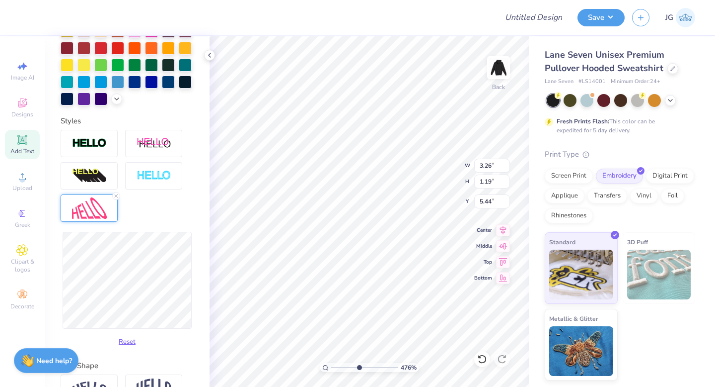
type input "5.47"
type input "3.47"
type input "1.11"
type input "5.48"
type input "1"
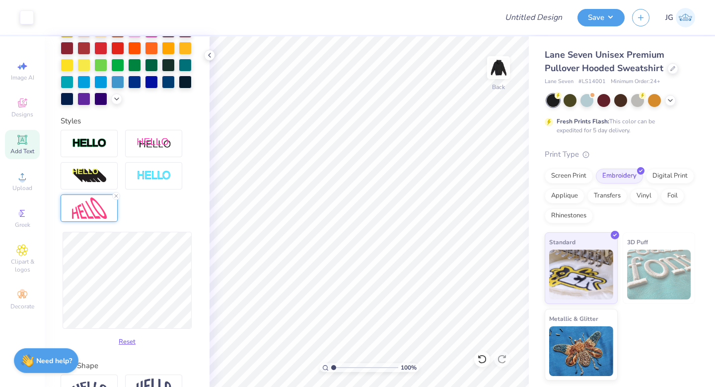
click at [298, 367] on div "100 %" at bounding box center [369, 211] width 350 height 350
type input "9.80"
type input "4.77"
type input "3.00"
click at [500, 79] on img at bounding box center [499, 68] width 40 height 40
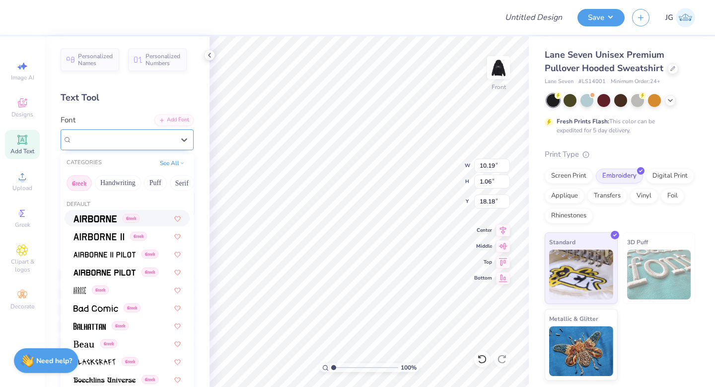
click at [133, 147] on div "Sacramento" at bounding box center [123, 139] width 104 height 15
click at [152, 92] on div "Text Tool" at bounding box center [127, 97] width 133 height 13
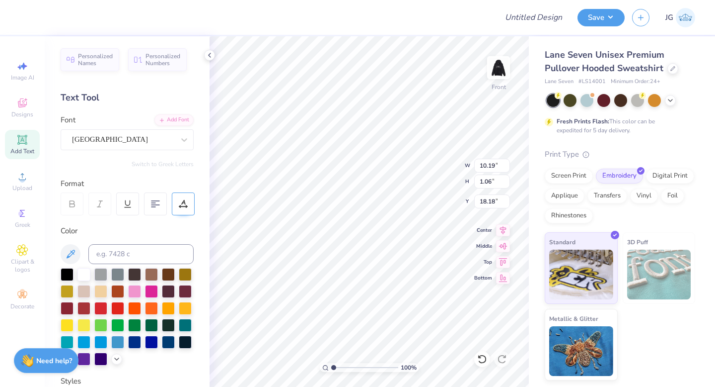
click at [183, 204] on icon at bounding box center [183, 203] width 9 height 9
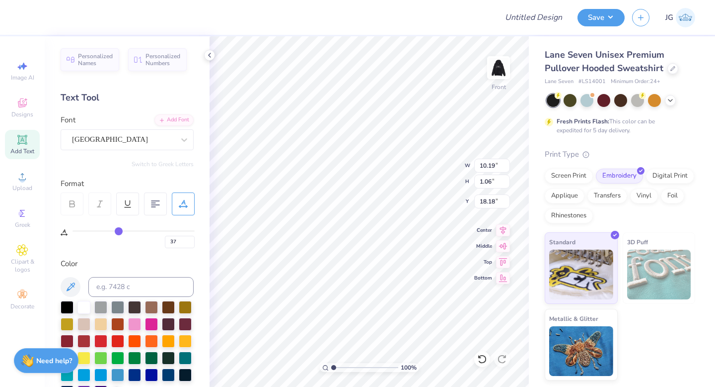
type input "36"
type input "35"
type input "32"
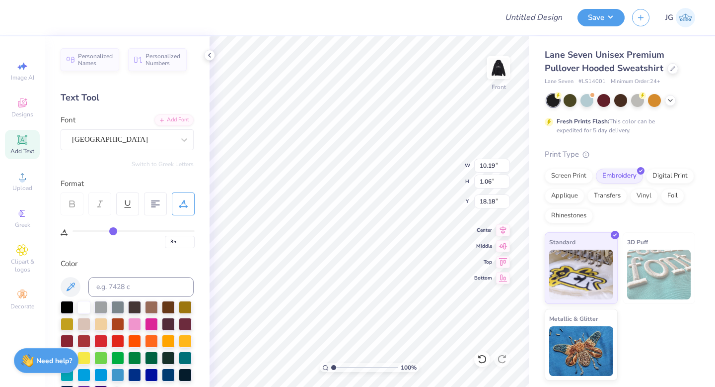
type input "32"
type input "30"
type input "27"
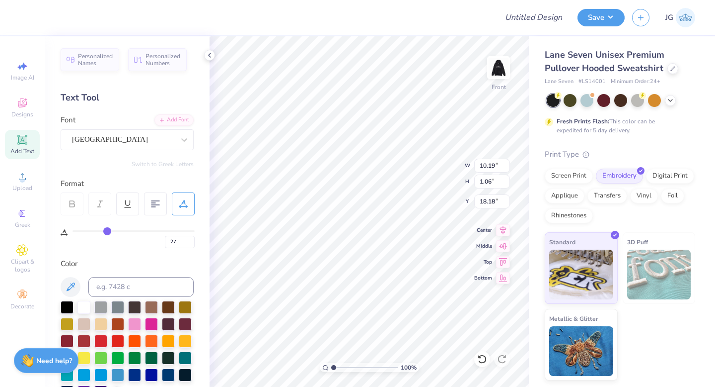
type input "25"
type input "23"
type input "22"
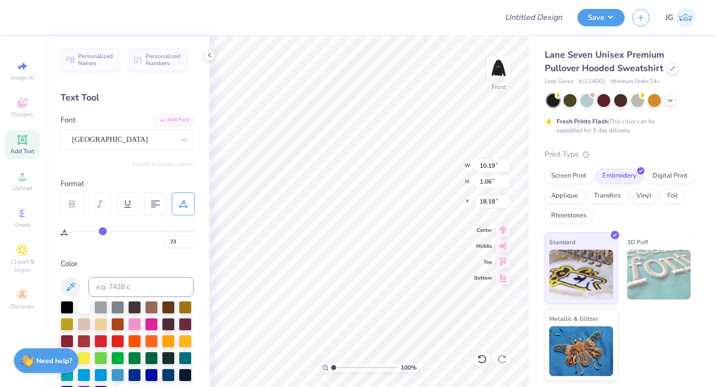
type input "22"
type input "21"
type input "20"
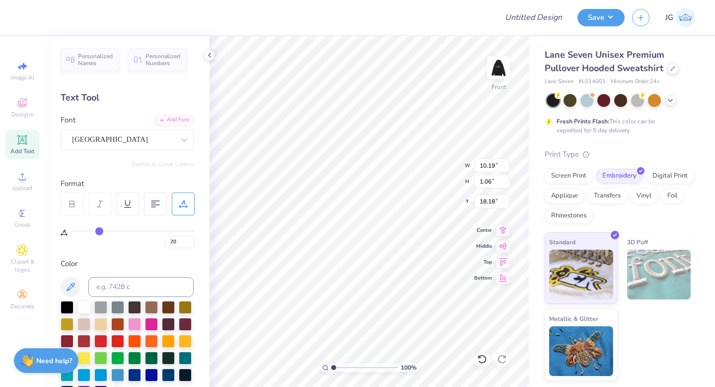
type input "19"
type input "18"
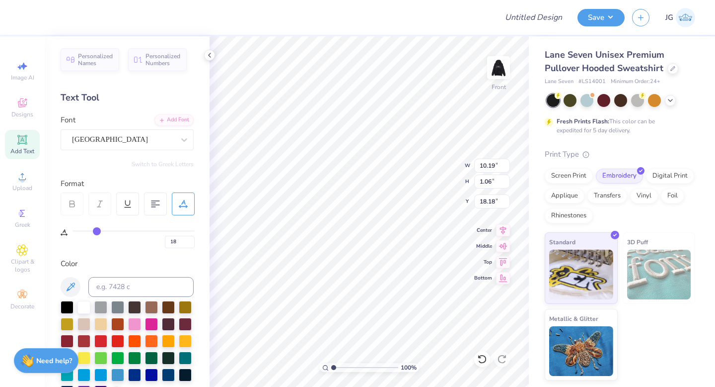
drag, startPoint x: 118, startPoint y: 231, endPoint x: 96, endPoint y: 230, distance: 21.4
click at [96, 231] on input "range" at bounding box center [134, 230] width 122 height 1
type input "7.95"
click at [501, 65] on img at bounding box center [499, 68] width 40 height 40
type input "10.61"
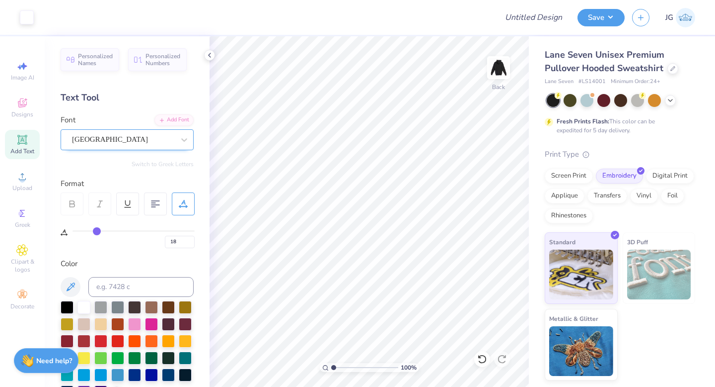
click at [99, 143] on div "Sacramento" at bounding box center [123, 139] width 104 height 15
click at [500, 70] on img at bounding box center [499, 68] width 40 height 40
type input "18.16"
type input "17"
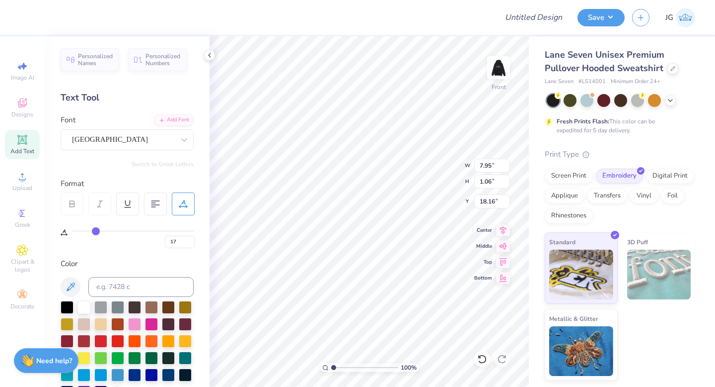
type input "16"
type input "15"
type input "14"
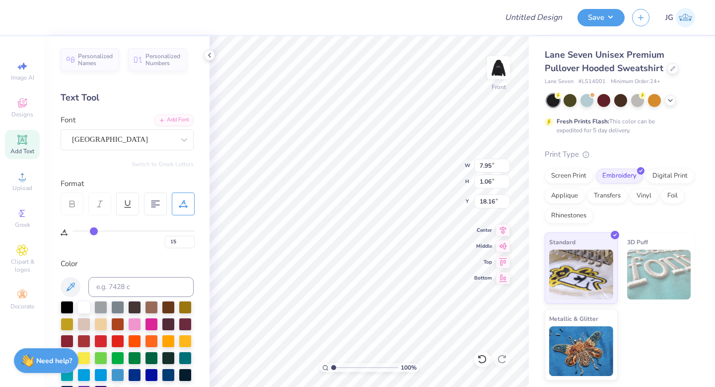
type input "14"
type input "13"
type input "12"
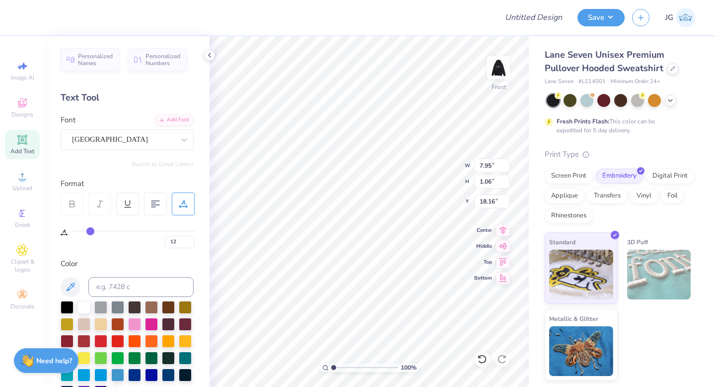
type input "11"
type input "10"
type input "9"
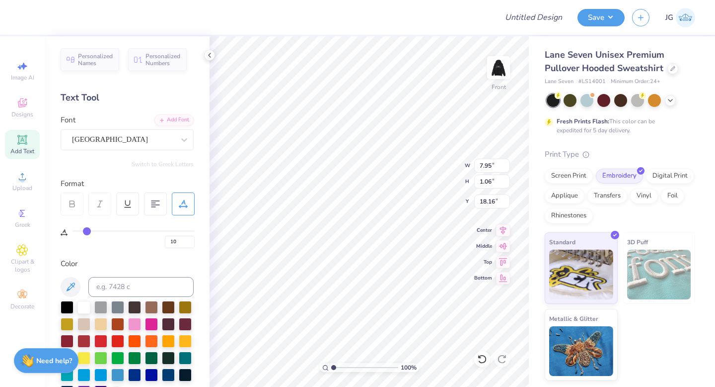
type input "9"
type input "8"
drag, startPoint x: 97, startPoint y: 230, endPoint x: 86, endPoint y: 230, distance: 10.9
type input "8"
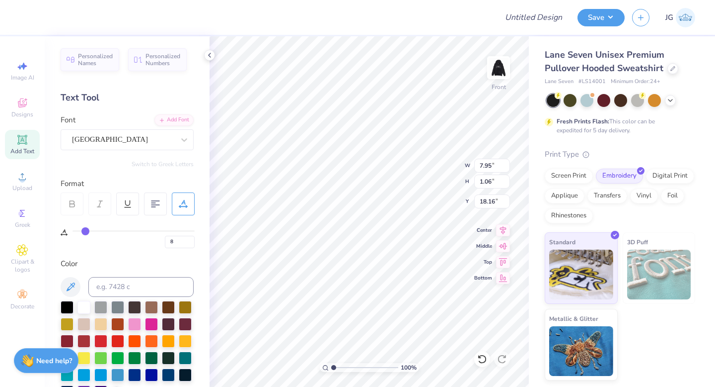
click at [86, 230] on input "range" at bounding box center [134, 230] width 122 height 1
click at [128, 142] on div "Sacramento" at bounding box center [123, 139] width 104 height 15
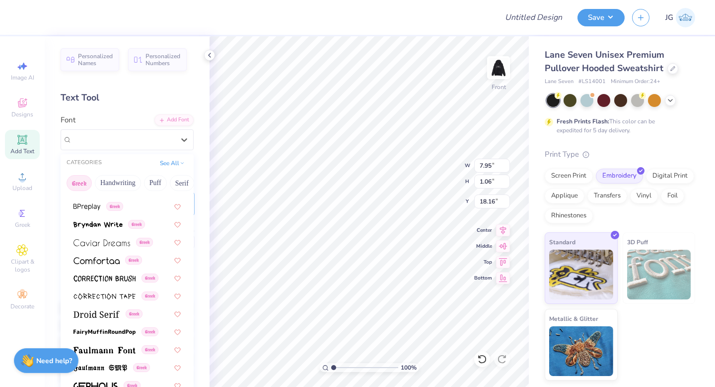
scroll to position [257, 0]
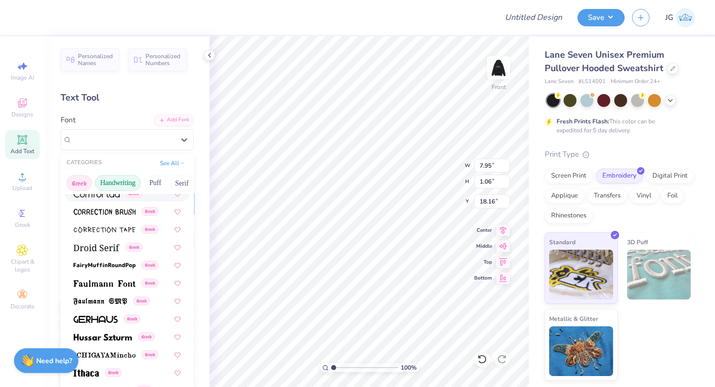
click at [120, 188] on button "Handwriting" at bounding box center [118, 183] width 46 height 16
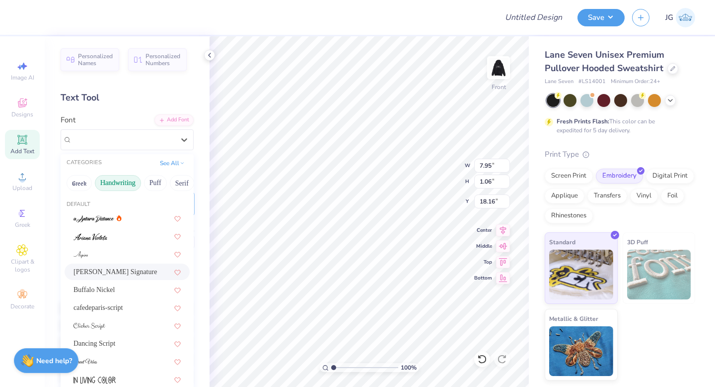
click at [105, 277] on div "Bettina Signature" at bounding box center [127, 271] width 125 height 16
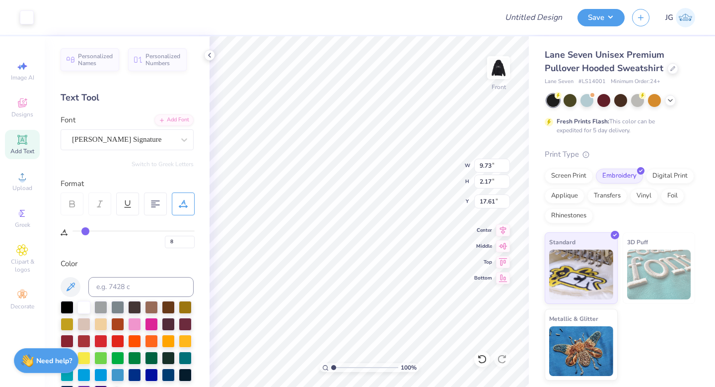
type input "17.62"
type textarea "Palm Springs, CA"
click at [502, 77] on img at bounding box center [499, 68] width 40 height 40
click at [504, 71] on img at bounding box center [499, 68] width 40 height 40
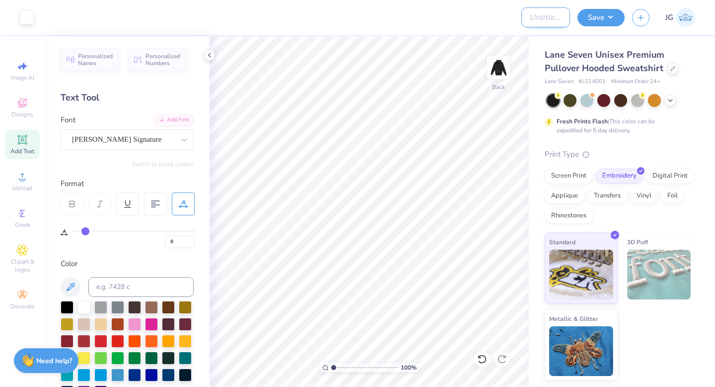
click at [536, 12] on input "Design Title" at bounding box center [546, 17] width 49 height 20
type input "ILLMAZING Team Hoodie"
click at [604, 21] on button "Save" at bounding box center [601, 15] width 47 height 17
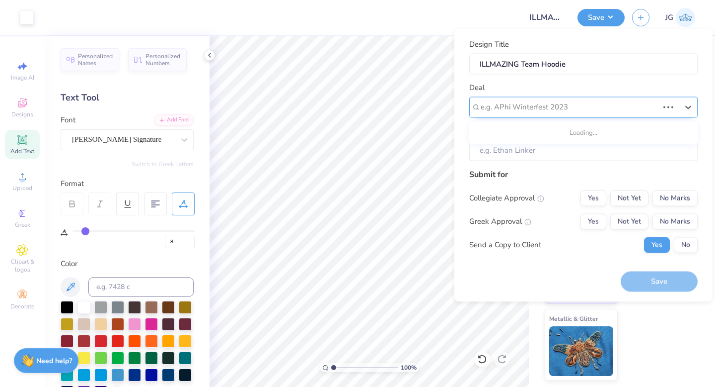
click at [568, 104] on div at bounding box center [570, 106] width 178 height 13
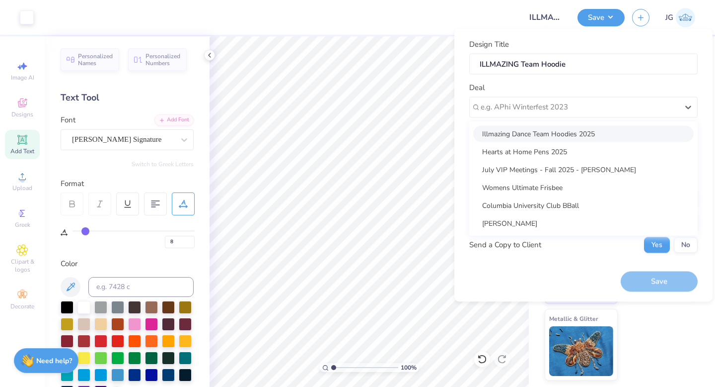
click at [561, 129] on div "Illmazing Dance Team Hoodies 2025" at bounding box center [583, 133] width 221 height 16
type input "Siara Zeigler"
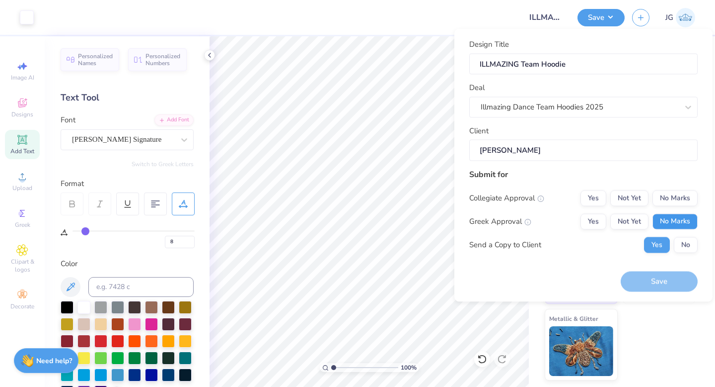
click at [673, 225] on button "No Marks" at bounding box center [675, 221] width 45 height 16
click at [674, 209] on div "Collegiate Approval Yes Not Yet No Marks Greek Approval Yes Not Yet No Marks Se…" at bounding box center [583, 221] width 229 height 63
click at [673, 198] on button "No Marks" at bounding box center [675, 198] width 45 height 16
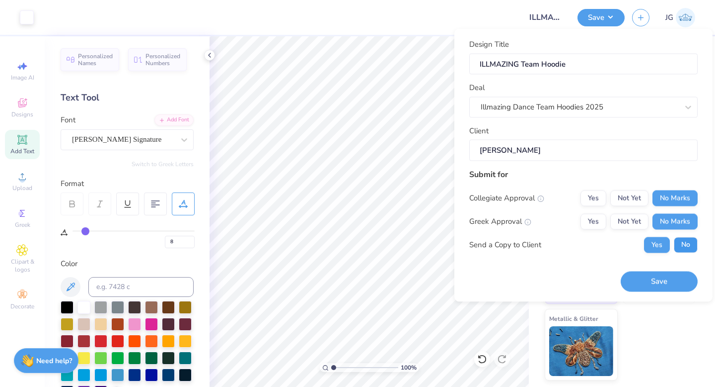
click at [680, 238] on button "No" at bounding box center [686, 244] width 24 height 16
click at [657, 280] on button "Save" at bounding box center [659, 281] width 77 height 20
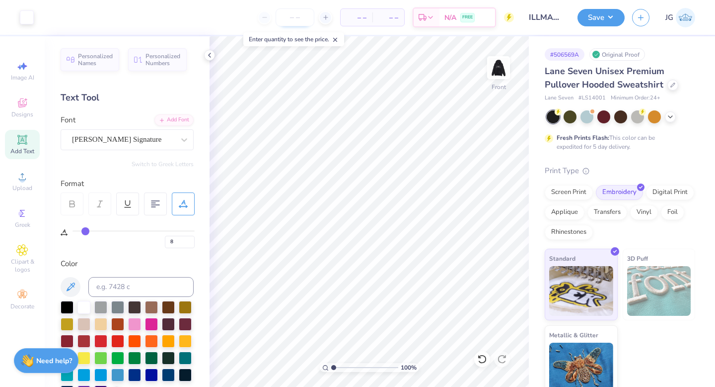
click at [291, 22] on input "number" at bounding box center [295, 17] width 39 height 18
type input "3"
click at [276, 20] on input "40" at bounding box center [256, 17] width 39 height 18
type input "4"
type input "50"
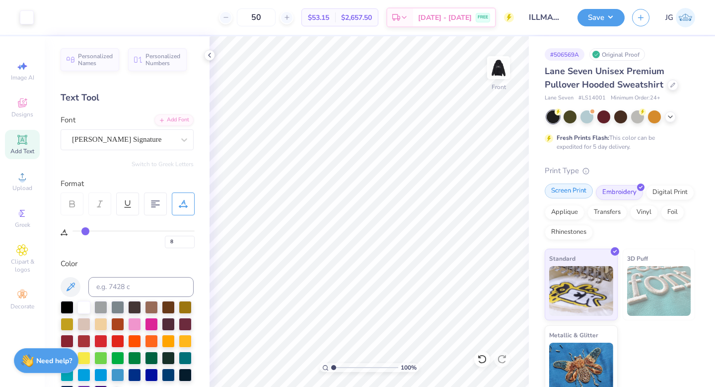
click at [575, 194] on div "Screen Print" at bounding box center [569, 190] width 48 height 15
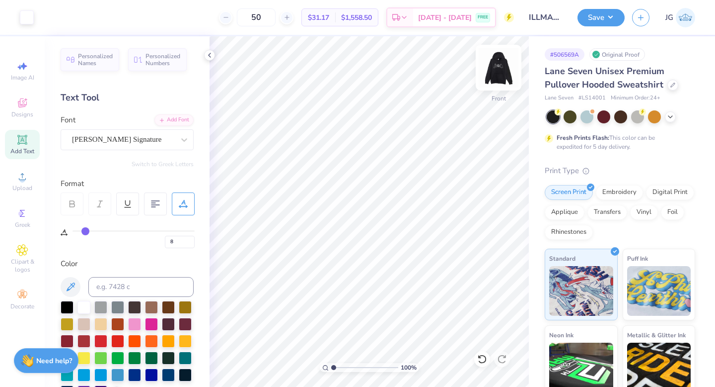
click at [498, 65] on img at bounding box center [499, 68] width 40 height 40
click at [602, 15] on button "Save" at bounding box center [601, 15] width 47 height 17
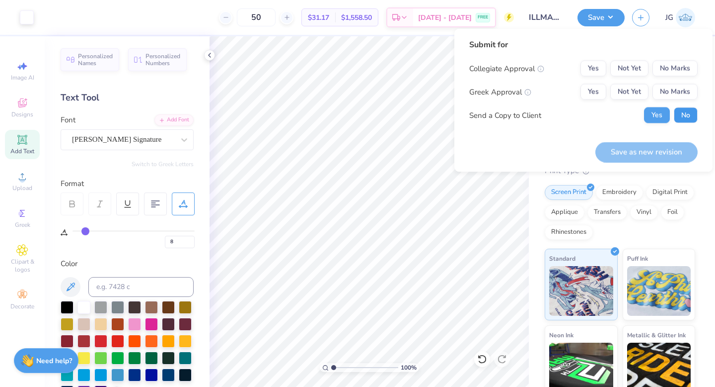
click at [690, 118] on button "No" at bounding box center [686, 115] width 24 height 16
click at [676, 88] on button "No Marks" at bounding box center [675, 92] width 45 height 16
click at [676, 69] on button "No Marks" at bounding box center [675, 69] width 45 height 16
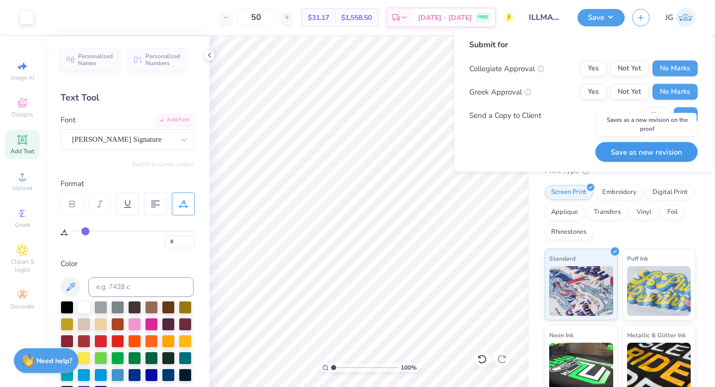
click at [648, 153] on button "Save as new revision" at bounding box center [647, 152] width 102 height 20
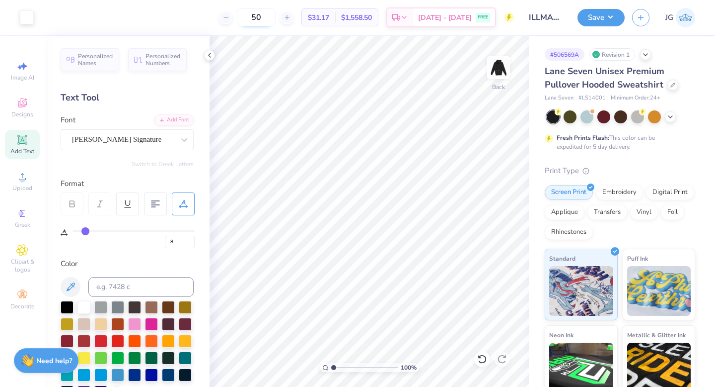
click at [276, 15] on input "50" at bounding box center [256, 17] width 39 height 18
type input "5"
type input "30"
click at [682, 18] on img at bounding box center [685, 17] width 19 height 19
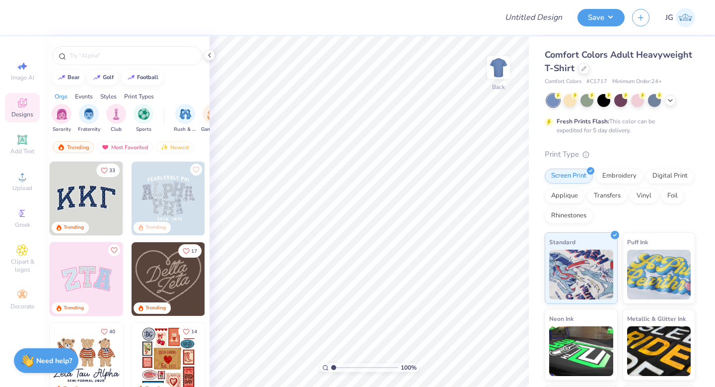
click at [581, 74] on div "Comfort Colors Adult Heavyweight T-Shirt" at bounding box center [620, 61] width 151 height 27
click at [582, 72] on div at bounding box center [584, 67] width 11 height 11
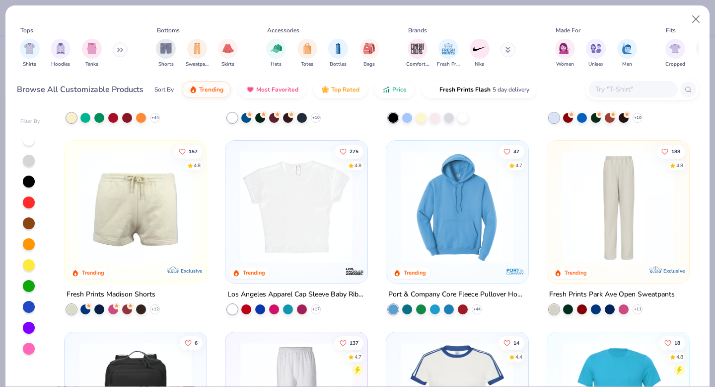
scroll to position [762, 0]
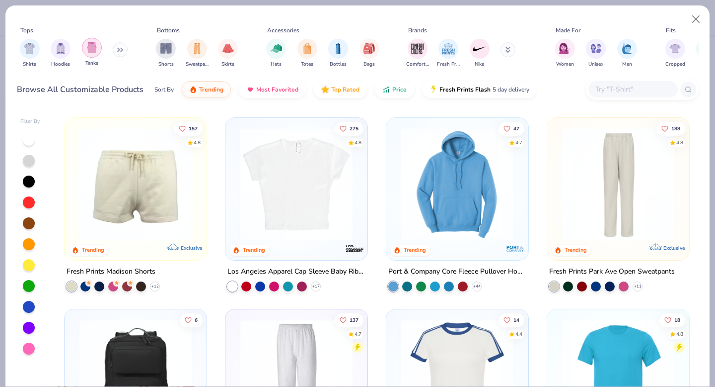
click at [92, 50] on img "filter for Tanks" at bounding box center [91, 47] width 11 height 11
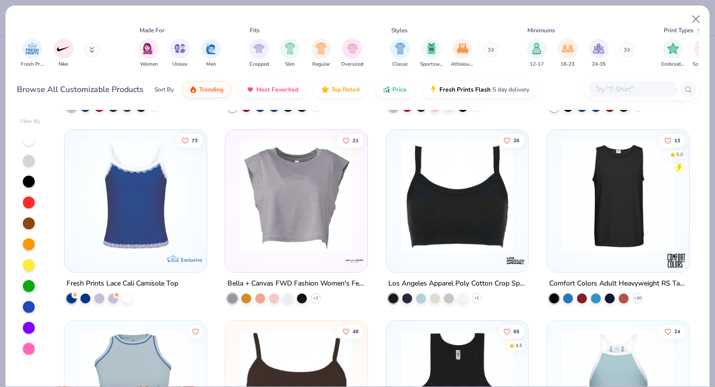
scroll to position [0, 463]
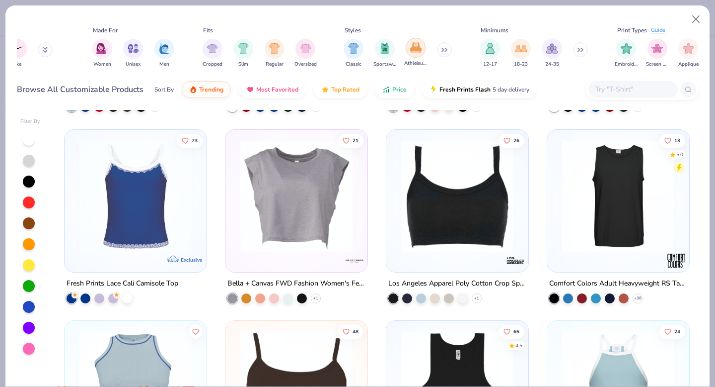
click at [418, 46] on img "filter for Athleisure" at bounding box center [415, 47] width 11 height 11
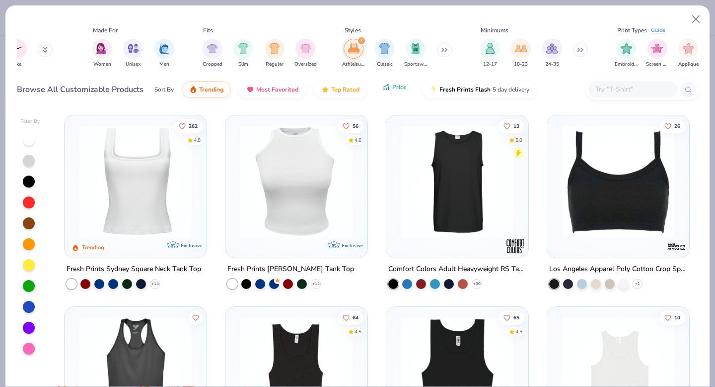
click at [398, 92] on button "Price" at bounding box center [394, 86] width 39 height 17
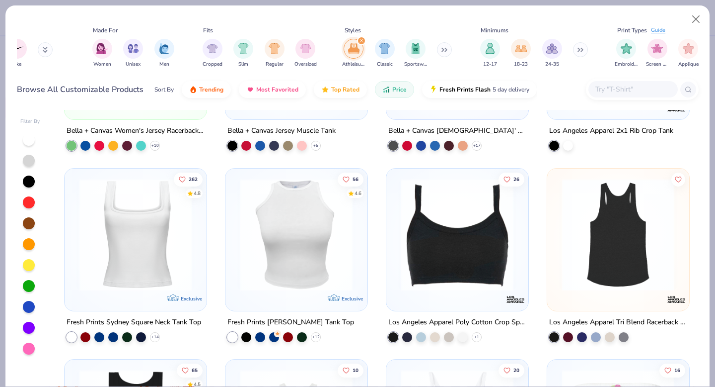
scroll to position [345, 0]
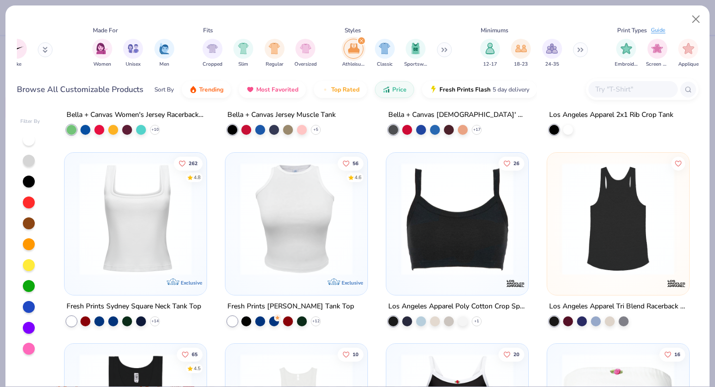
click at [568, 225] on img at bounding box center [618, 218] width 122 height 112
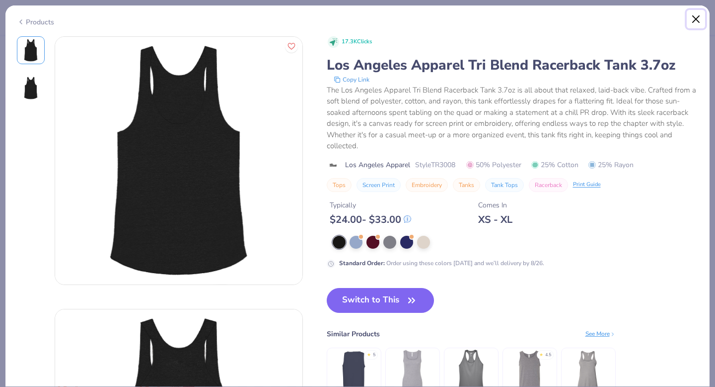
click at [697, 20] on button "Close" at bounding box center [696, 19] width 19 height 19
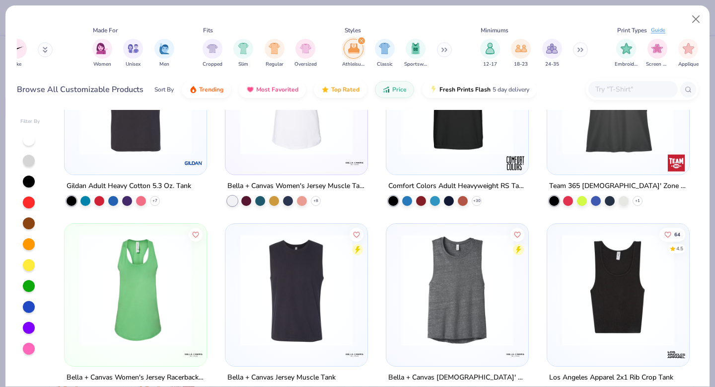
scroll to position [86, 0]
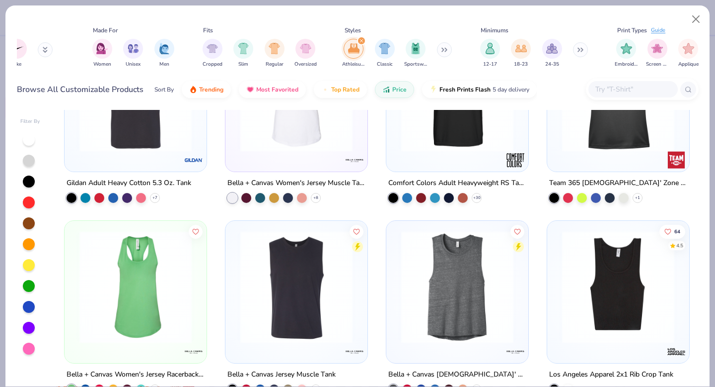
click at [161, 271] on img at bounding box center [136, 287] width 122 height 112
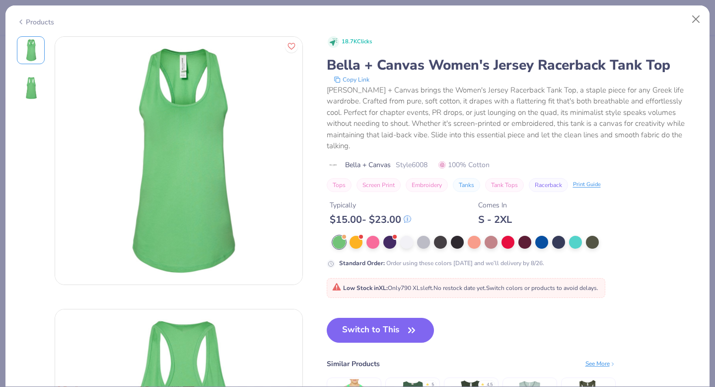
click at [33, 86] on img at bounding box center [31, 88] width 24 height 24
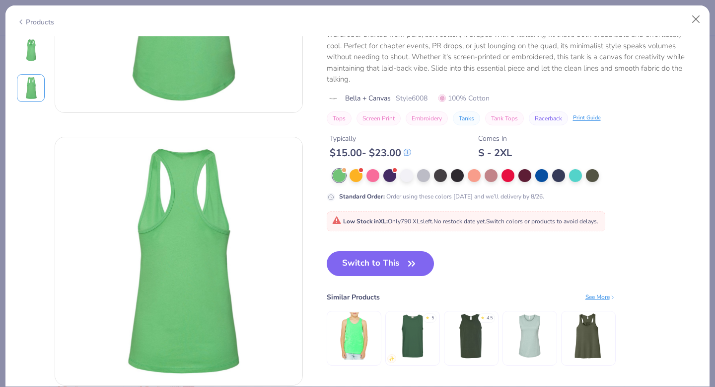
scroll to position [133, 0]
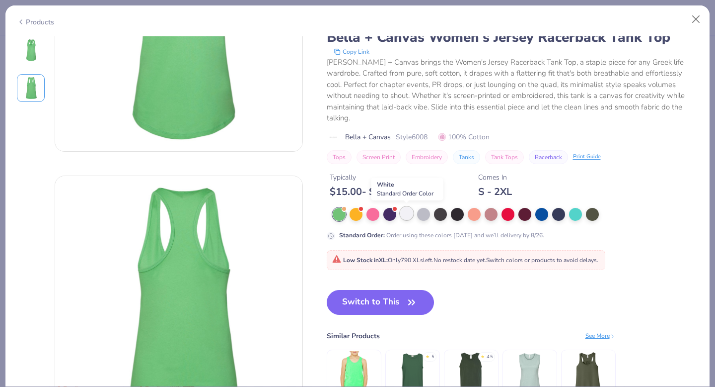
click at [408, 211] on div at bounding box center [406, 213] width 13 height 13
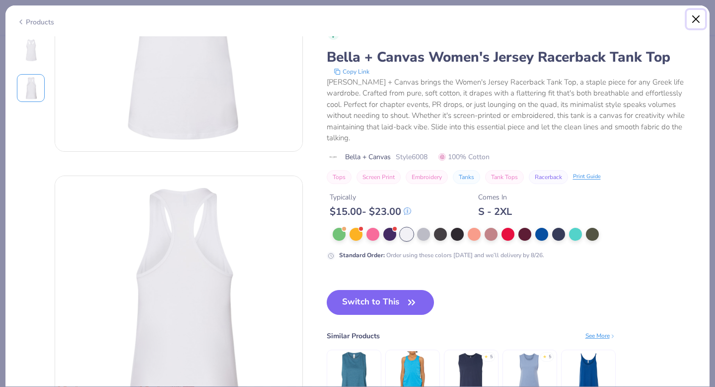
click at [696, 16] on button "Close" at bounding box center [696, 19] width 19 height 19
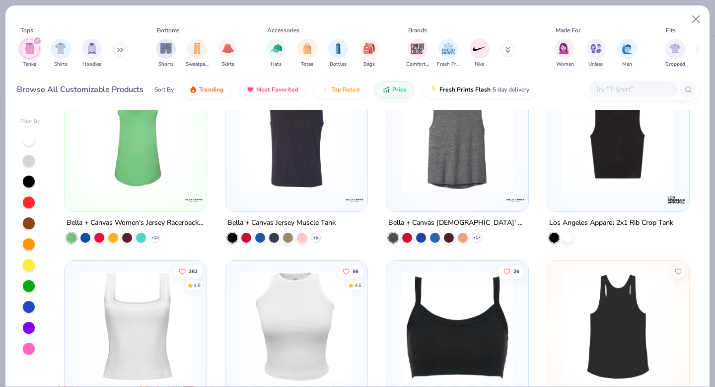
click at [35, 40] on icon "filter for Tanks" at bounding box center [37, 41] width 4 height 4
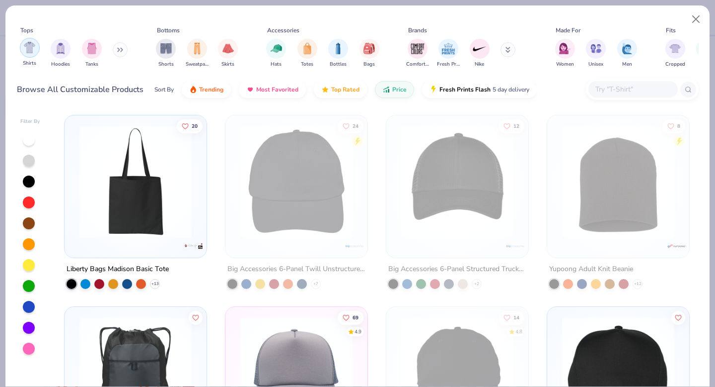
click at [30, 50] on img "filter for Shirts" at bounding box center [29, 47] width 11 height 11
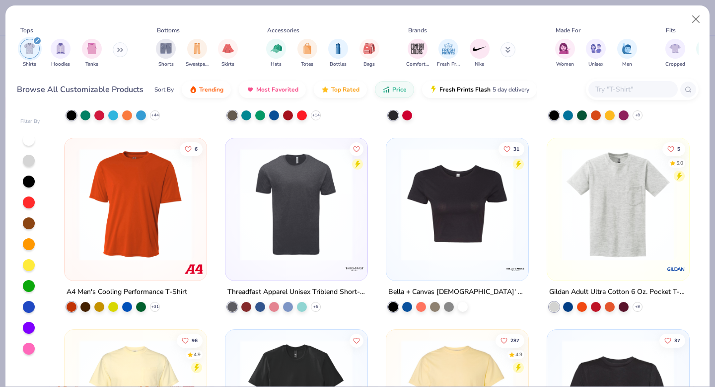
scroll to position [154, 0]
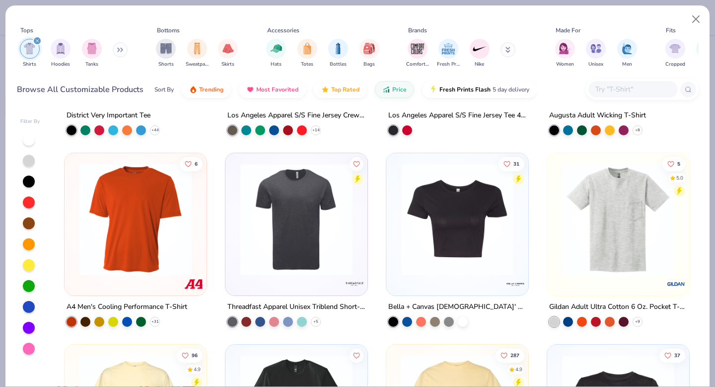
click at [157, 252] on img at bounding box center [136, 219] width 122 height 112
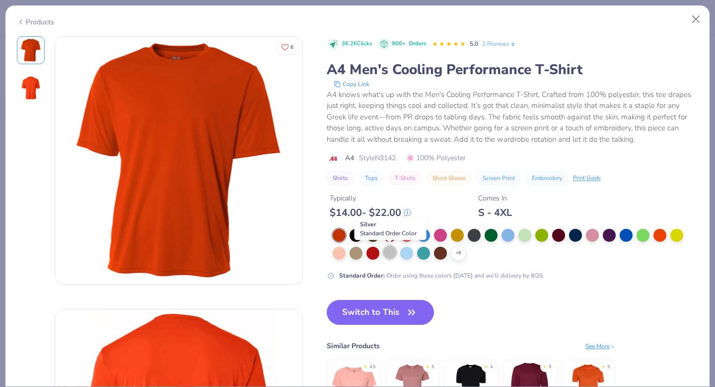
click at [390, 253] on div at bounding box center [390, 251] width 13 height 13
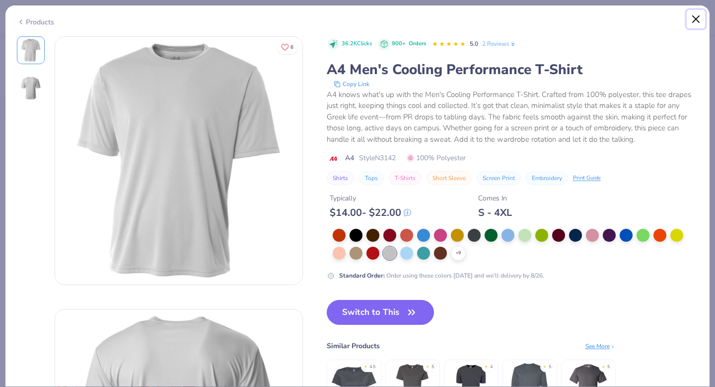
click at [697, 19] on button "Close" at bounding box center [696, 19] width 19 height 19
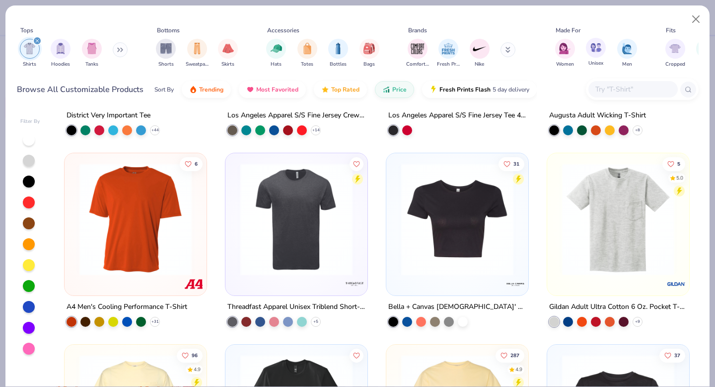
click at [603, 56] on div "Unisex" at bounding box center [596, 52] width 20 height 29
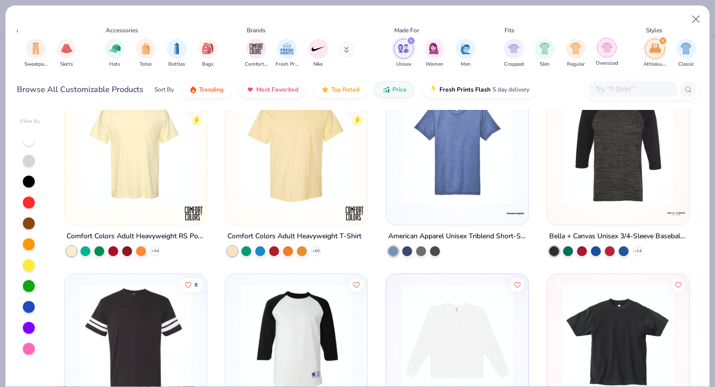
scroll to position [0, 165]
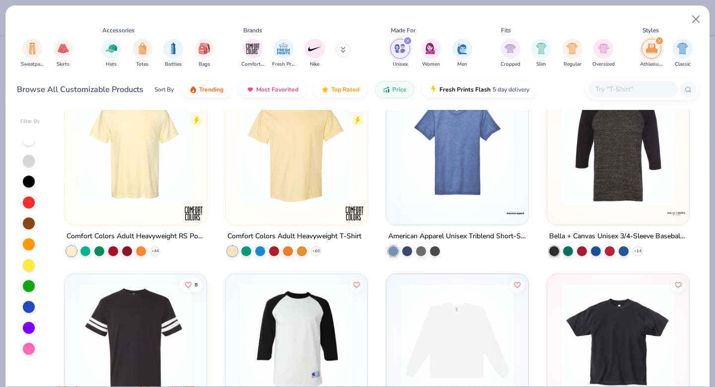
click at [653, 50] on img "filter for Athleisure" at bounding box center [651, 48] width 11 height 11
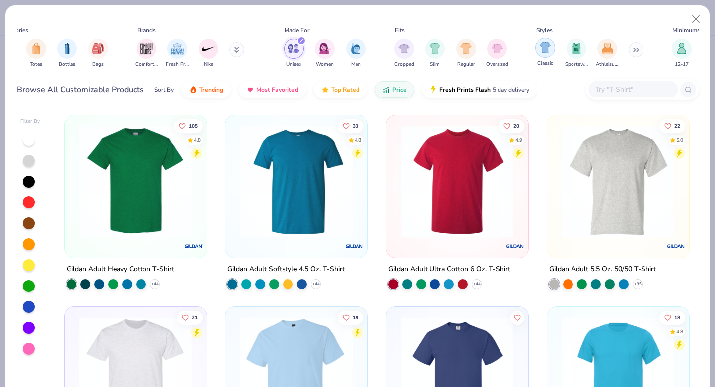
scroll to position [0, 287]
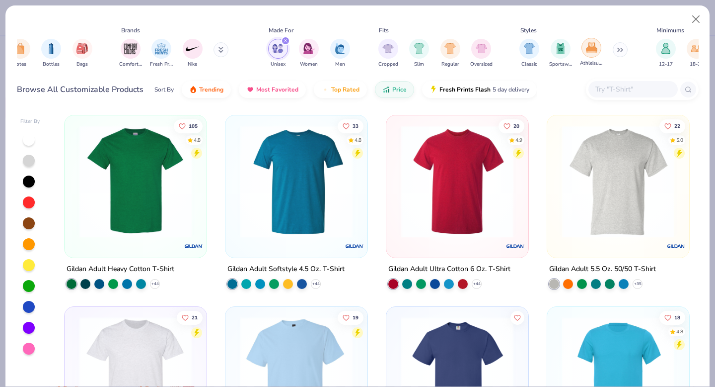
click at [592, 56] on div "filter for Athleisure" at bounding box center [592, 48] width 20 height 20
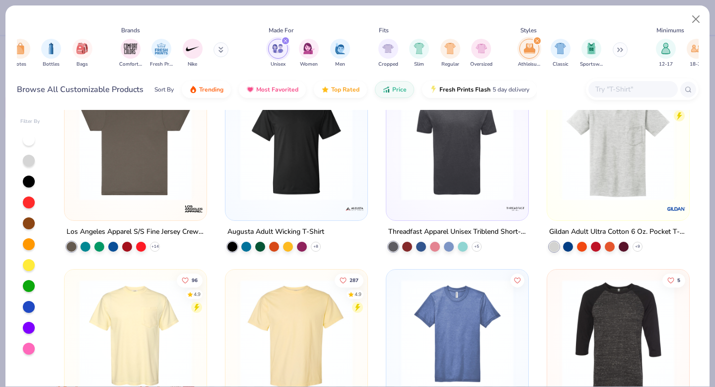
scroll to position [9, 0]
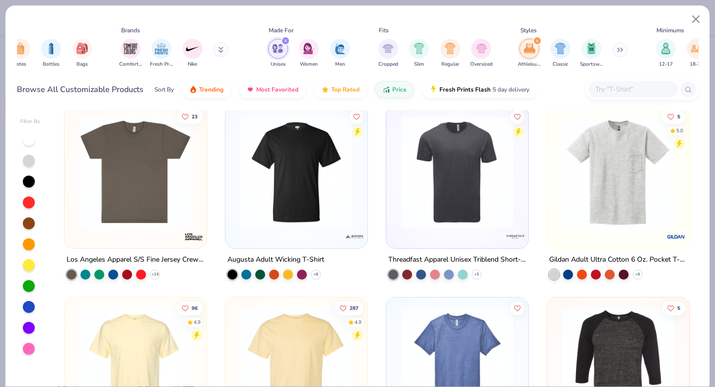
click at [334, 199] on img at bounding box center [296, 172] width 122 height 112
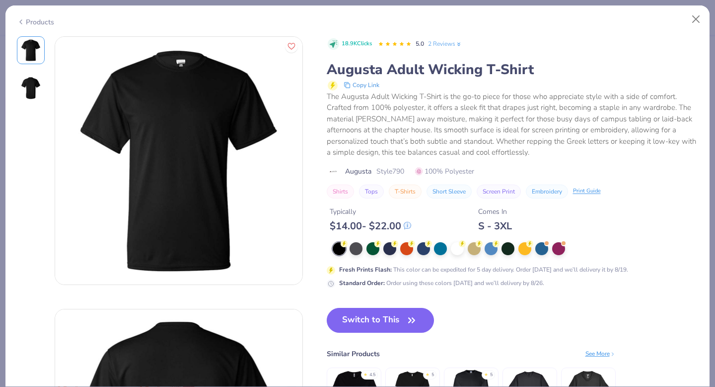
click at [26, 78] on img at bounding box center [31, 88] width 24 height 24
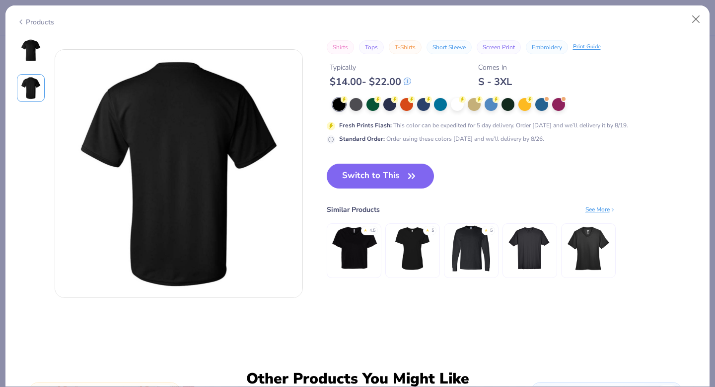
scroll to position [272, 0]
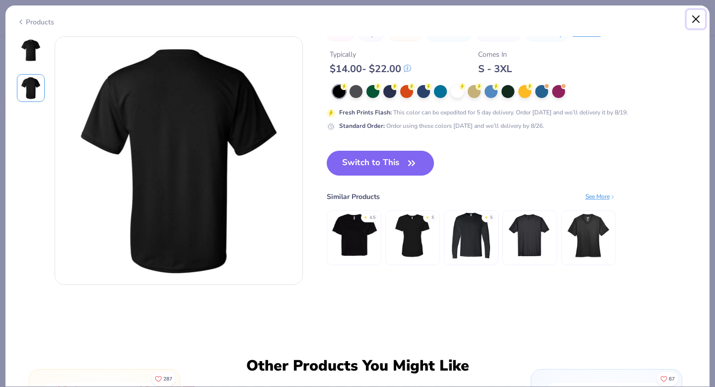
click at [701, 25] on button "Close" at bounding box center [696, 19] width 19 height 19
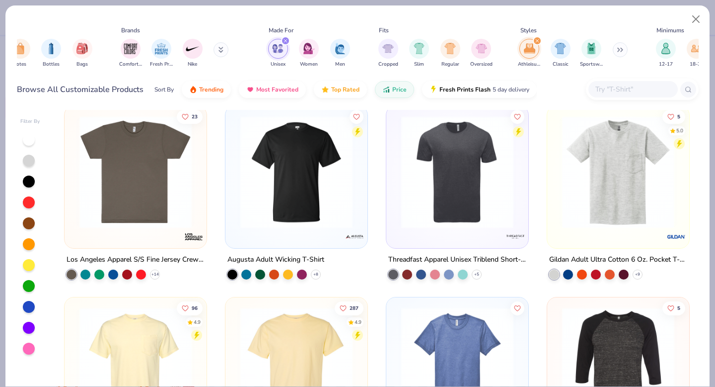
click at [428, 215] on img at bounding box center [457, 172] width 122 height 112
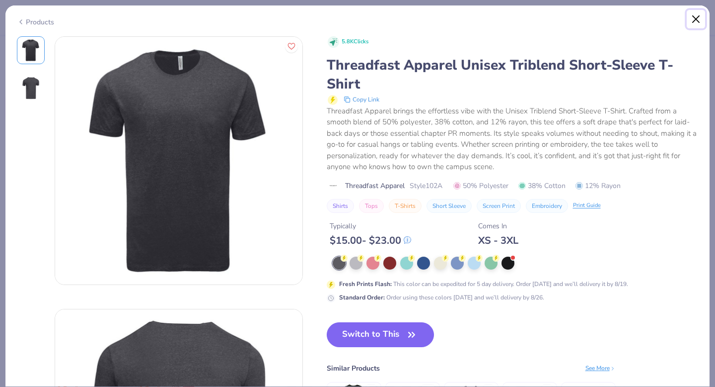
click at [696, 17] on button "Close" at bounding box center [696, 19] width 19 height 19
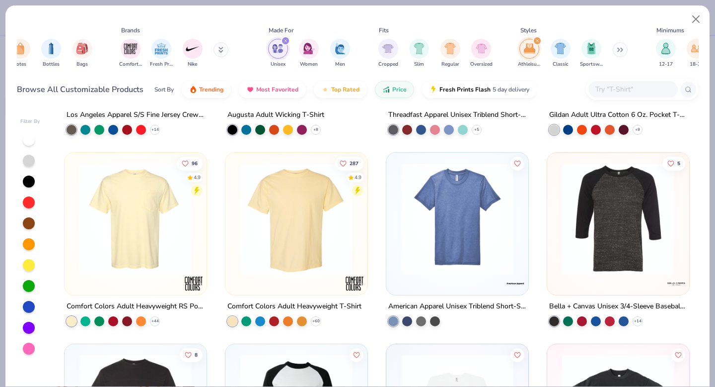
scroll to position [155, 0]
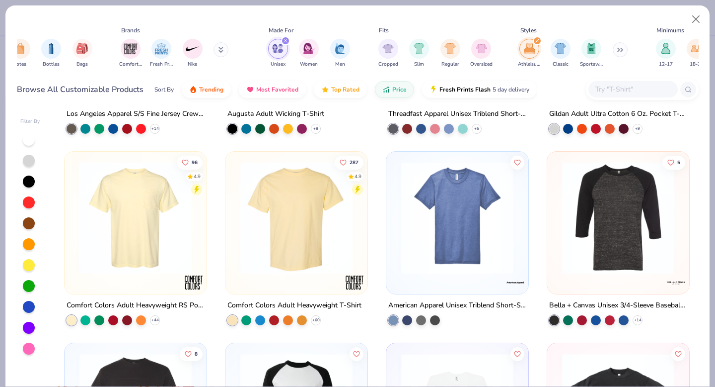
click at [167, 262] on img at bounding box center [136, 217] width 122 height 112
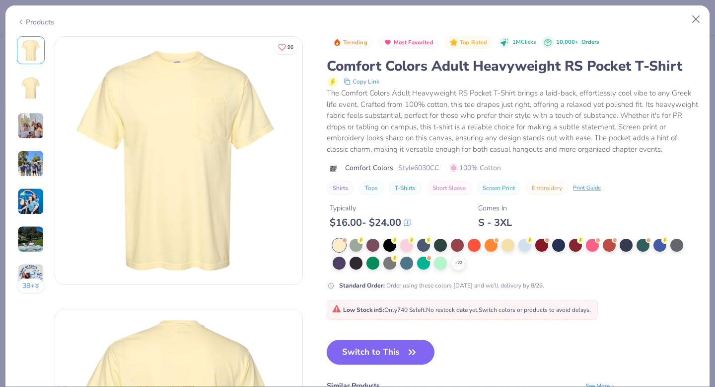
click at [34, 128] on img at bounding box center [30, 125] width 27 height 27
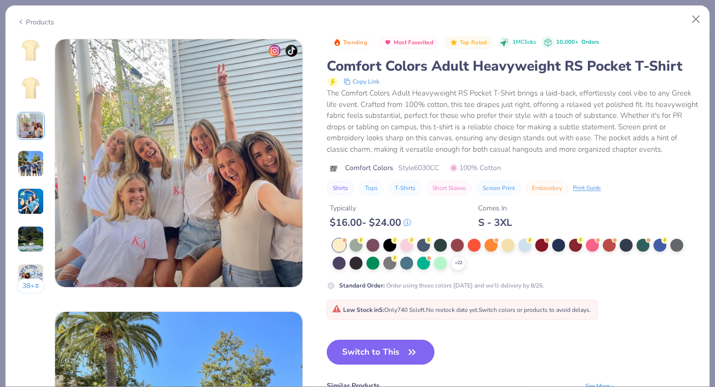
scroll to position [545, 0]
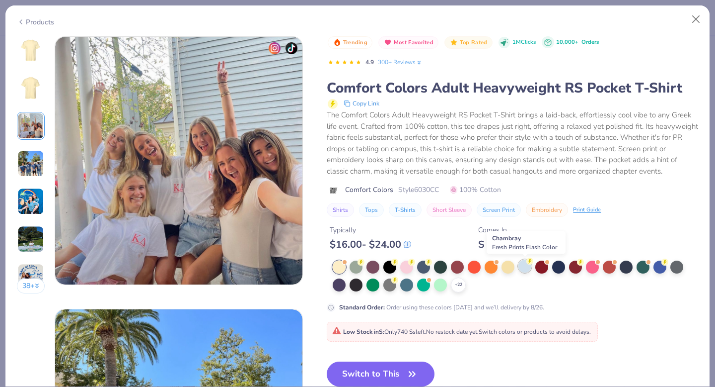
click at [529, 269] on div at bounding box center [525, 265] width 13 height 13
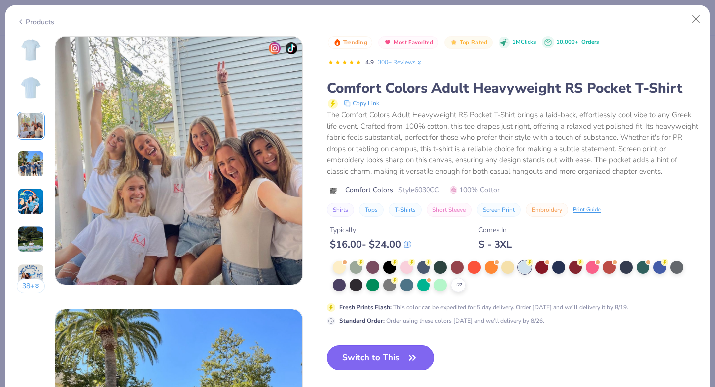
click at [376, 359] on button "Switch to This" at bounding box center [381, 357] width 108 height 25
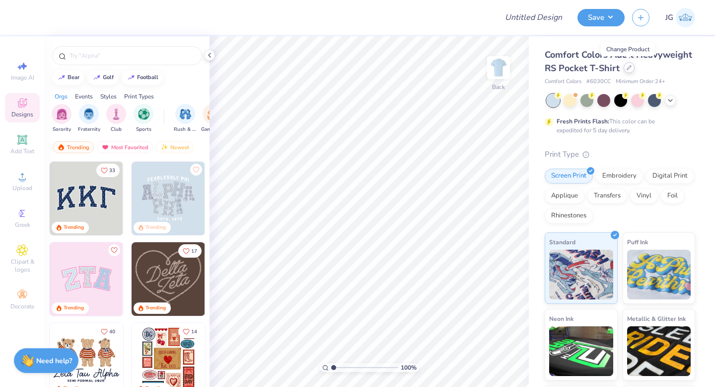
click at [624, 68] on div at bounding box center [629, 67] width 11 height 11
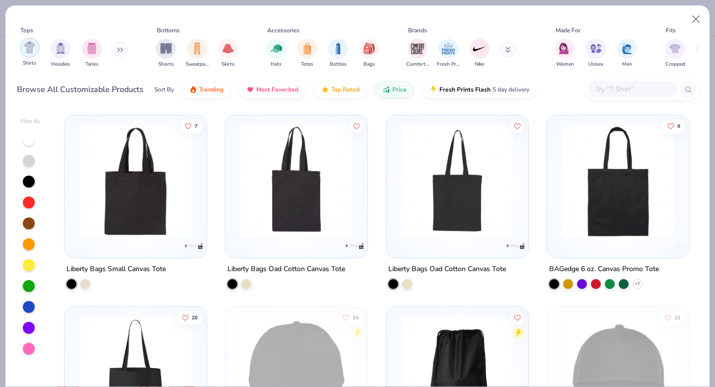
click at [33, 53] on img "filter for Shirts" at bounding box center [29, 47] width 11 height 11
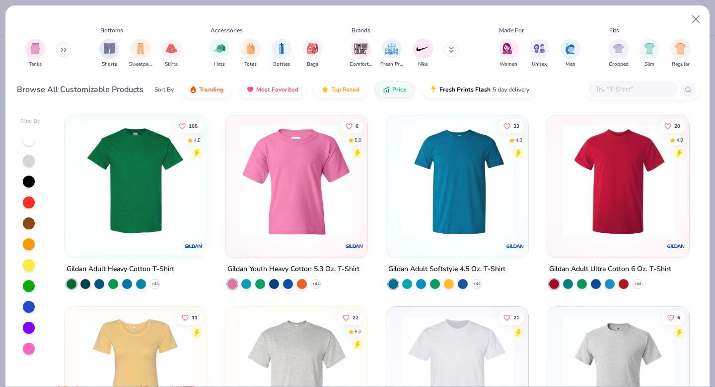
scroll to position [0, 281]
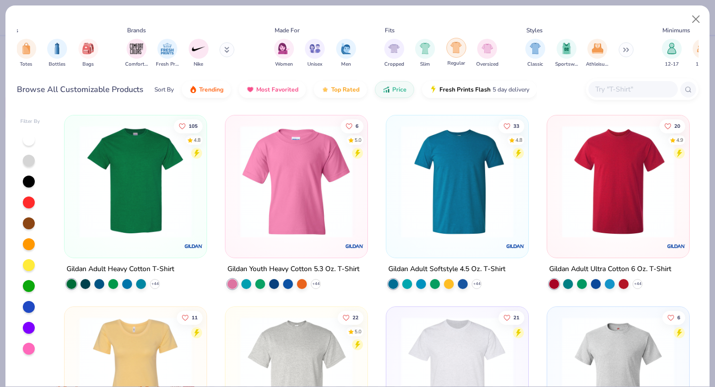
click at [457, 49] on img "filter for Regular" at bounding box center [456, 47] width 11 height 11
click at [589, 50] on div "filter for Athleisure" at bounding box center [598, 48] width 20 height 20
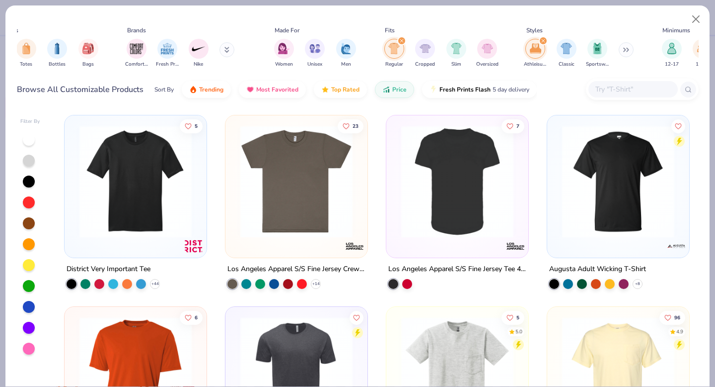
click at [401, 41] on icon "filter for Regular" at bounding box center [402, 41] width 4 height 4
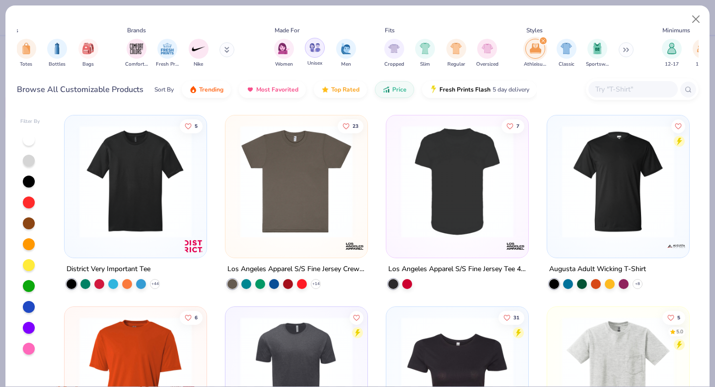
click at [313, 53] on div "filter for Unisex" at bounding box center [315, 48] width 20 height 20
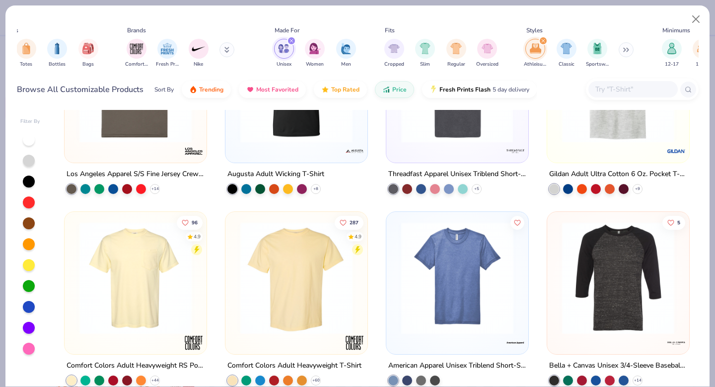
scroll to position [108, 0]
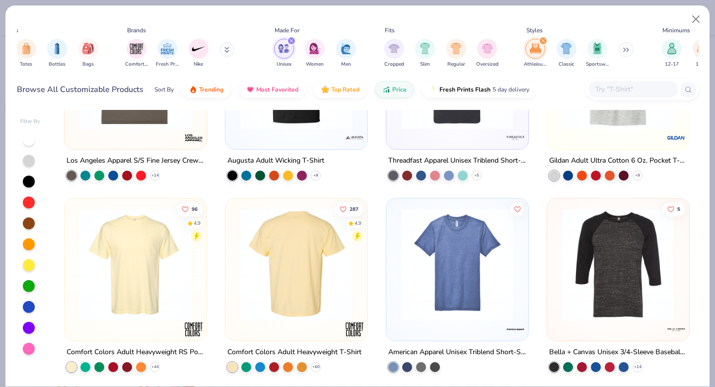
click at [290, 292] on img at bounding box center [296, 264] width 122 height 112
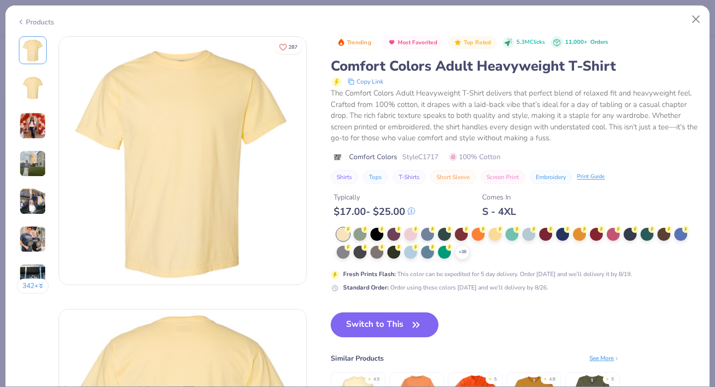
click at [37, 93] on img at bounding box center [33, 88] width 24 height 24
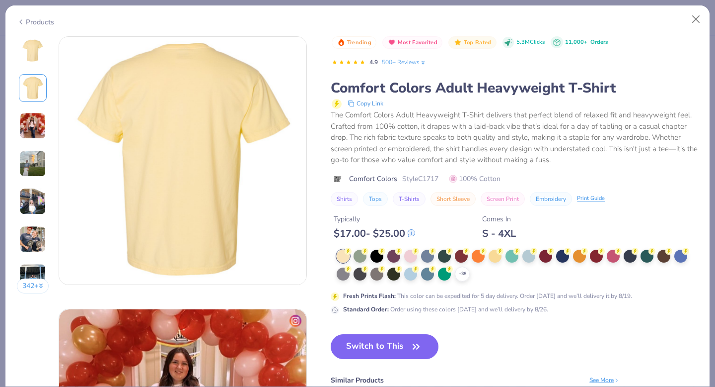
click at [34, 133] on img at bounding box center [32, 125] width 27 height 27
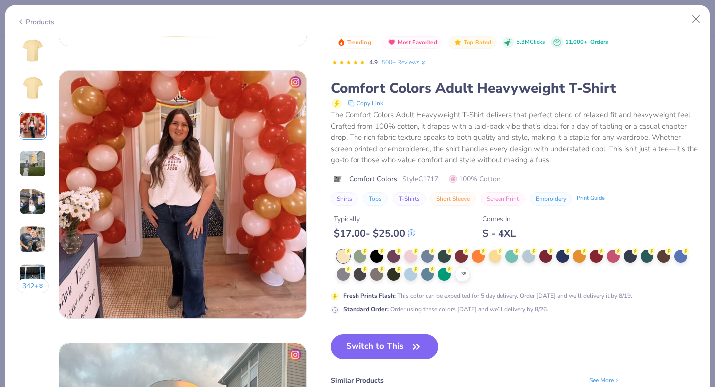
scroll to position [545, 0]
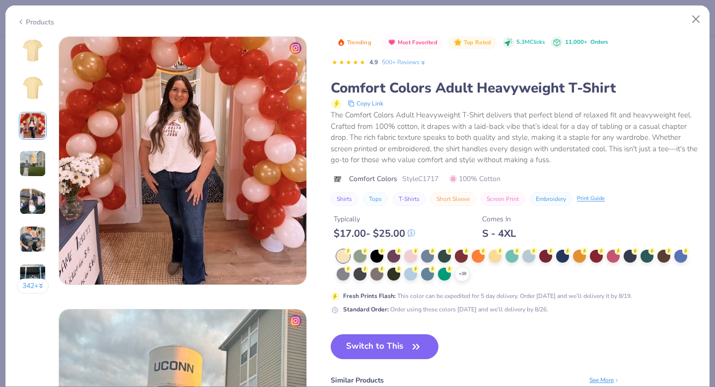
click at [32, 184] on div "342 +" at bounding box center [33, 168] width 32 height 264
click at [34, 204] on img at bounding box center [32, 201] width 27 height 27
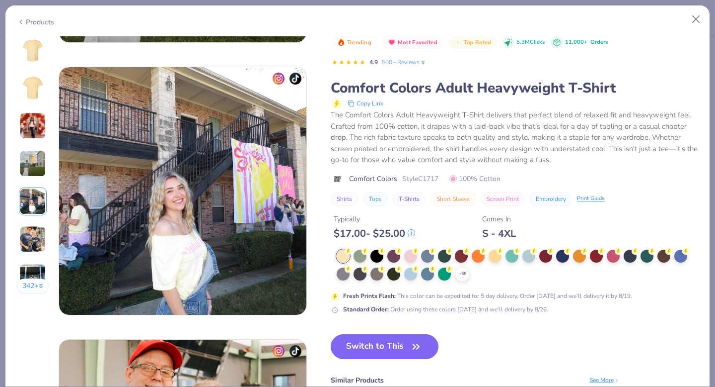
scroll to position [1089, 0]
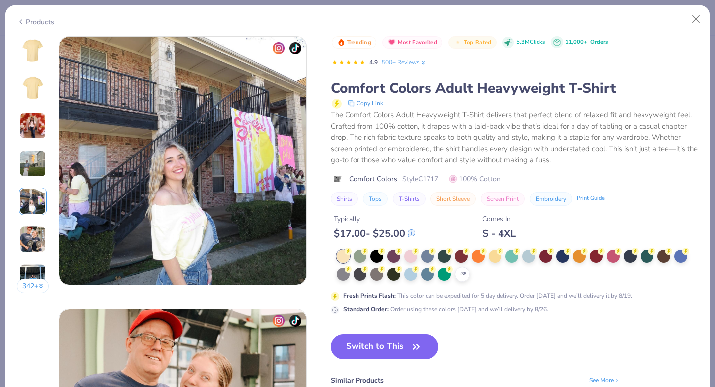
click at [32, 126] on img at bounding box center [32, 125] width 27 height 27
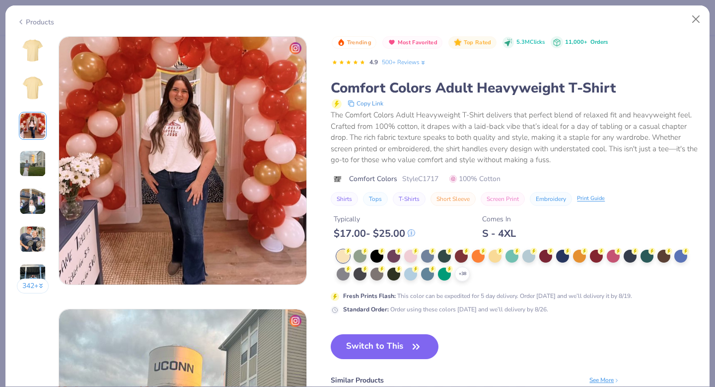
click at [30, 206] on img at bounding box center [32, 201] width 27 height 27
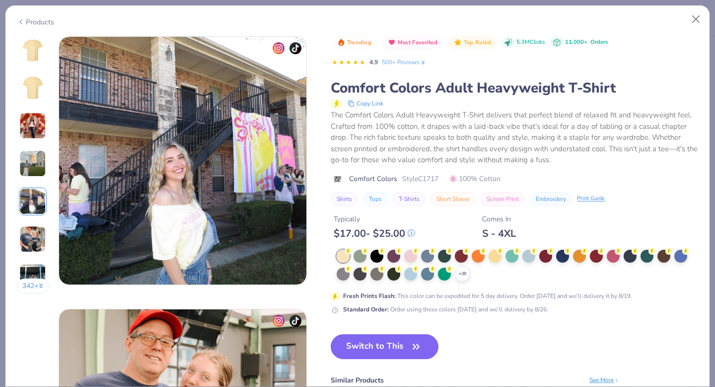
click at [31, 236] on img at bounding box center [32, 239] width 27 height 27
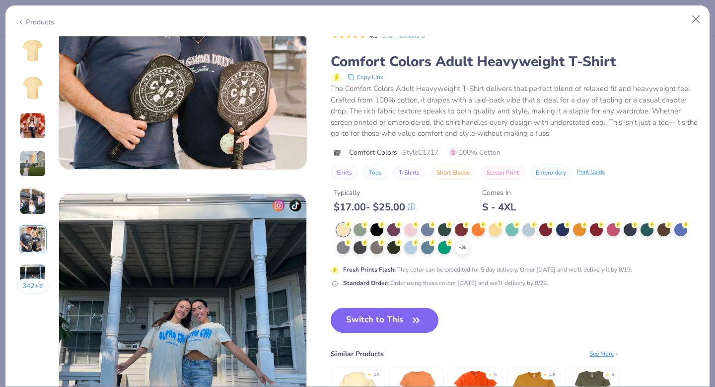
scroll to position [1491, 0]
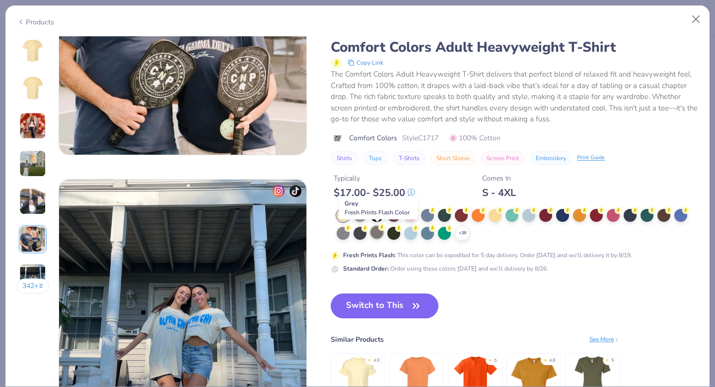
click at [376, 235] on div at bounding box center [377, 232] width 13 height 13
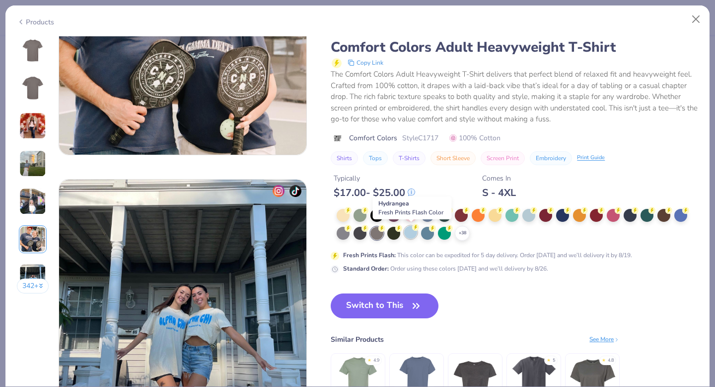
click at [410, 234] on div at bounding box center [410, 232] width 13 height 13
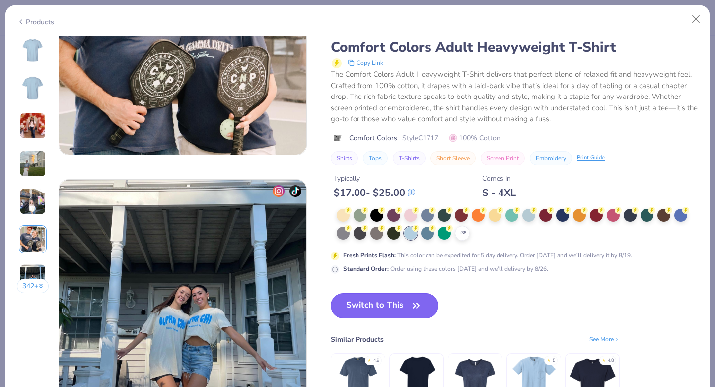
click at [376, 303] on button "Switch to This" at bounding box center [385, 305] width 108 height 25
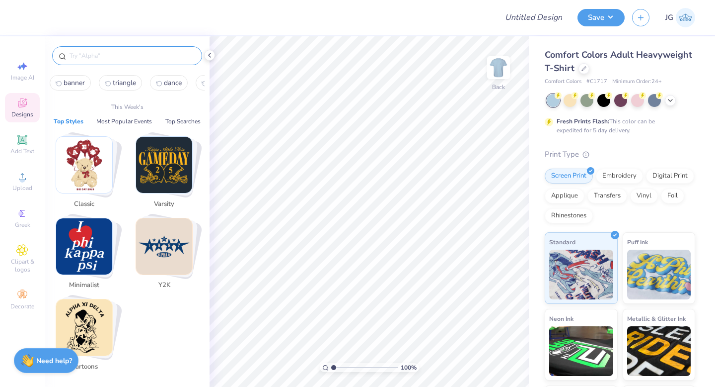
click at [141, 55] on input "text" at bounding box center [132, 56] width 127 height 10
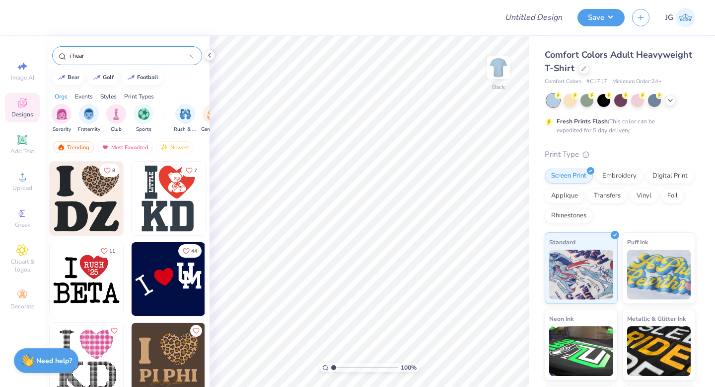
type input "i heart"
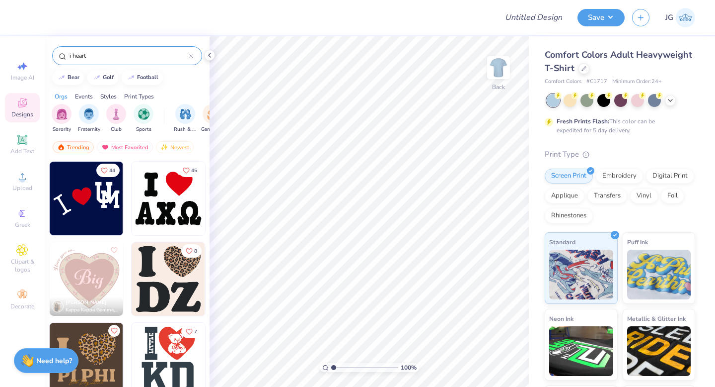
click at [191, 56] on icon at bounding box center [191, 56] width 3 height 3
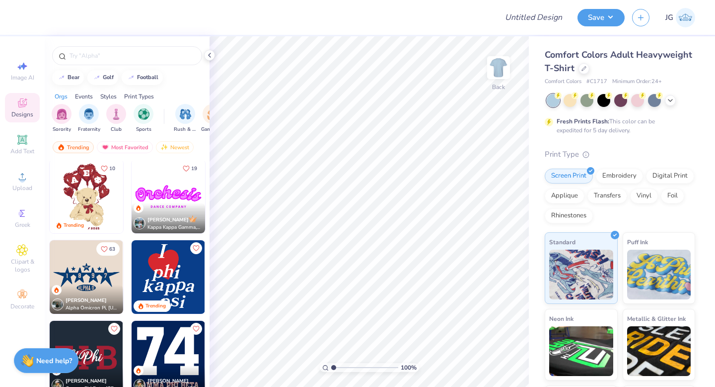
scroll to position [358, 0]
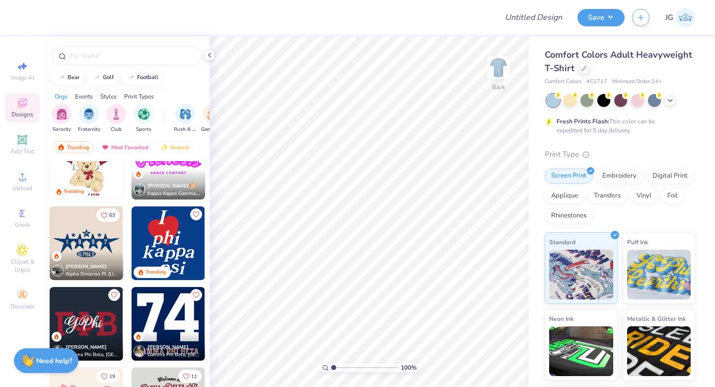
click at [157, 244] on img at bounding box center [169, 243] width 74 height 74
type input "2.22"
type input "2.83"
type input "8.16"
type input "10.43"
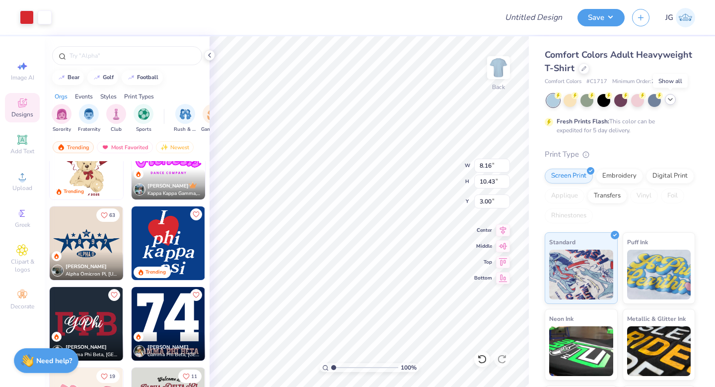
click at [668, 99] on icon at bounding box center [671, 99] width 8 height 8
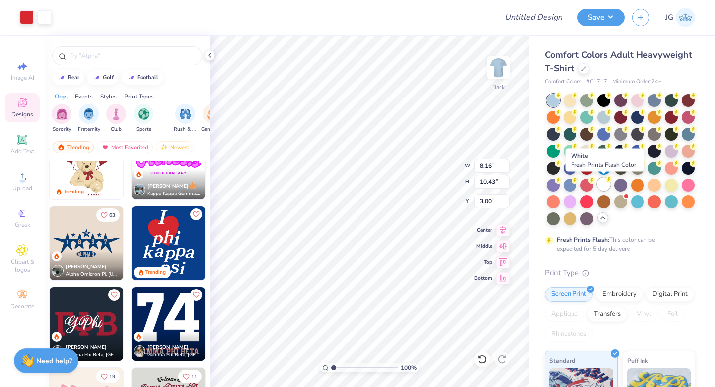
click at [602, 185] on div at bounding box center [604, 183] width 13 height 13
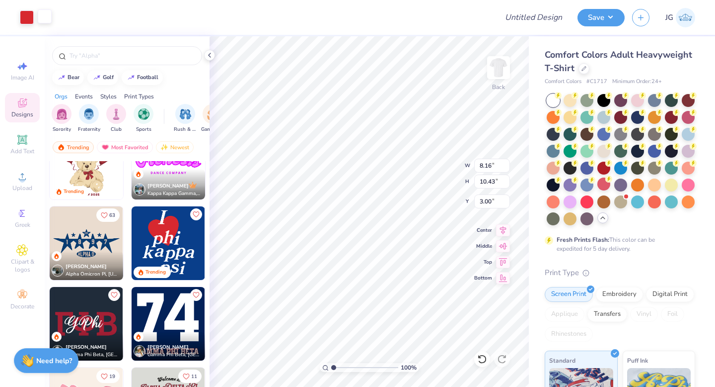
click at [47, 18] on div at bounding box center [45, 16] width 14 height 14
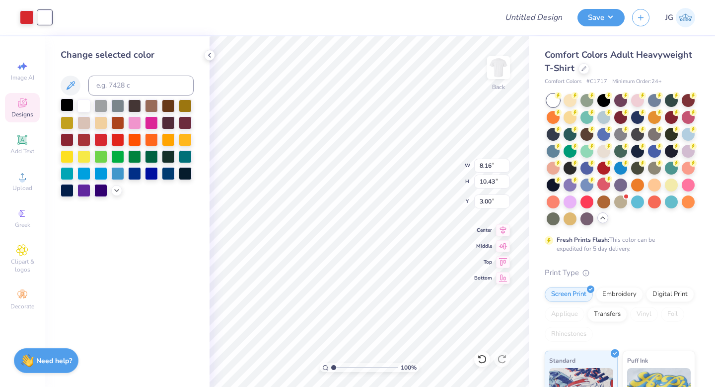
click at [68, 103] on div at bounding box center [67, 104] width 13 height 13
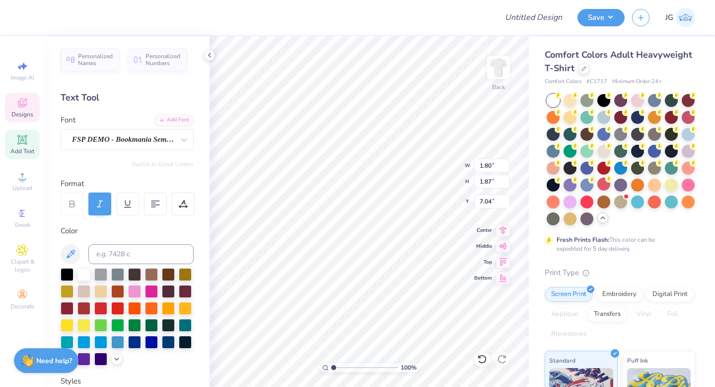
type textarea "ill"
type input "1.64"
type input "2.05"
type input "6.18"
type textarea "ill"
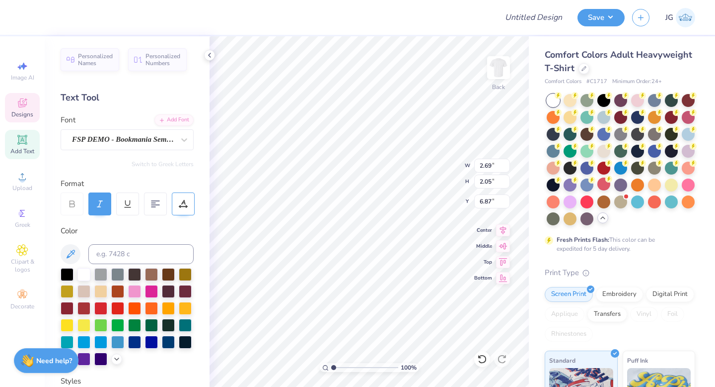
click at [186, 200] on icon at bounding box center [183, 203] width 9 height 9
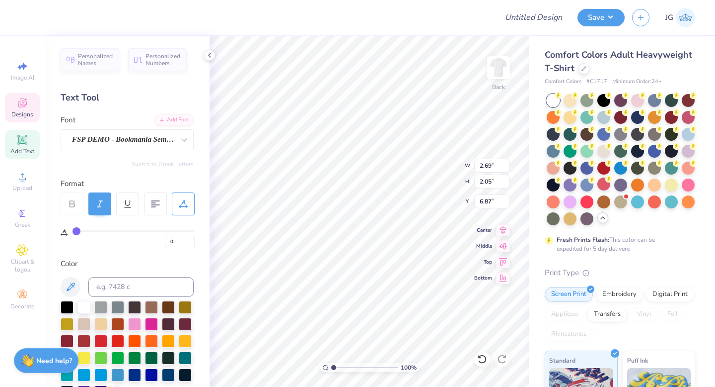
type input "1"
type input "2"
type input "3"
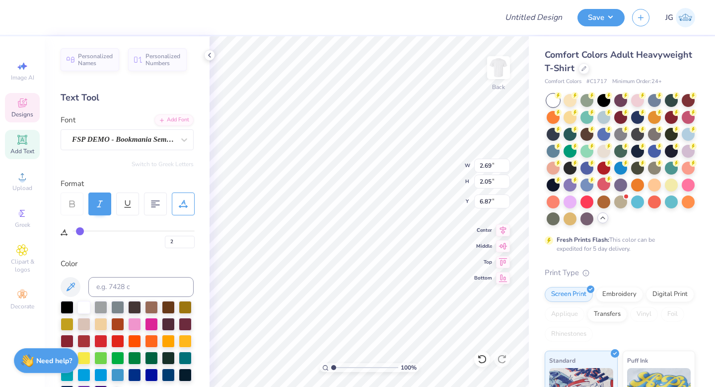
type input "3"
type input "4"
click at [80, 231] on input "range" at bounding box center [134, 230] width 122 height 1
type input "5"
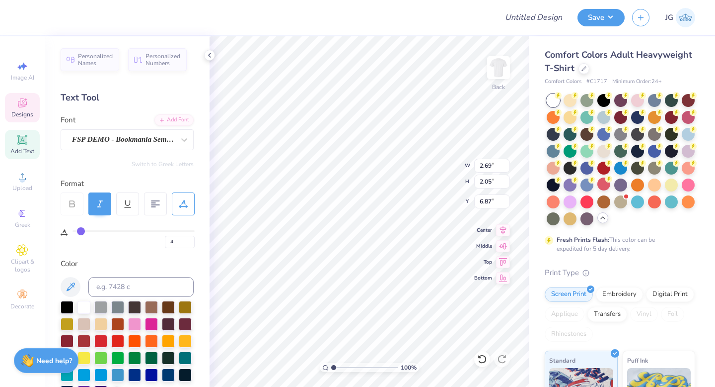
type input "5"
type input "6"
click at [83, 231] on input "range" at bounding box center [134, 230] width 122 height 1
type input "8"
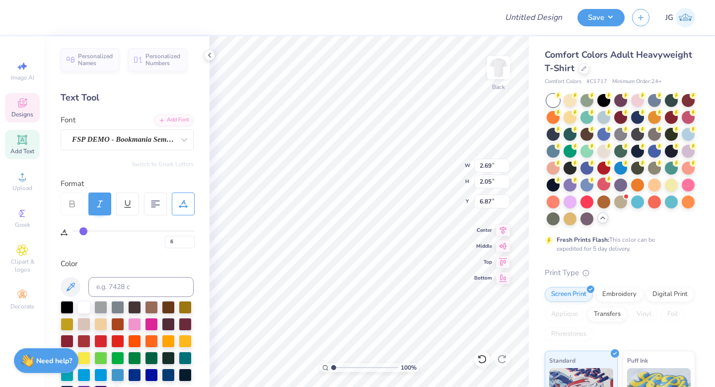
type input "8"
type input "9"
type input "11"
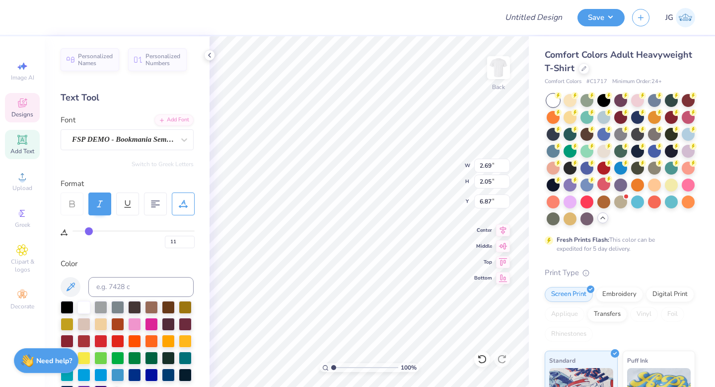
type input "13"
type input "16"
type input "18"
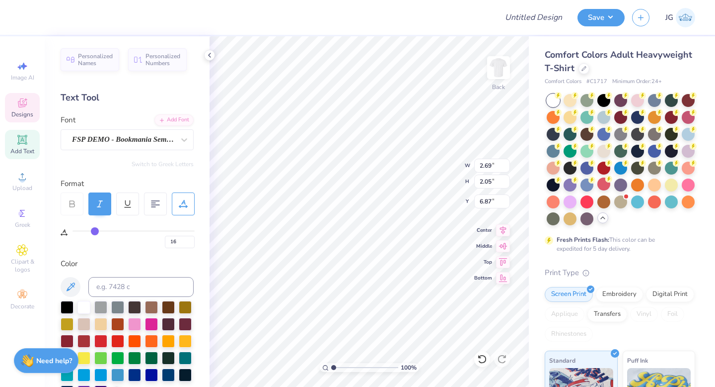
type input "18"
type input "20"
type input "21"
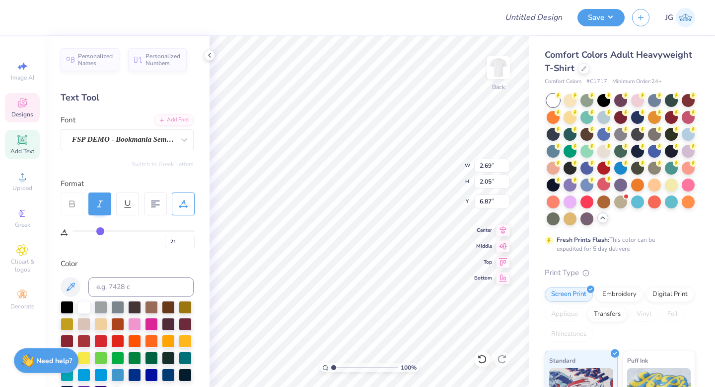
type input "22"
type input "23"
type input "24"
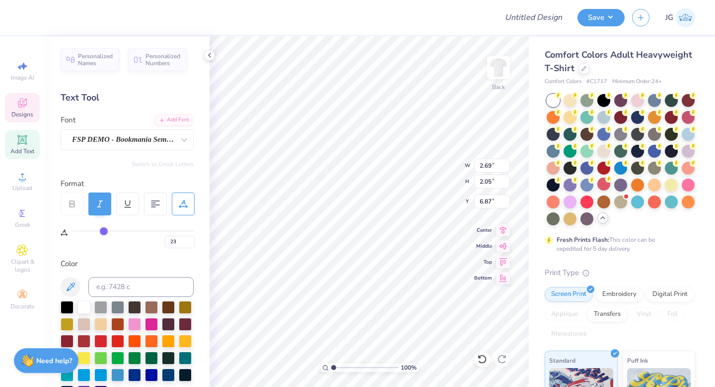
type input "24"
drag, startPoint x: 85, startPoint y: 231, endPoint x: 102, endPoint y: 231, distance: 17.4
click at [103, 231] on input "range" at bounding box center [134, 230] width 122 height 1
type input "23"
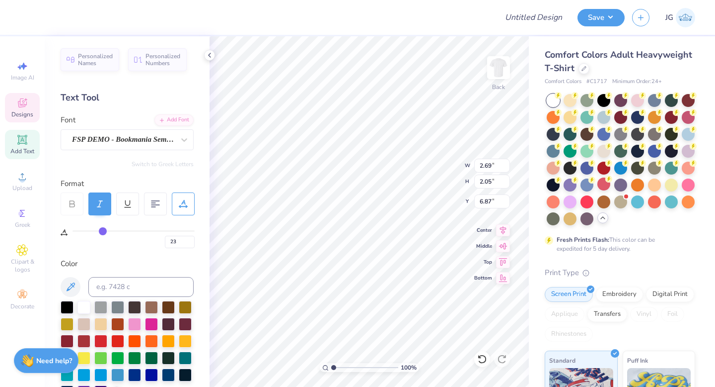
type input "22"
type input "21"
type input "20"
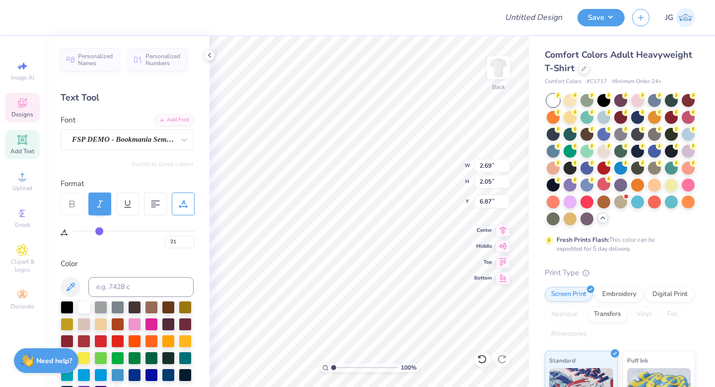
type input "20"
type input "19"
type input "18"
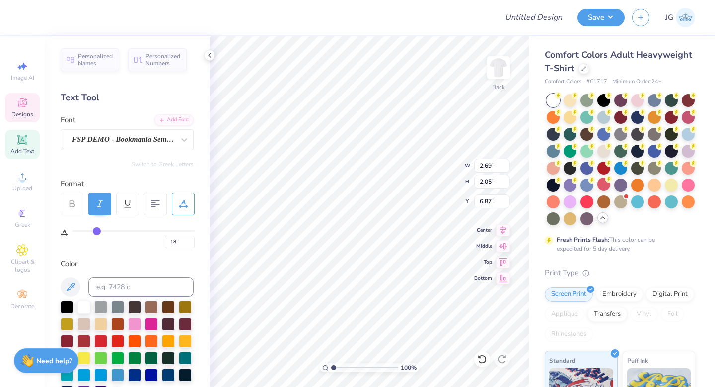
drag, startPoint x: 102, startPoint y: 231, endPoint x: 96, endPoint y: 231, distance: 6.0
click at [96, 231] on input "range" at bounding box center [134, 230] width 122 height 1
type input "17"
type input "16"
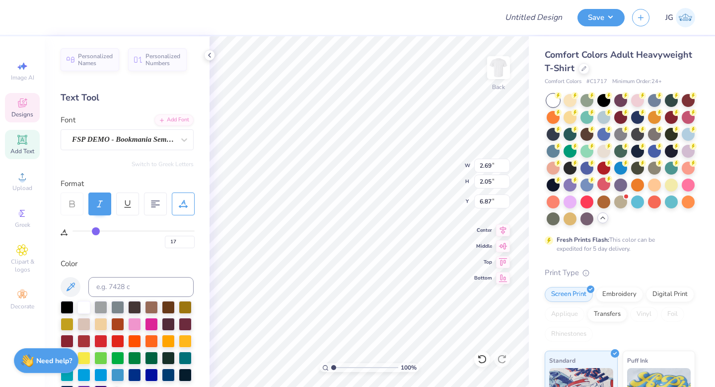
type input "16"
type input "15"
click at [93, 231] on input "range" at bounding box center [134, 230] width 122 height 1
type input "0"
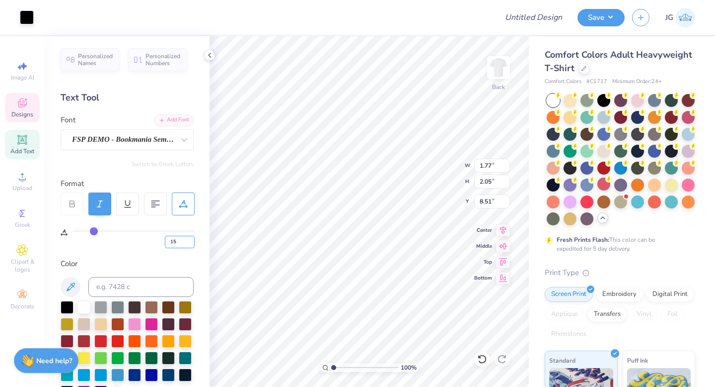
type input "0"
type input "6.23"
type input "2.19"
type input "8.92"
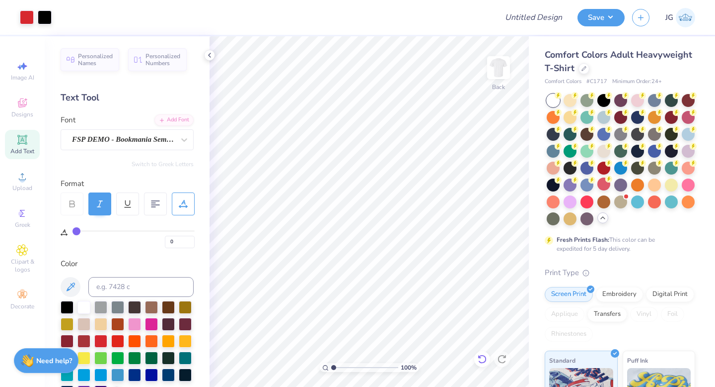
click at [481, 358] on icon at bounding box center [482, 359] width 10 height 10
click at [482, 358] on icon at bounding box center [482, 359] width 10 height 10
click at [482, 365] on div at bounding box center [482, 359] width 16 height 16
type textarea "mazing"
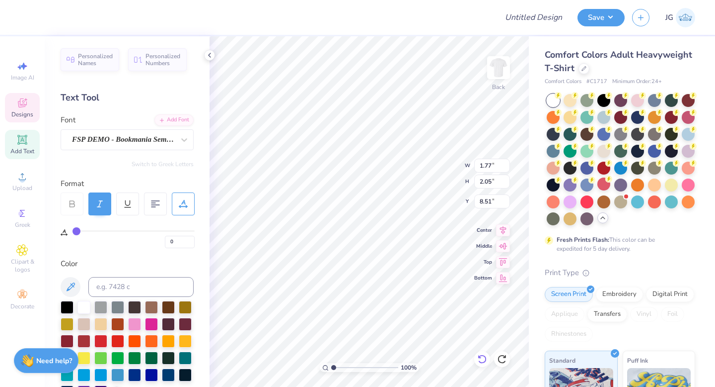
scroll to position [0, 0]
type input "12.91"
type input "9.31"
type input "3"
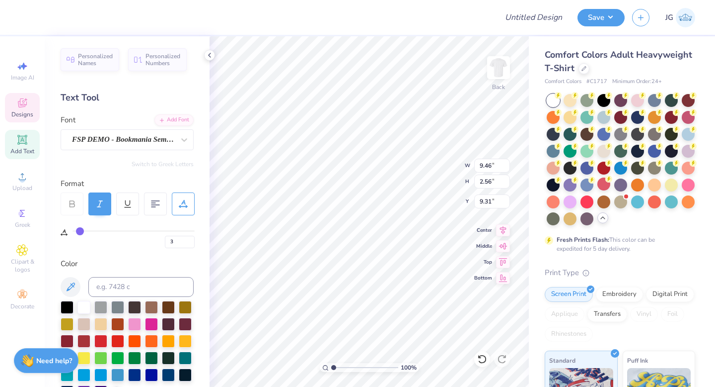
type input "4"
type input "5"
type input "6"
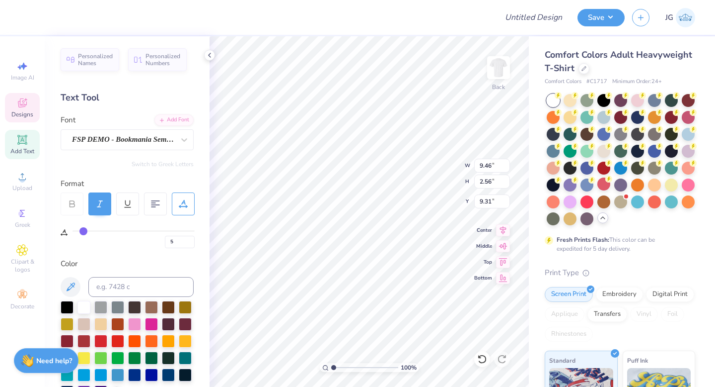
type input "6"
type input "7"
type input "8"
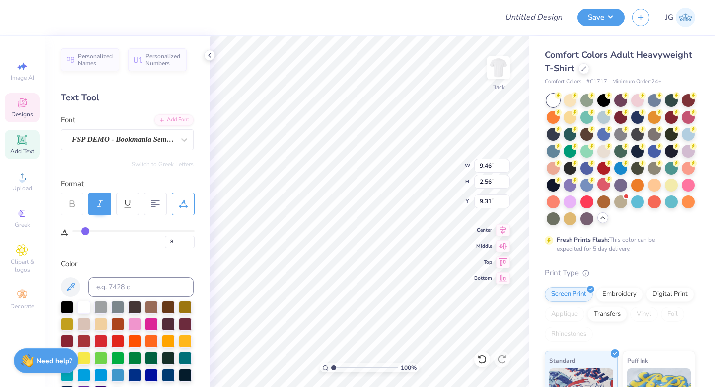
type input "9"
type input "10"
type input "11"
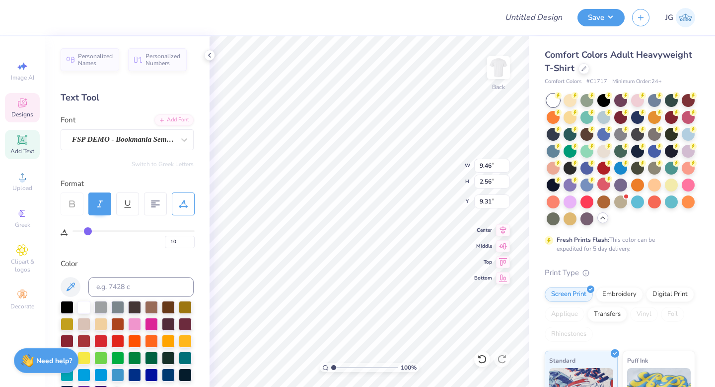
type input "11"
type input "12"
type input "13"
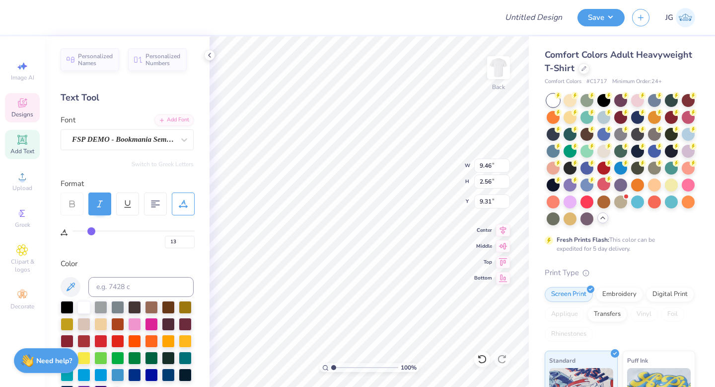
type input "14"
type input "15"
type input "16"
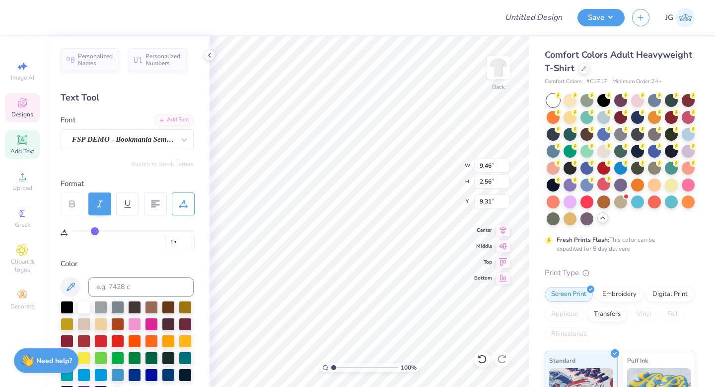
type input "16"
type input "17"
type input "18"
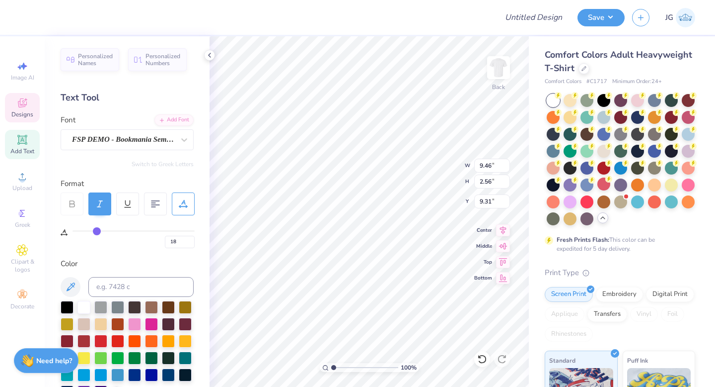
type input "17"
type input "16"
type input "15"
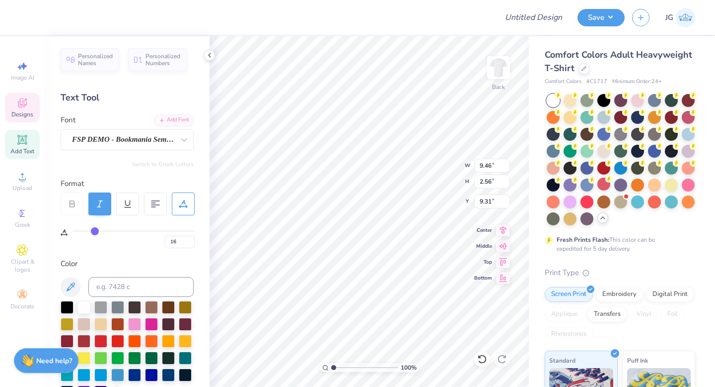
type input "15"
type input "14"
type input "13"
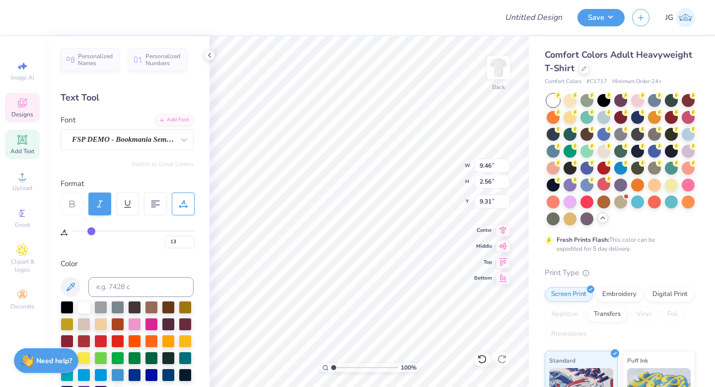
type input "14"
type input "15"
drag, startPoint x: 79, startPoint y: 231, endPoint x: 93, endPoint y: 231, distance: 14.4
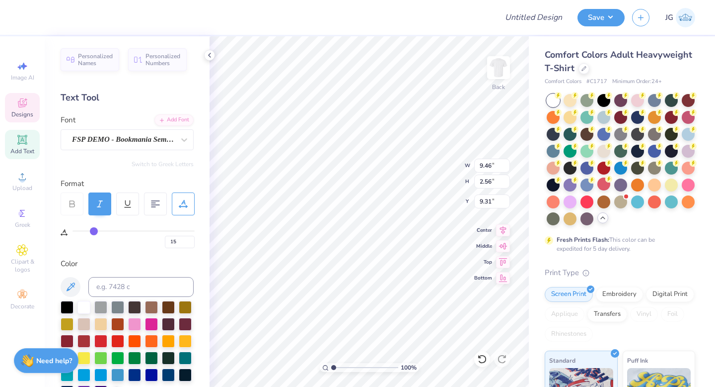
type input "15"
click at [93, 231] on input "range" at bounding box center [134, 230] width 122 height 1
type input "11.60"
type input "9.32"
type input "14"
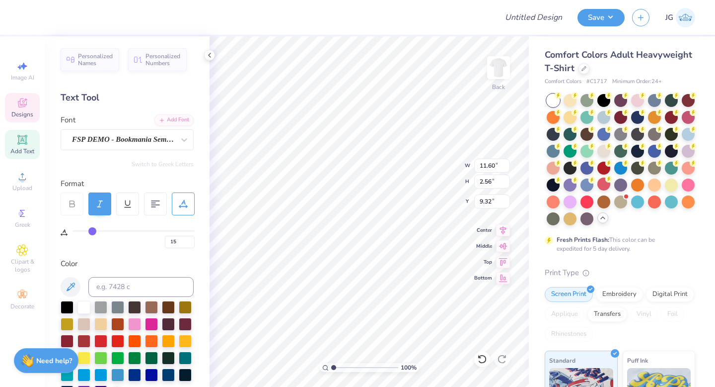
type input "14"
type input "13"
type input "12"
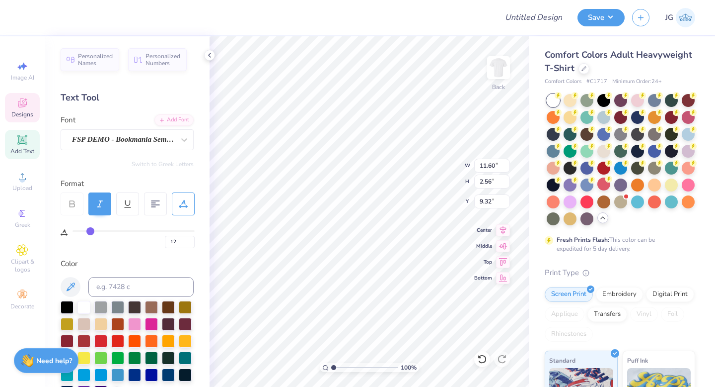
type input "12"
click at [89, 230] on input "range" at bounding box center [134, 230] width 122 height 1
type input "11.17"
type input "13"
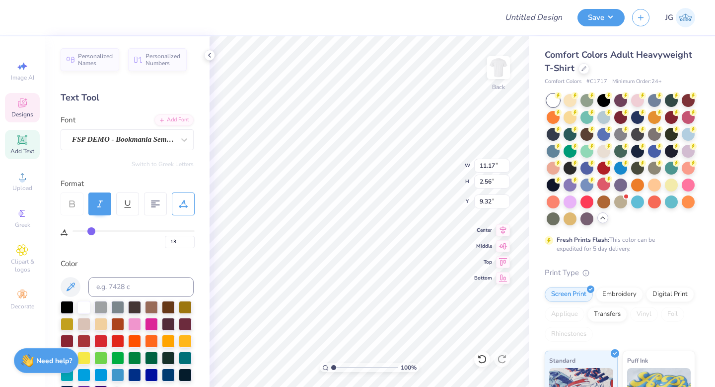
type input "12"
type input "11"
type input "10"
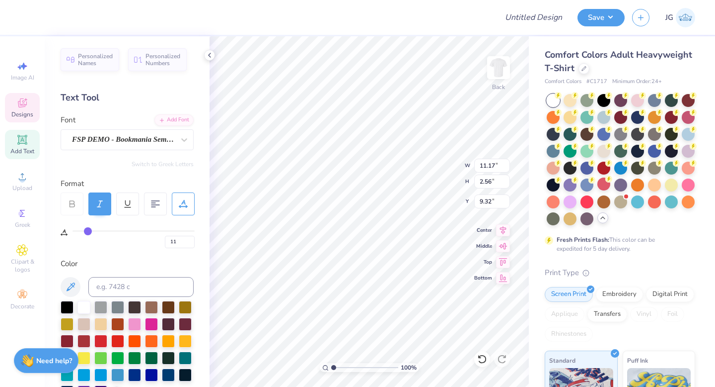
type input "10"
type input "9"
click at [87, 230] on input "range" at bounding box center [134, 230] width 122 height 1
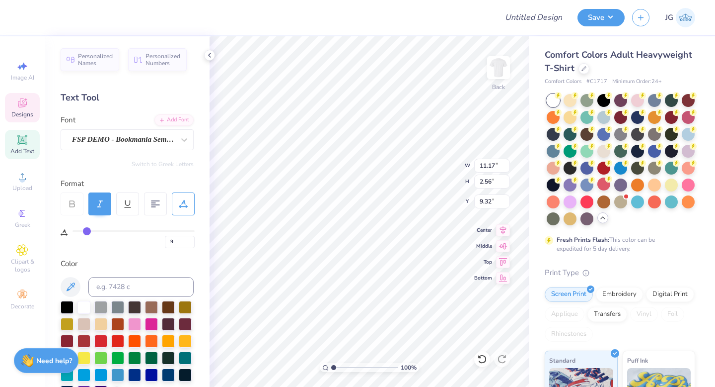
type input "10.74"
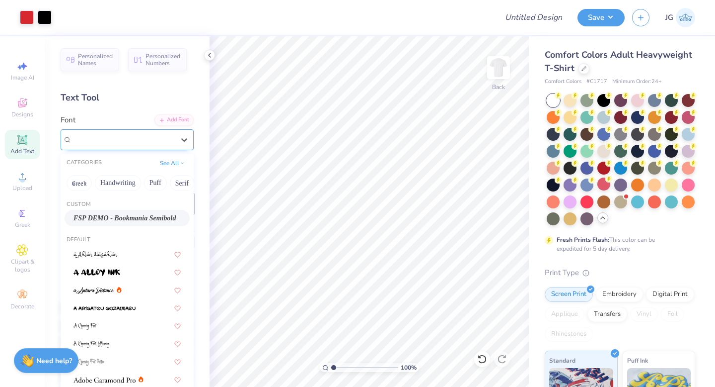
click at [115, 139] on div "FSP DEMO - Bookmania Semibold" at bounding box center [123, 139] width 104 height 15
click at [108, 182] on button "Handwriting" at bounding box center [118, 183] width 46 height 16
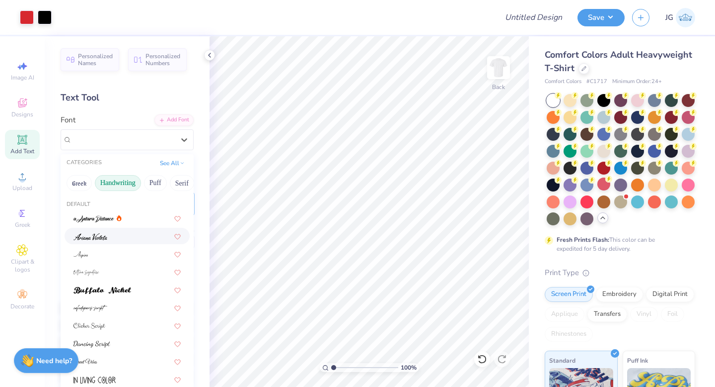
click at [101, 232] on span at bounding box center [91, 236] width 34 height 10
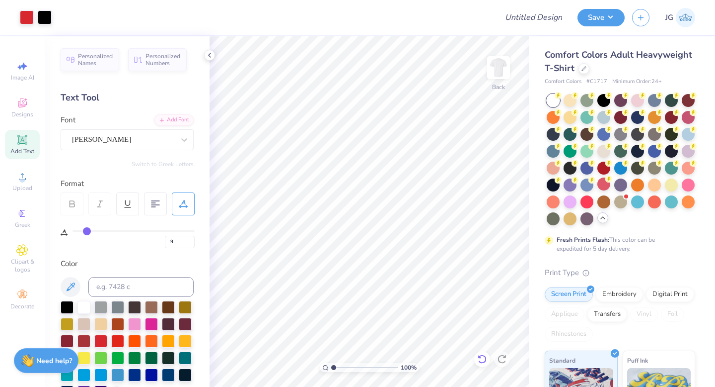
click at [488, 357] on div at bounding box center [482, 359] width 16 height 16
click at [208, 64] on div "Personalized Names Personalized Numbers Text Tool Add Font Font Ariana Violeta …" at bounding box center [127, 211] width 165 height 350
click at [209, 51] on icon at bounding box center [210, 55] width 8 height 8
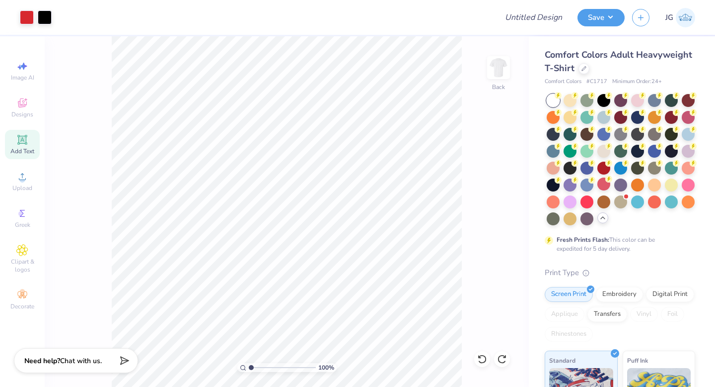
click at [18, 146] on div "Add Text" at bounding box center [22, 144] width 35 height 29
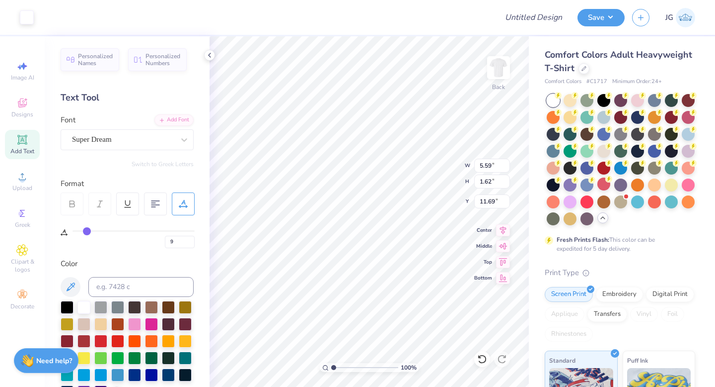
type input "0"
click at [481, 361] on icon at bounding box center [482, 359] width 10 height 10
type textarea "-"
click at [65, 306] on div at bounding box center [67, 306] width 13 height 13
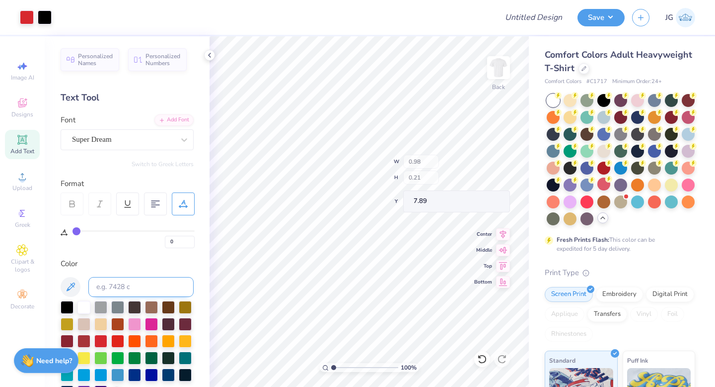
type input "7.89"
type input "9"
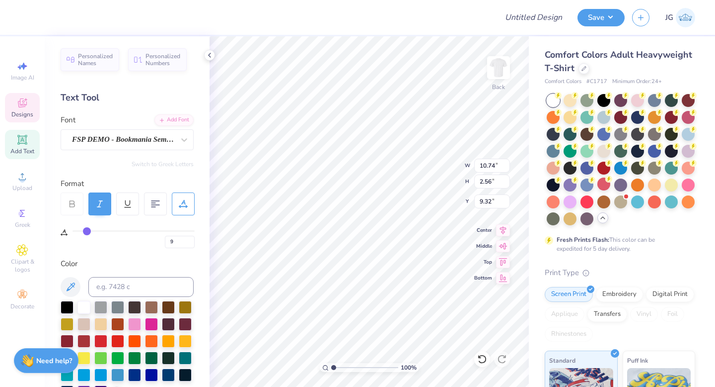
type input "8"
type input "7"
type input "6"
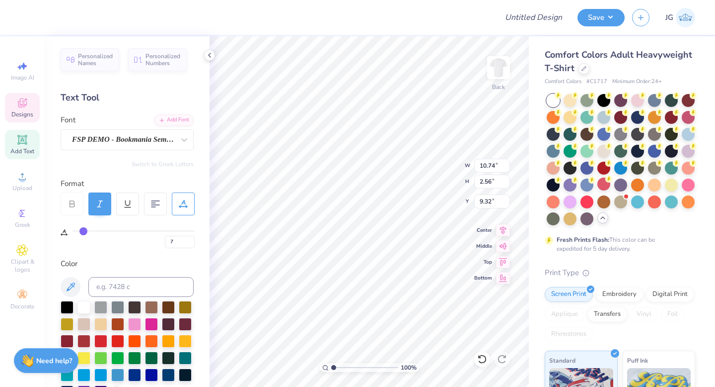
type input "6"
type input "5"
type input "4"
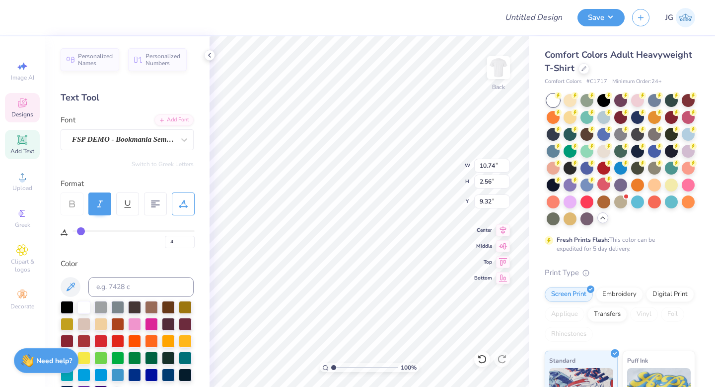
drag, startPoint x: 87, startPoint y: 231, endPoint x: 81, endPoint y: 231, distance: 6.0
type input "4"
click at [81, 231] on input "range" at bounding box center [134, 230] width 122 height 1
type input "10.03"
type input "9.33"
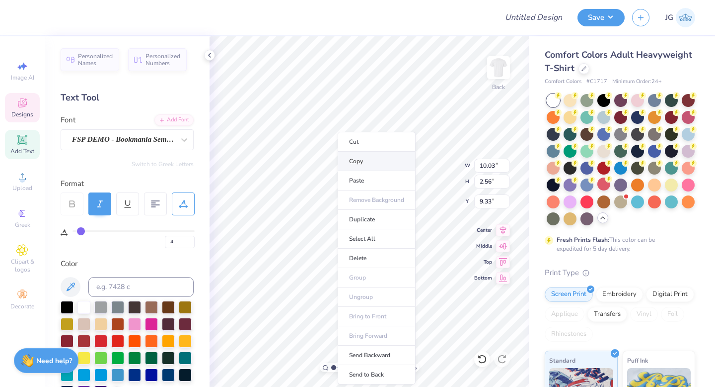
click at [358, 160] on li "Copy" at bounding box center [377, 161] width 78 height 19
type input "13.21"
type textarea "lusionist"
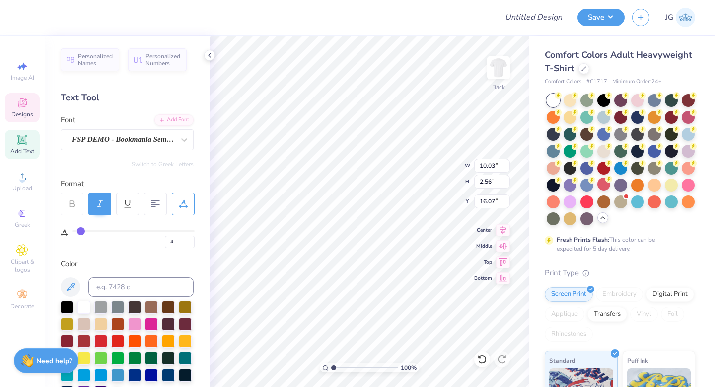
type input "16.07"
type textarea "est"
type input "8.66"
type input "1.48"
type input "14.05"
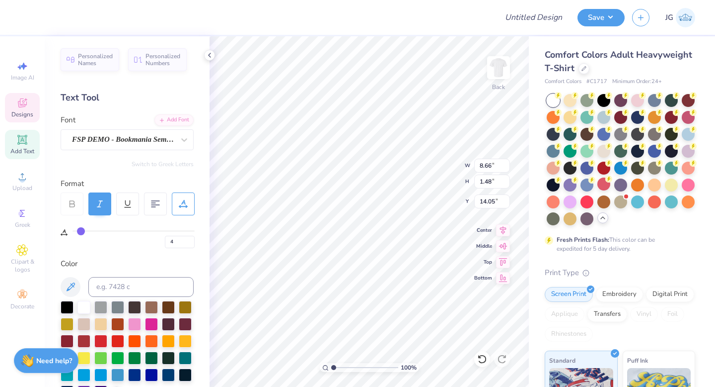
type input "10.03"
type input "2.56"
type input "9.33"
type input "7.54"
type input "1.92"
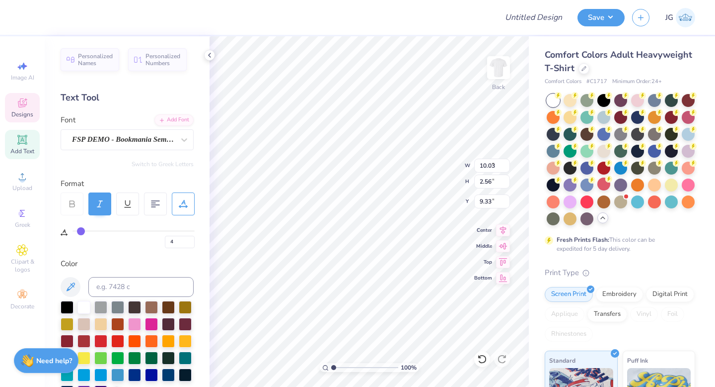
type input "9.97"
type input "0"
type input "1.53"
type input "2.19"
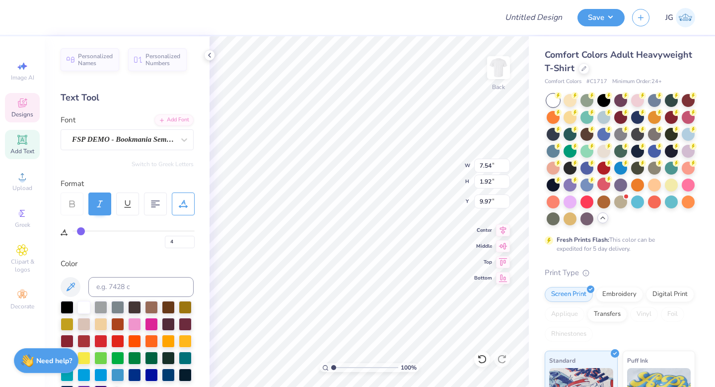
type input "3.00"
type input "15"
type input "3.54"
type input "2.05"
type input "6.87"
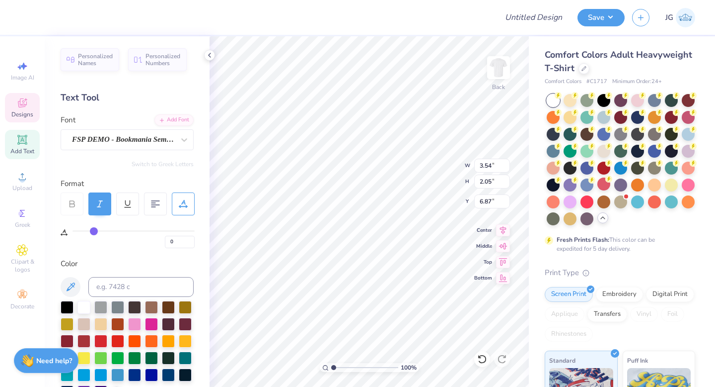
type input "15"
type input "2.99"
type input "1.72"
type input "7.19"
type input "4"
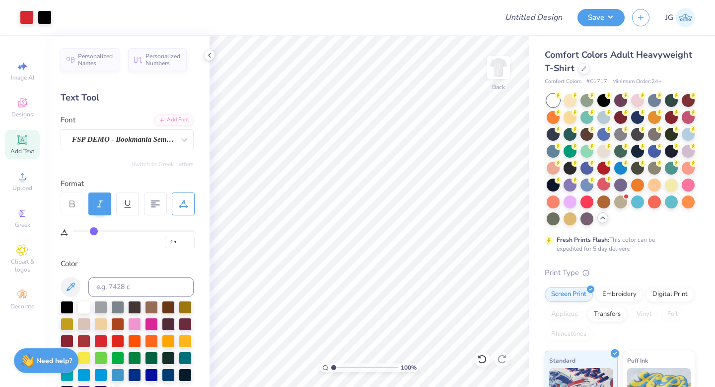
type input "4"
type input "9.64"
type input "8.66"
type input "1.48"
type input "14.05"
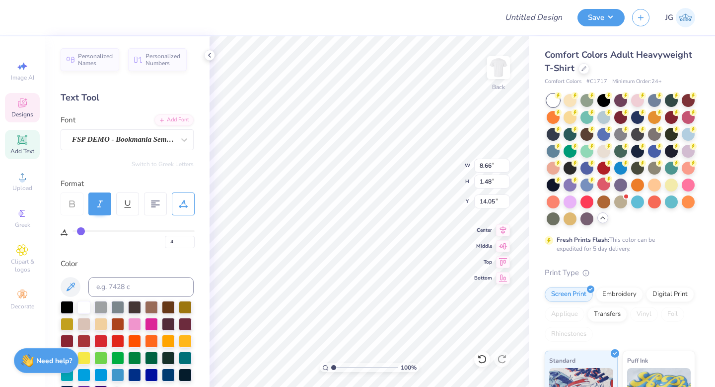
type input "4.08"
type input "1.78"
type input "14.10"
type input "2.33"
type input "1.02"
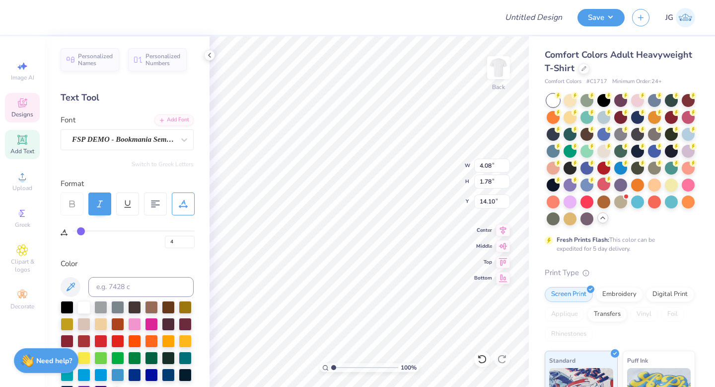
type input "14.86"
type input "2.60"
type input "1.13"
drag, startPoint x: 96, startPoint y: 228, endPoint x: 90, endPoint y: 228, distance: 6.0
click at [90, 230] on input "range" at bounding box center [134, 230] width 122 height 1
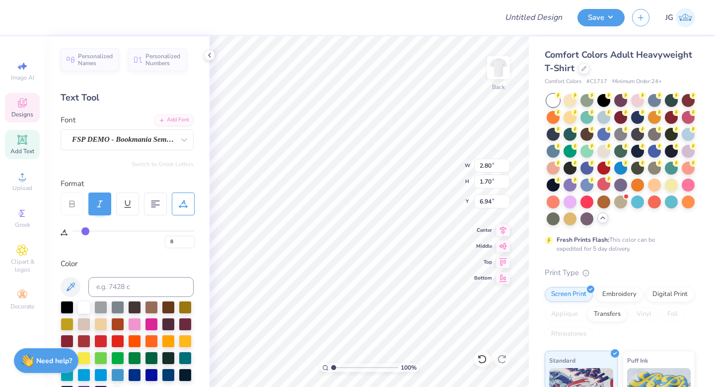
drag, startPoint x: 90, startPoint y: 231, endPoint x: 85, endPoint y: 230, distance: 5.0
click at [85, 230] on input "range" at bounding box center [134, 230] width 122 height 1
click at [482, 364] on div at bounding box center [482, 359] width 16 height 16
click at [483, 362] on icon at bounding box center [482, 358] width 8 height 9
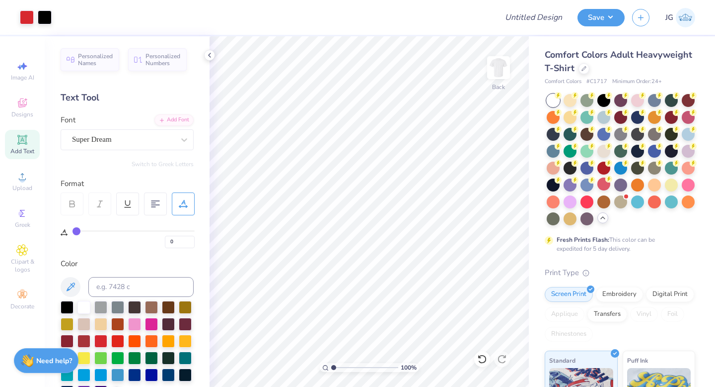
click at [204, 50] on div "Personalized Names Personalized Numbers Text Tool Add Font Font Super Dream Swi…" at bounding box center [127, 211] width 165 height 350
click at [209, 55] on polyline at bounding box center [210, 55] width 2 height 4
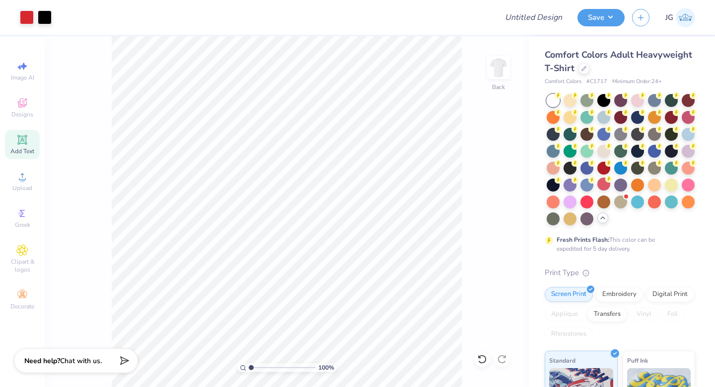
click at [13, 138] on div "Add Text" at bounding box center [22, 144] width 35 height 29
